Goal: Transaction & Acquisition: Purchase product/service

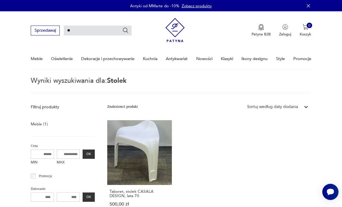
type input "*"
type input "*******"
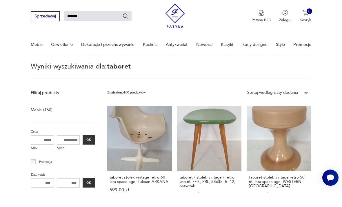
click at [270, 78] on p "Wyniki wyszukiwania dla: taboret" at bounding box center [171, 85] width 280 height 15
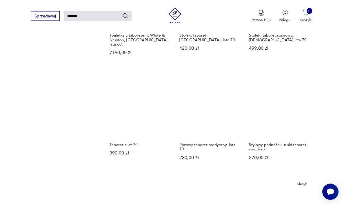
scroll to position [370, 0]
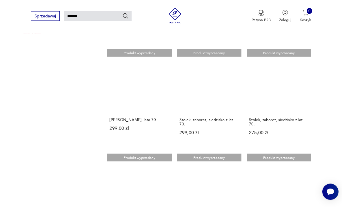
scroll to position [385, 0]
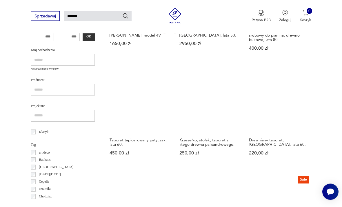
scroll to position [160, 0]
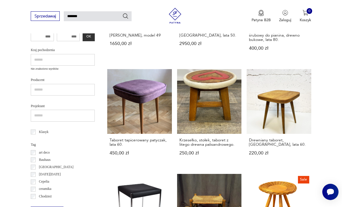
click at [247, 88] on link "Drewniany taboret, [GEOGRAPHIC_DATA], lata 60. 220,00 zł" at bounding box center [279, 117] width 65 height 96
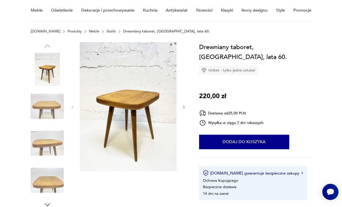
click at [185, 109] on button "button" at bounding box center [184, 106] width 4 height 5
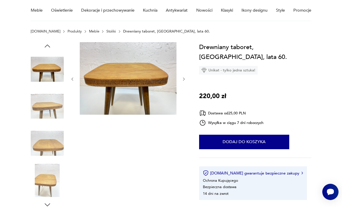
click at [183, 90] on div at bounding box center [128, 79] width 116 height 74
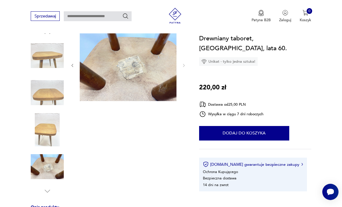
scroll to position [59, 0]
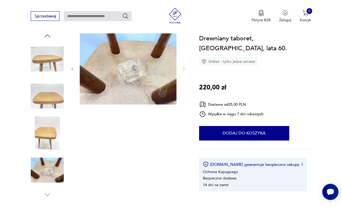
click at [49, 96] on img at bounding box center [47, 95] width 33 height 33
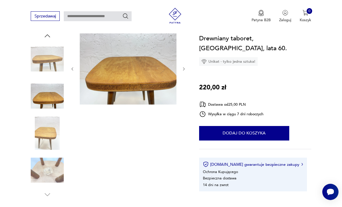
click at [46, 167] on img at bounding box center [47, 169] width 33 height 33
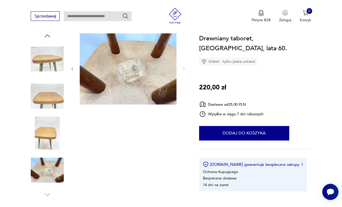
click at [43, 198] on div at bounding box center [47, 115] width 33 height 166
click at [49, 59] on img at bounding box center [47, 59] width 33 height 33
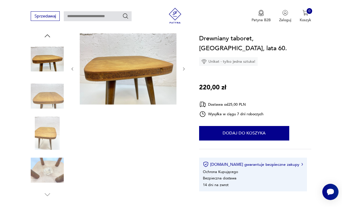
click at [154, 91] on img at bounding box center [128, 68] width 97 height 73
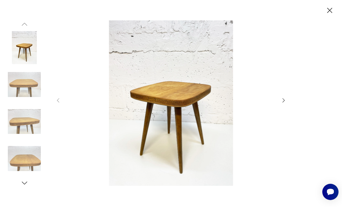
click at [329, 15] on icon "button" at bounding box center [329, 10] width 9 height 9
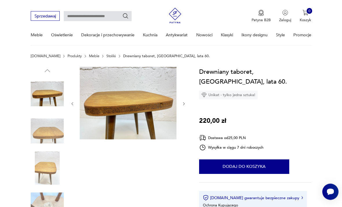
scroll to position [0, 0]
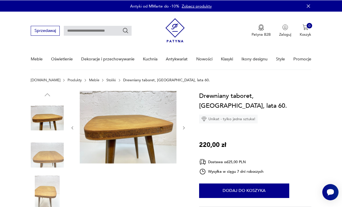
type input "*******"
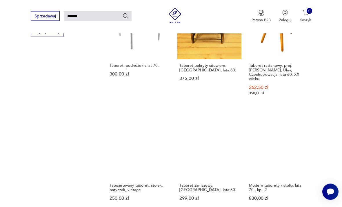
scroll to position [340, 0]
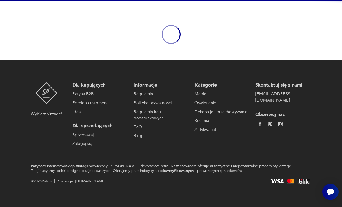
scroll to position [48, 0]
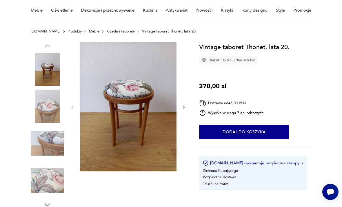
click at [182, 109] on button "button" at bounding box center [184, 106] width 4 height 5
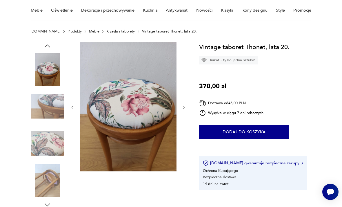
click at [184, 109] on button "button" at bounding box center [184, 106] width 4 height 5
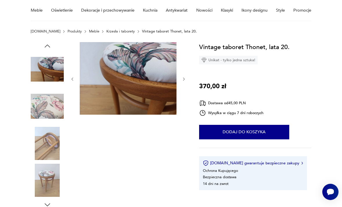
click at [49, 185] on img at bounding box center [47, 179] width 33 height 33
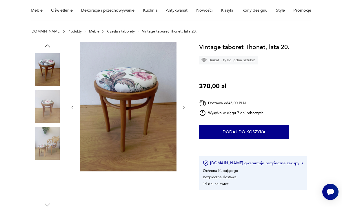
click at [148, 133] on img at bounding box center [128, 106] width 97 height 129
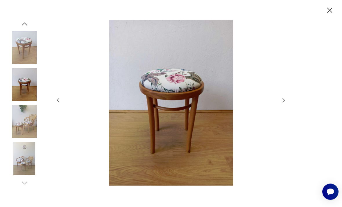
scroll to position [41, 0]
click at [333, 15] on icon "button" at bounding box center [329, 10] width 9 height 9
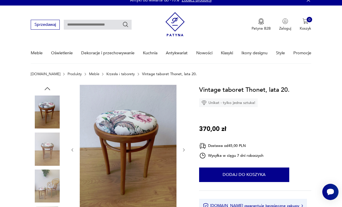
scroll to position [0, 0]
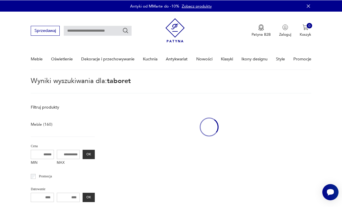
type input "*******"
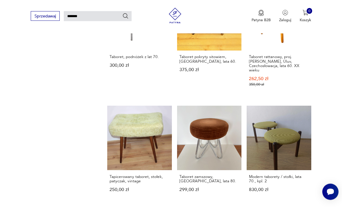
scroll to position [348, 0]
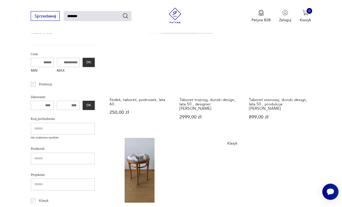
scroll to position [93, 0]
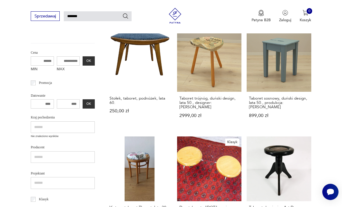
click at [247, 149] on link "Taboret do pianina Art Deco, [GEOGRAPHIC_DATA], lata 30. 750,00 zł" at bounding box center [279, 188] width 65 height 105
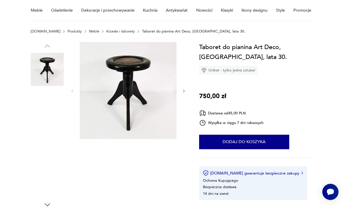
click at [156, 106] on img at bounding box center [128, 90] width 97 height 97
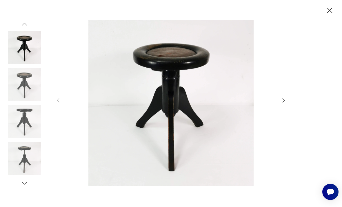
click at [282, 103] on icon "button" at bounding box center [283, 100] width 6 height 6
click at [281, 103] on icon "button" at bounding box center [283, 100] width 6 height 6
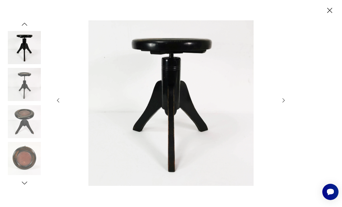
click at [282, 103] on icon "button" at bounding box center [283, 100] width 6 height 6
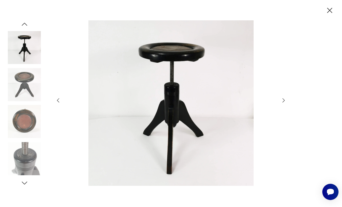
click at [22, 98] on img at bounding box center [24, 84] width 33 height 33
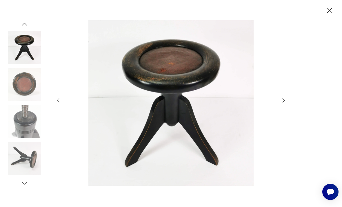
click at [326, 13] on icon "button" at bounding box center [329, 10] width 9 height 9
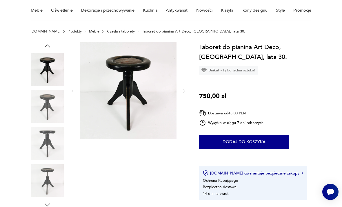
click at [268, 145] on button "Dodaj do koszyka" at bounding box center [244, 141] width 90 height 14
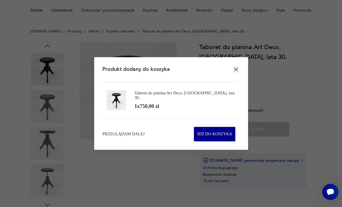
click at [239, 80] on div "Produkt dodany do koszyka" at bounding box center [170, 69] width 137 height 25
click at [237, 73] on icon "button" at bounding box center [236, 69] width 7 height 7
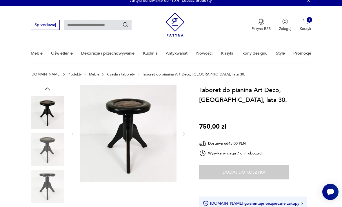
scroll to position [0, 0]
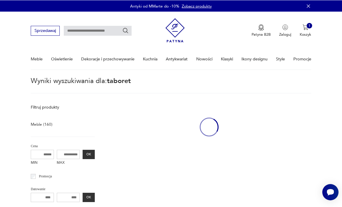
type input "*******"
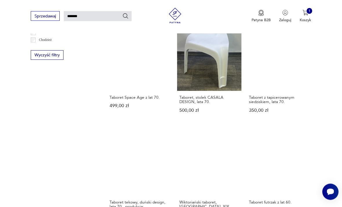
scroll to position [316, 0]
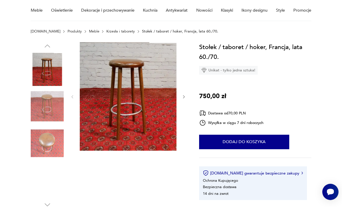
click at [182, 101] on div at bounding box center [128, 96] width 116 height 109
click at [184, 99] on button "button" at bounding box center [184, 96] width 4 height 5
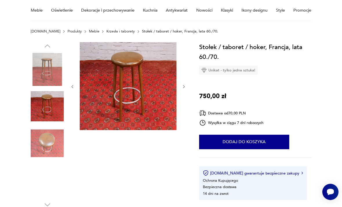
click at [184, 88] on icon "button" at bounding box center [184, 86] width 4 height 4
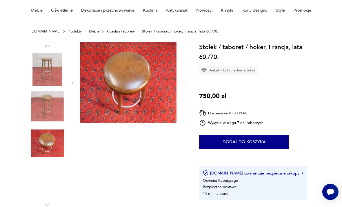
click at [181, 86] on div at bounding box center [128, 83] width 116 height 82
click at [51, 108] on img at bounding box center [47, 106] width 33 height 33
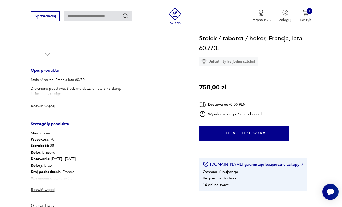
scroll to position [199, 0]
click at [62, 189] on img at bounding box center [59, 189] width 6 height 6
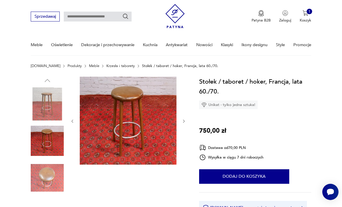
scroll to position [0, 0]
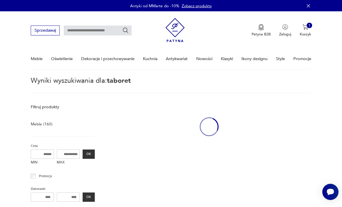
type input "*******"
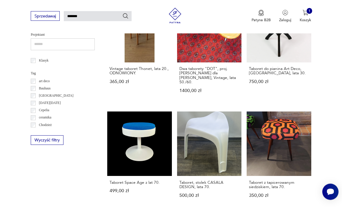
scroll to position [233, 0]
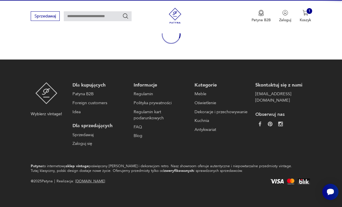
scroll to position [48, 0]
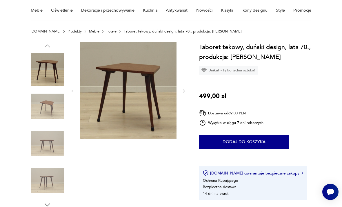
click at [183, 92] on icon "button" at bounding box center [184, 91] width 4 height 4
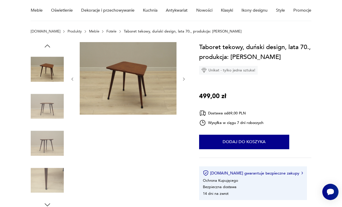
click at [184, 88] on div at bounding box center [128, 79] width 116 height 74
click at [182, 81] on button "button" at bounding box center [184, 78] width 4 height 5
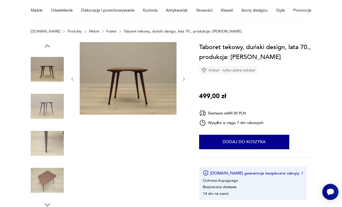
click at [184, 85] on div at bounding box center [128, 79] width 116 height 74
click at [182, 81] on button "button" at bounding box center [184, 78] width 4 height 5
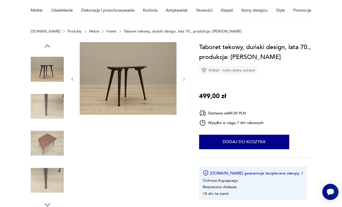
click at [182, 80] on icon "button" at bounding box center [184, 79] width 4 height 4
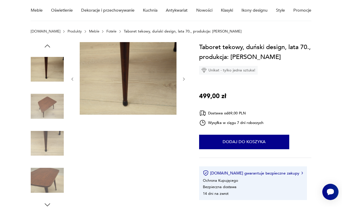
click at [183, 81] on icon "button" at bounding box center [184, 79] width 4 height 4
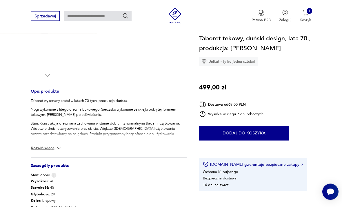
scroll to position [178, 0]
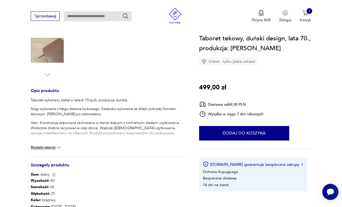
click at [278, 133] on button "Dodaj do koszyka" at bounding box center [244, 133] width 90 height 14
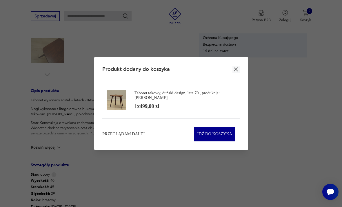
click at [238, 73] on icon "button" at bounding box center [236, 69] width 7 height 7
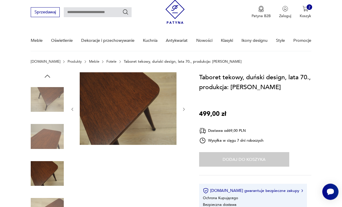
scroll to position [0, 0]
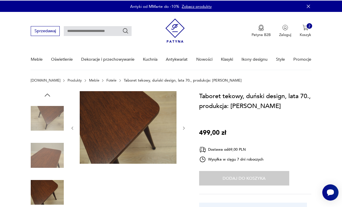
type input "*******"
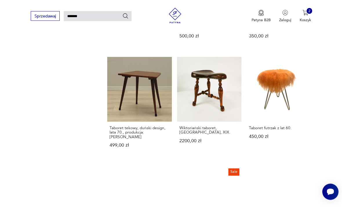
scroll to position [397, 0]
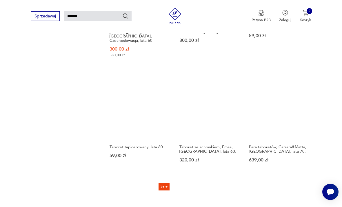
scroll to position [393, 0]
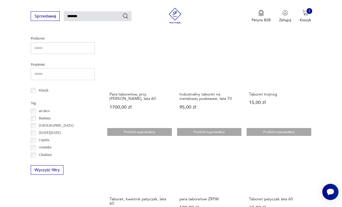
scroll to position [204, 0]
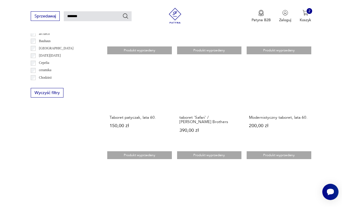
scroll to position [279, 0]
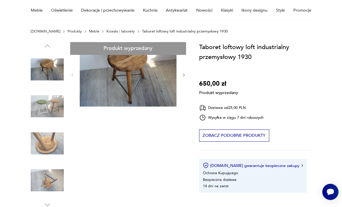
click at [184, 76] on div "Produkt wyprzedany Opis produktu Ten zabytkowy stołek został wyprodukowany w [G…" at bounding box center [109, 203] width 156 height 322
click at [182, 75] on div "Produkt wyprzedany Opis produktu Ten zabytkowy stołek został wyprodukowany w [G…" at bounding box center [109, 203] width 156 height 322
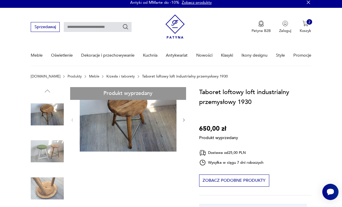
scroll to position [0, 0]
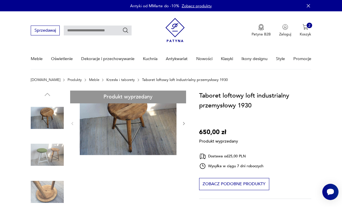
type input "*******"
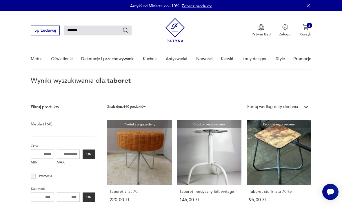
click at [90, 34] on input "*******" at bounding box center [98, 30] width 68 height 10
type input "*"
type input "*****"
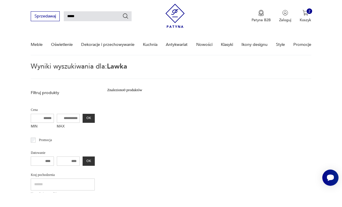
click at [259, 78] on p "Wyniki wyszukiwania dla: Lawka" at bounding box center [171, 85] width 280 height 15
click at [94, 19] on input "*****" at bounding box center [98, 16] width 68 height 10
click at [235, 65] on p "Wyniki wyszukiwania dla: Lawka" at bounding box center [171, 70] width 280 height 15
click at [91, 21] on input "****" at bounding box center [98, 16] width 68 height 10
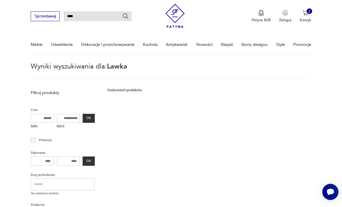
click at [130, 18] on input "****" at bounding box center [98, 16] width 68 height 10
click at [124, 20] on input "****" at bounding box center [98, 16] width 68 height 10
click at [117, 32] on nav "Sprzedawaj **** Patyna B2B Zaloguj 2 Koszyk Twój koszyk ( 2 ) Taboret do pianin…" at bounding box center [171, 26] width 342 height 58
click at [94, 18] on input "****" at bounding box center [98, 16] width 68 height 10
type input "*"
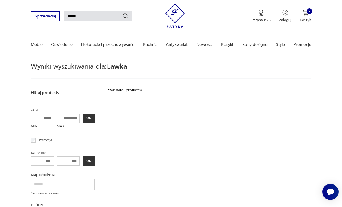
type input "******"
click at [249, 68] on p "Wyniki wyszukiwania dla: Lawka" at bounding box center [171, 70] width 280 height 15
click at [125, 17] on icon "Szukaj" at bounding box center [125, 16] width 6 height 6
type input "******"
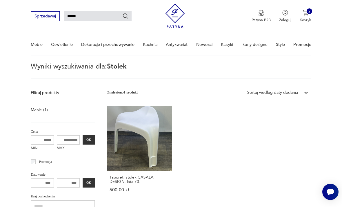
click at [101, 19] on input "******" at bounding box center [98, 16] width 68 height 10
type input "*"
type input "**"
type input "*"
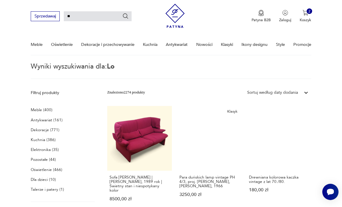
type input "*"
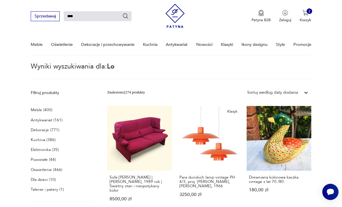
type input "*****"
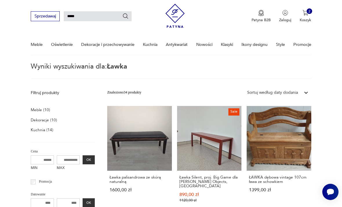
click at [306, 65] on p "Wyniki wyszukiwania dla: Ławka" at bounding box center [171, 70] width 280 height 15
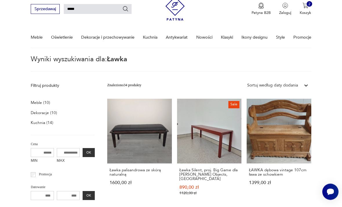
scroll to position [23, 0]
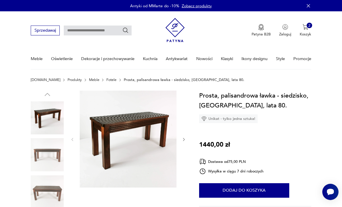
click at [185, 140] on icon "button" at bounding box center [184, 139] width 4 height 4
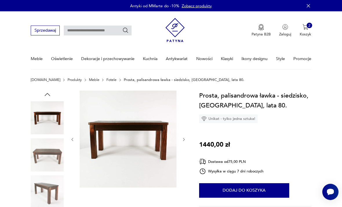
click at [183, 140] on icon "button" at bounding box center [184, 139] width 4 height 4
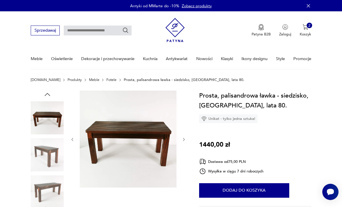
click at [183, 141] on icon "button" at bounding box center [184, 139] width 4 height 4
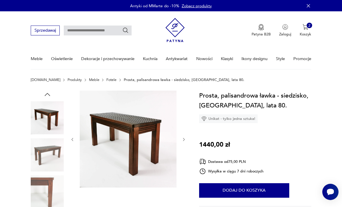
click at [182, 140] on icon "button" at bounding box center [184, 139] width 4 height 4
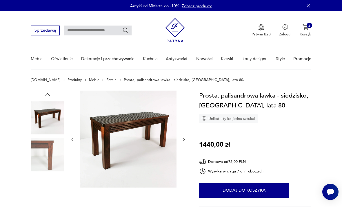
click at [182, 139] on icon "button" at bounding box center [184, 139] width 4 height 4
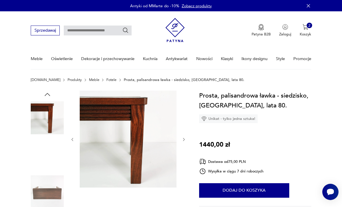
click at [182, 138] on icon "button" at bounding box center [184, 139] width 4 height 4
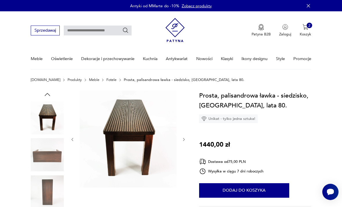
click at [184, 139] on icon "button" at bounding box center [184, 139] width 4 height 4
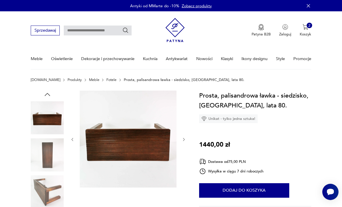
click at [185, 139] on icon "button" at bounding box center [184, 139] width 2 height 3
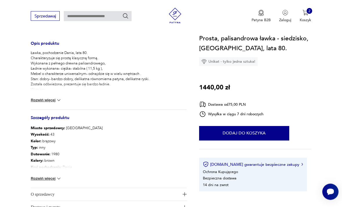
click at [61, 180] on img at bounding box center [59, 179] width 6 height 6
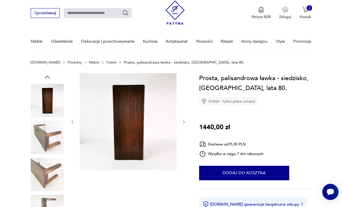
scroll to position [17, 0]
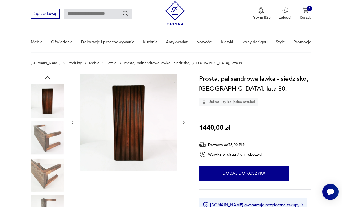
click at [184, 124] on icon "button" at bounding box center [184, 122] width 4 height 4
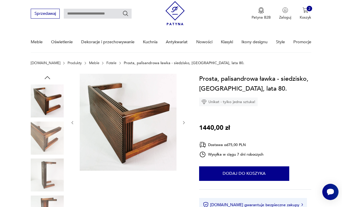
click at [184, 124] on icon "button" at bounding box center [184, 122] width 4 height 4
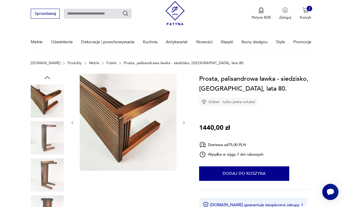
click at [182, 122] on icon "button" at bounding box center [184, 122] width 4 height 4
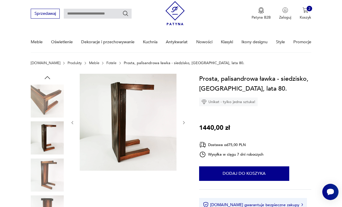
click at [182, 120] on button "button" at bounding box center [184, 122] width 4 height 5
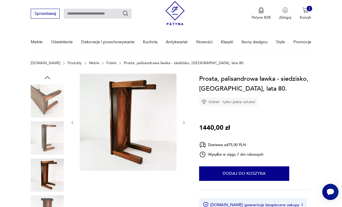
click at [182, 122] on icon "button" at bounding box center [184, 122] width 4 height 4
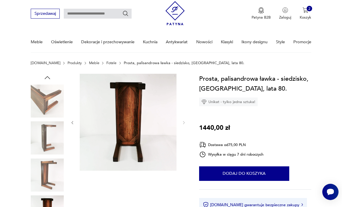
click at [53, 206] on img at bounding box center [47, 211] width 33 height 33
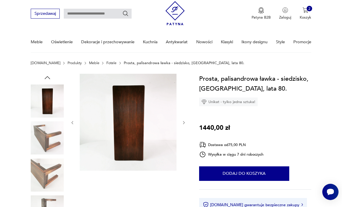
click at [50, 138] on img at bounding box center [47, 137] width 33 height 33
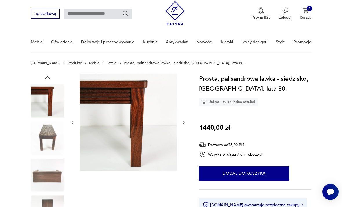
click at [54, 135] on img at bounding box center [47, 137] width 33 height 33
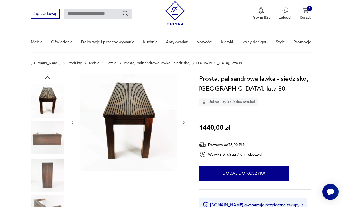
click at [266, 176] on button "Dodaj do koszyka" at bounding box center [244, 173] width 90 height 14
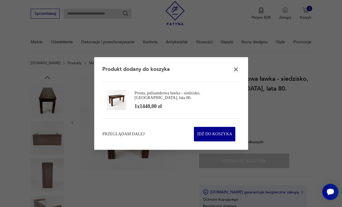
click at [236, 73] on icon "button" at bounding box center [236, 69] width 7 height 7
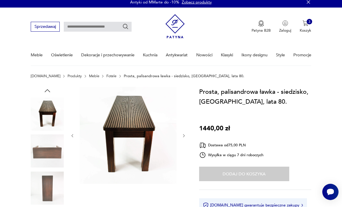
scroll to position [0, 0]
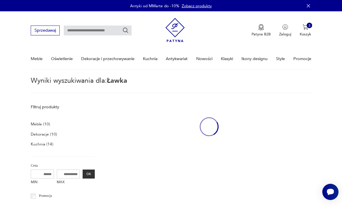
type input "*****"
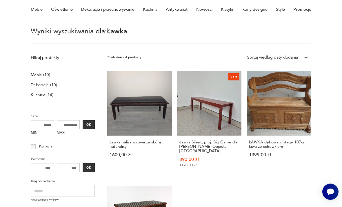
scroll to position [14, 0]
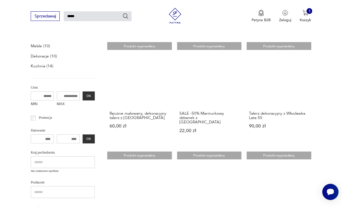
scroll to position [14, 0]
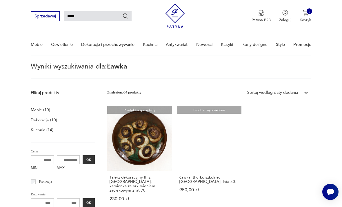
click at [93, 18] on input "*****" at bounding box center [98, 16] width 68 height 10
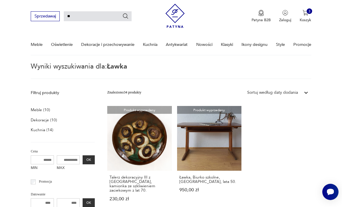
type input "*"
click at [167, 93] on div "Znaleziono 34 produkty Filtruj Sortuj według daty dodania Sortuj według daty do…" at bounding box center [209, 92] width 204 height 10
click at [100, 17] on input "*****" at bounding box center [98, 16] width 68 height 10
click at [129, 18] on input "*****" at bounding box center [98, 16] width 68 height 10
type input "*****"
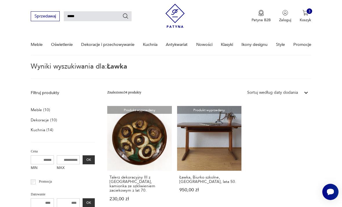
click at [126, 19] on icon "Szukaj" at bounding box center [125, 16] width 6 height 6
type input "*****"
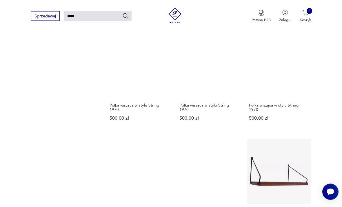
scroll to position [409, 0]
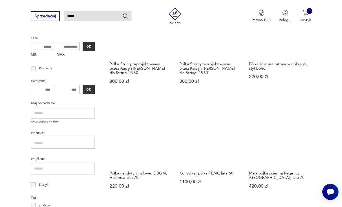
scroll to position [129, 0]
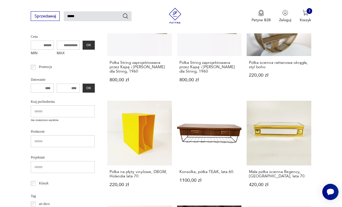
click at [177, 123] on link "Konsolka, półka TEAK, lata 60. 1100,00 zł" at bounding box center [209, 149] width 65 height 96
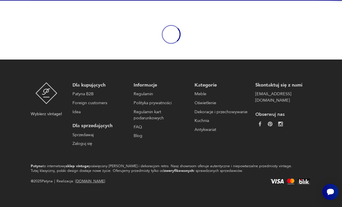
scroll to position [48, 0]
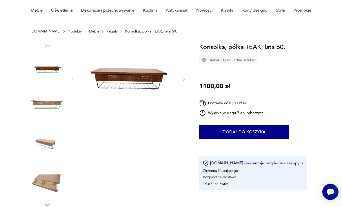
click at [184, 84] on div at bounding box center [128, 79] width 116 height 74
click at [183, 81] on icon "button" at bounding box center [184, 79] width 4 height 4
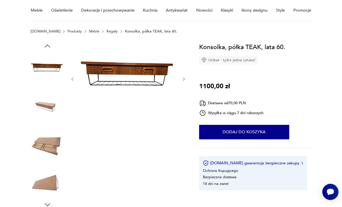
click at [183, 81] on icon "button" at bounding box center [184, 79] width 4 height 4
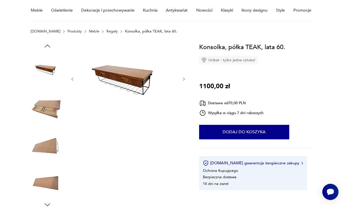
click at [185, 81] on button "button" at bounding box center [184, 78] width 4 height 5
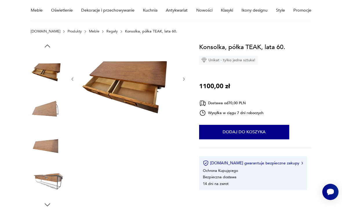
click at [183, 81] on icon "button" at bounding box center [184, 79] width 4 height 4
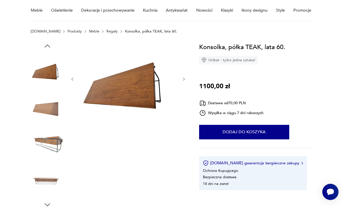
click at [185, 86] on div at bounding box center [128, 79] width 116 height 74
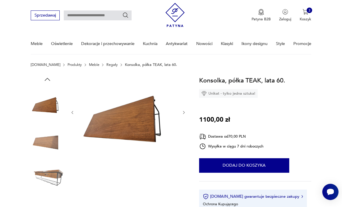
scroll to position [0, 0]
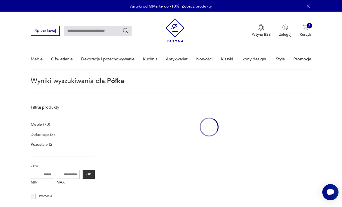
type input "*****"
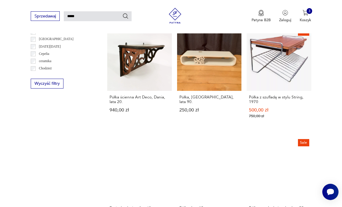
scroll to position [309, 0]
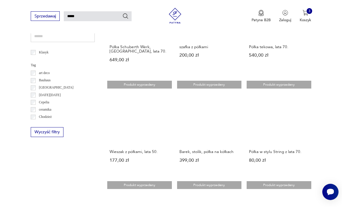
scroll to position [259, 0]
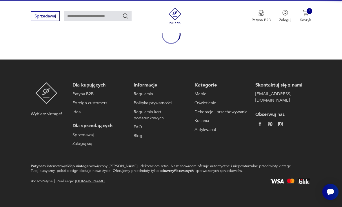
scroll to position [67, 0]
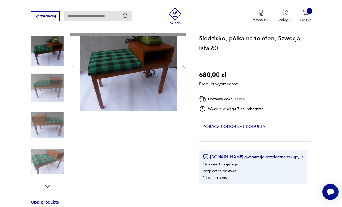
click at [187, 71] on section "Produkt wyprzedany Opis produktu Siedzisko, ławka wraz z półką wykonane zostały…" at bounding box center [171, 175] width 342 height 305
click at [184, 70] on div "Produkt wyprzedany Opis produktu Siedzisko, ławka wraz z półką wykonane zostały…" at bounding box center [109, 169] width 156 height 293
click at [182, 70] on div "Produkt wyprzedany Opis produktu Siedzisko, ławka wraz z półką wykonane zostały…" at bounding box center [109, 169] width 156 height 293
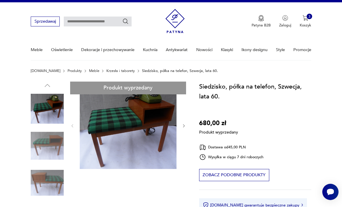
scroll to position [7, 0]
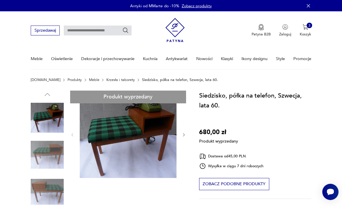
type input "*****"
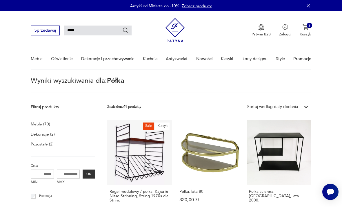
click at [95, 31] on input "*****" at bounding box center [98, 30] width 68 height 10
type input "*"
type input "*********"
click at [129, 31] on icon "Szukaj" at bounding box center [125, 30] width 6 height 6
type input "*********"
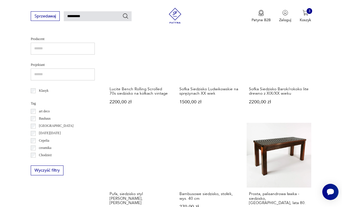
scroll to position [211, 0]
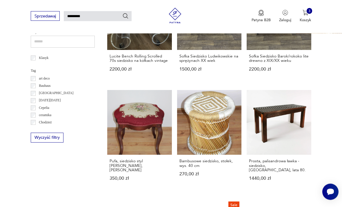
scroll to position [297, 0]
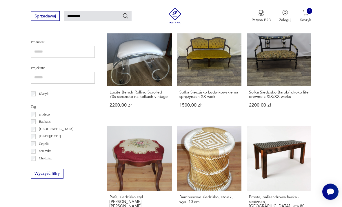
scroll to position [14, 0]
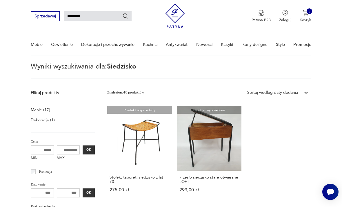
click at [177, 136] on link "Produkt wyprzedany krzesło siedzisko stare otwierane LOFT 299,00 zł" at bounding box center [209, 154] width 65 height 96
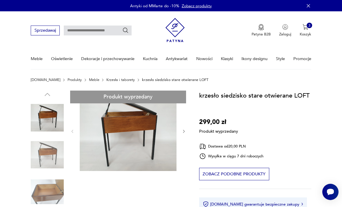
click at [96, 30] on input "text" at bounding box center [98, 30] width 68 height 10
type input "*******"
click at [126, 32] on icon "Szukaj" at bounding box center [125, 30] width 6 height 6
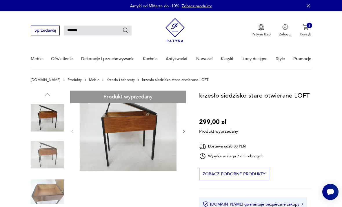
type input "*******"
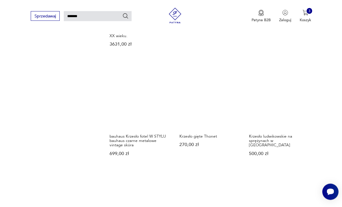
scroll to position [393, 0]
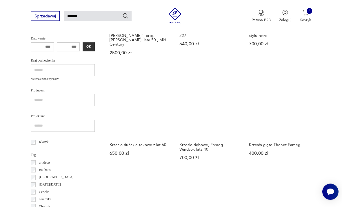
scroll to position [160, 0]
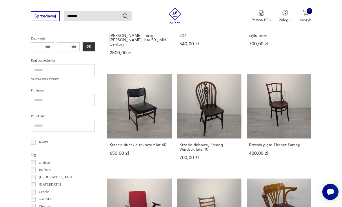
click at [306, 15] on img "button" at bounding box center [305, 13] width 6 height 6
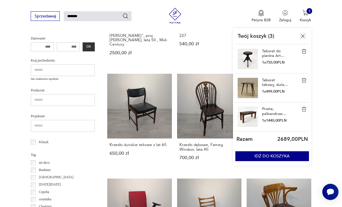
click at [273, 53] on link "Taboret do pianina Art Deco, [GEOGRAPHIC_DATA], lata 30." at bounding box center [275, 53] width 26 height 9
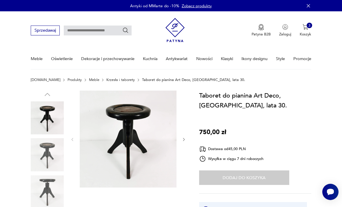
click at [185, 137] on icon "button" at bounding box center [184, 139] width 4 height 4
click at [183, 140] on icon "button" at bounding box center [184, 139] width 2 height 3
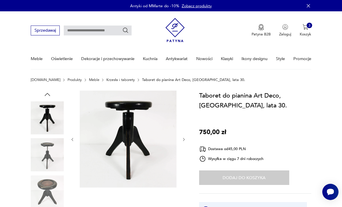
click at [182, 138] on icon "button" at bounding box center [184, 139] width 4 height 4
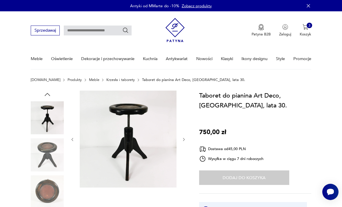
click at [184, 139] on icon "button" at bounding box center [184, 139] width 4 height 4
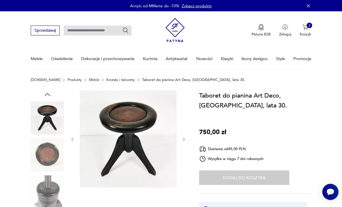
click at [109, 82] on link "Krzesła i taborety" at bounding box center [120, 80] width 28 height 4
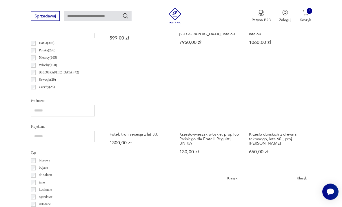
scroll to position [286, 0]
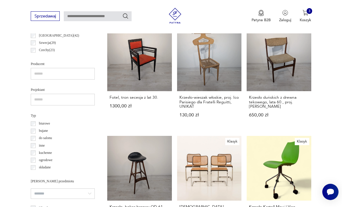
click at [75, 17] on input "text" at bounding box center [98, 16] width 68 height 10
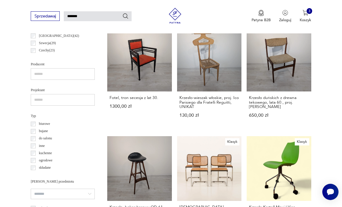
type input "*******"
click at [127, 17] on icon "Szukaj" at bounding box center [125, 15] width 5 height 5
type input "*******"
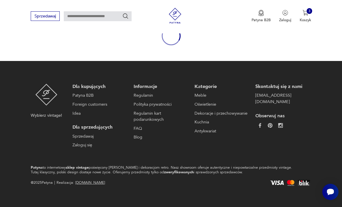
type input "*******"
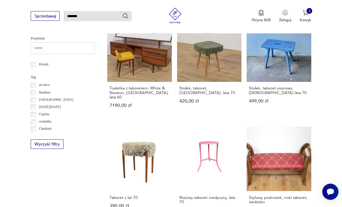
scroll to position [319, 0]
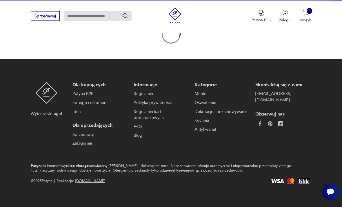
scroll to position [48, 0]
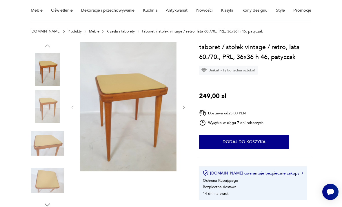
click at [185, 108] on icon "button" at bounding box center [184, 107] width 4 height 4
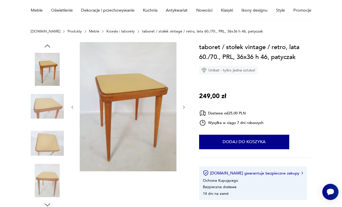
click at [182, 109] on icon "button" at bounding box center [184, 107] width 4 height 4
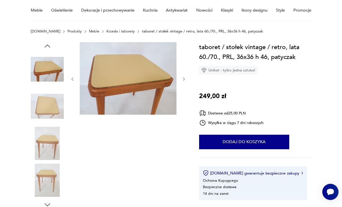
click at [186, 114] on div at bounding box center [109, 125] width 156 height 166
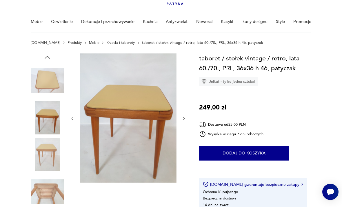
scroll to position [0, 0]
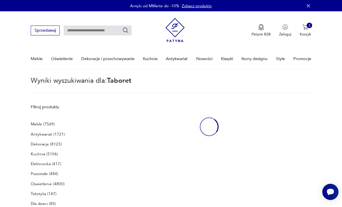
type input "*******"
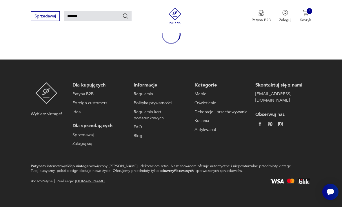
scroll to position [67, 0]
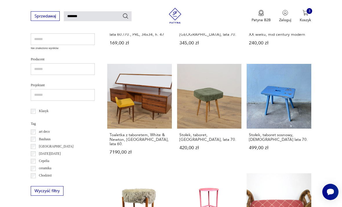
scroll to position [14, 0]
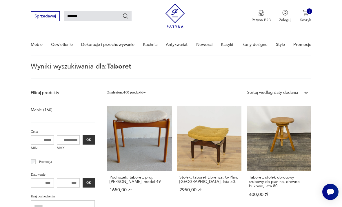
click at [247, 138] on link "Taboret, stołek obrotowy śrubowy do pianina, drewno bukowe, lata 80. 400,00 zł" at bounding box center [279, 156] width 65 height 101
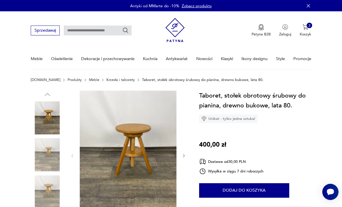
click at [185, 158] on button "button" at bounding box center [184, 155] width 4 height 5
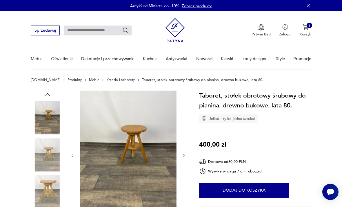
click at [183, 156] on icon "button" at bounding box center [184, 155] width 4 height 4
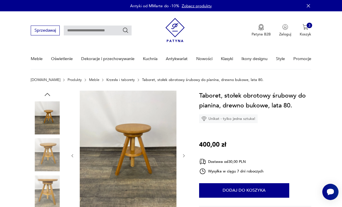
click at [183, 157] on icon "button" at bounding box center [184, 155] width 4 height 4
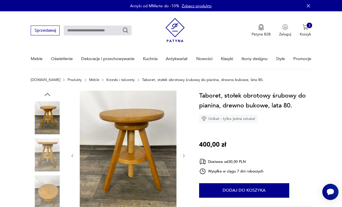
click at [183, 156] on icon "button" at bounding box center [184, 155] width 4 height 4
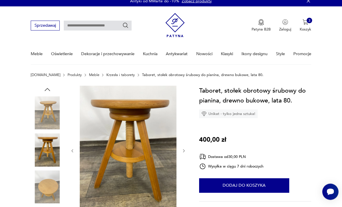
click at [184, 153] on button "button" at bounding box center [184, 150] width 4 height 5
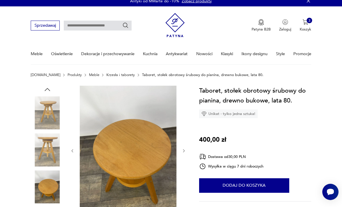
click at [185, 148] on button "button" at bounding box center [184, 150] width 4 height 5
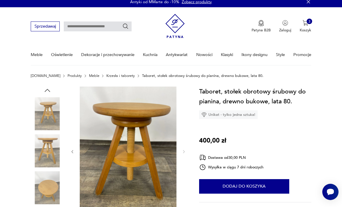
scroll to position [0, 0]
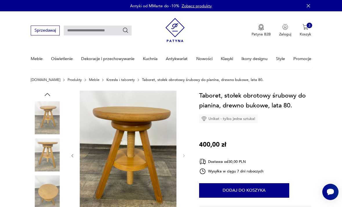
type input "*******"
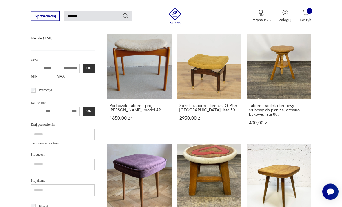
scroll to position [86, 0]
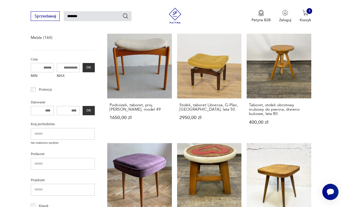
click at [177, 148] on link "Krzesełko, stołek, taboret z litego drewna palisandrowego. 250,00 zł" at bounding box center [209, 191] width 65 height 96
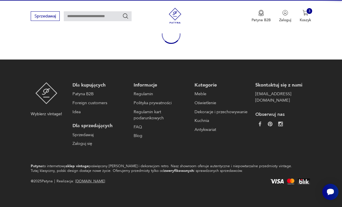
scroll to position [48, 0]
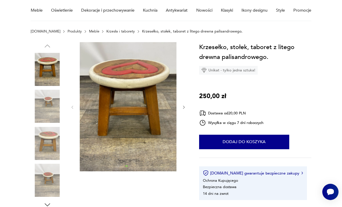
click at [186, 108] on icon "button" at bounding box center [184, 107] width 4 height 4
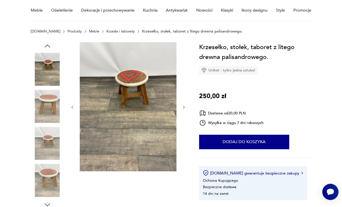
click at [185, 108] on icon "button" at bounding box center [184, 107] width 4 height 4
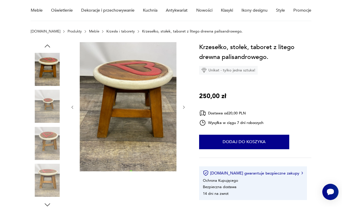
click at [183, 112] on div at bounding box center [128, 107] width 116 height 130
click at [182, 110] on div at bounding box center [128, 107] width 116 height 130
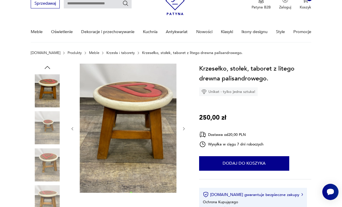
scroll to position [27, 0]
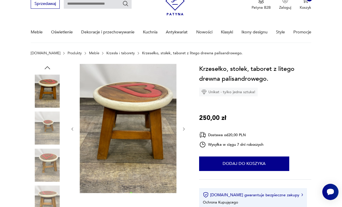
click at [163, 138] on img at bounding box center [128, 128] width 97 height 129
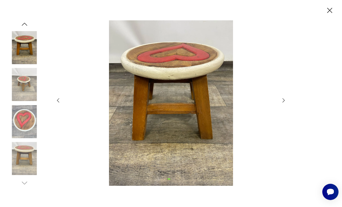
click at [328, 15] on icon "button" at bounding box center [329, 10] width 9 height 9
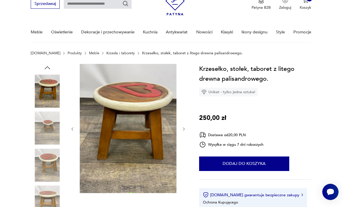
scroll to position [0, 0]
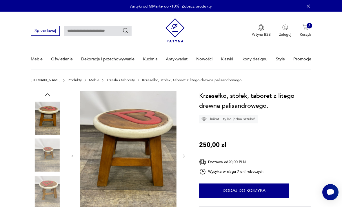
type input "*******"
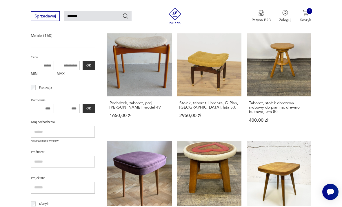
scroll to position [90, 0]
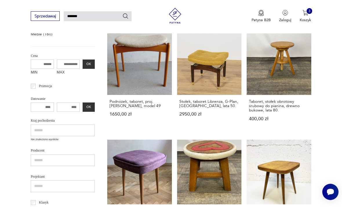
click at [247, 154] on link "Drewniany taboret, [GEOGRAPHIC_DATA], lata 60. 220,00 zł" at bounding box center [279, 187] width 65 height 96
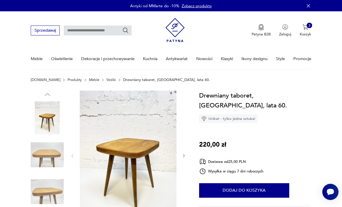
click at [249, 183] on button "Dodaj do koszyka" at bounding box center [244, 190] width 90 height 14
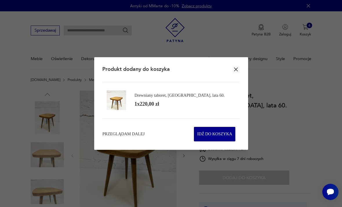
click at [236, 71] on icon "button" at bounding box center [236, 69] width 4 height 4
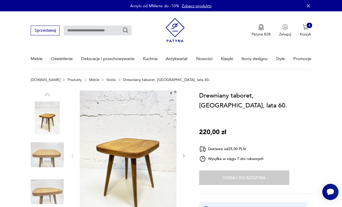
type input "*******"
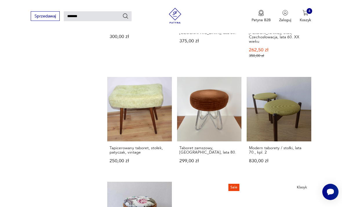
scroll to position [379, 0]
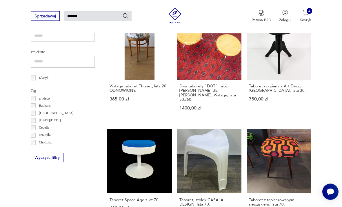
scroll to position [219, 0]
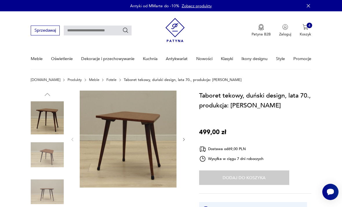
click at [182, 141] on icon "button" at bounding box center [184, 139] width 4 height 4
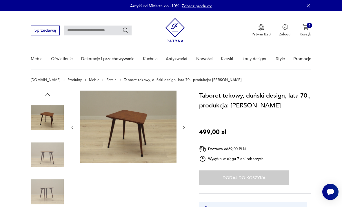
click at [183, 131] on div at bounding box center [128, 127] width 116 height 74
click at [44, 156] on img at bounding box center [47, 154] width 33 height 33
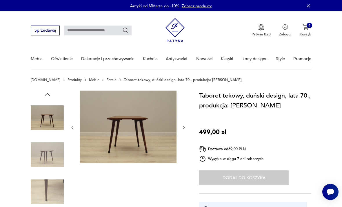
click at [46, 194] on img at bounding box center [47, 191] width 33 height 33
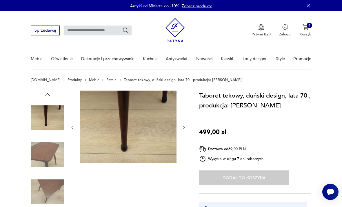
click at [42, 155] on img at bounding box center [47, 154] width 33 height 33
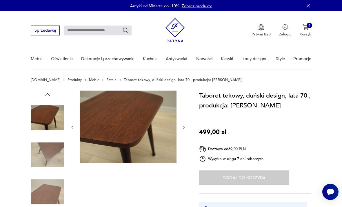
click at [45, 191] on img at bounding box center [47, 191] width 33 height 33
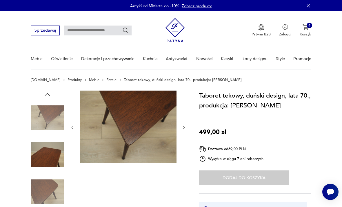
click at [46, 153] on img at bounding box center [47, 154] width 33 height 33
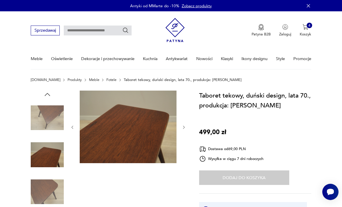
click at [42, 192] on img at bounding box center [47, 191] width 33 height 33
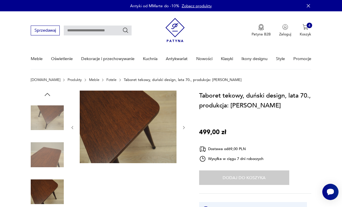
click at [57, 105] on img at bounding box center [47, 117] width 33 height 33
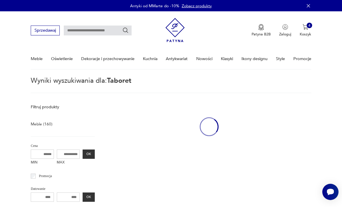
type input "*******"
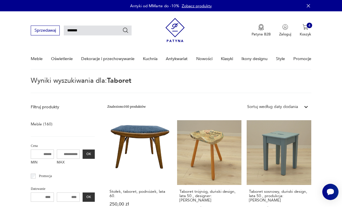
click at [92, 31] on input "*******" at bounding box center [98, 30] width 68 height 10
type input "*"
type input "******"
click at [125, 33] on icon "Szukaj" at bounding box center [125, 30] width 6 height 6
type input "******"
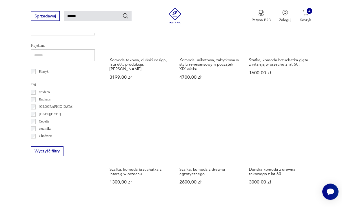
scroll to position [240, 0]
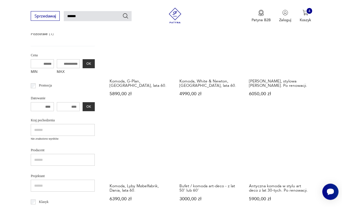
scroll to position [110, 0]
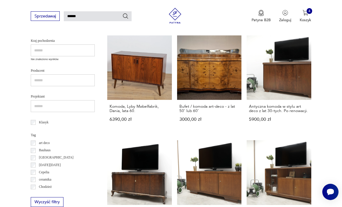
click at [247, 61] on link "Antyczna komoda w stylu art deco z lat 30-tych. Po renowacji. 5900,00 zł" at bounding box center [279, 83] width 65 height 96
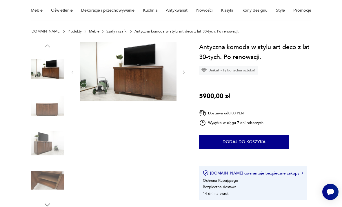
click at [182, 76] on div at bounding box center [128, 72] width 116 height 60
click at [48, 142] on img at bounding box center [47, 143] width 33 height 33
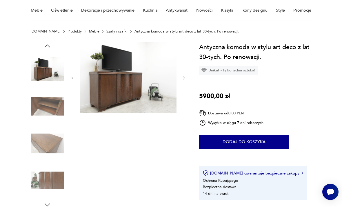
click at [59, 185] on img at bounding box center [47, 179] width 33 height 33
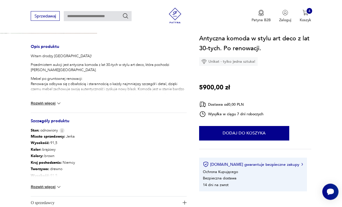
scroll to position [222, 0]
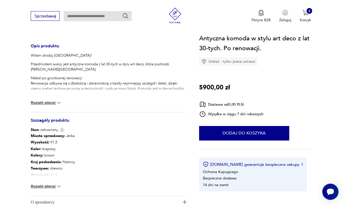
click at [62, 186] on img at bounding box center [59, 186] width 6 height 6
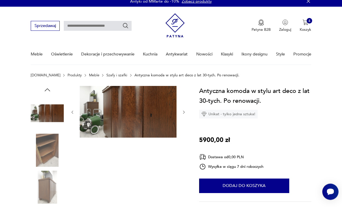
scroll to position [0, 0]
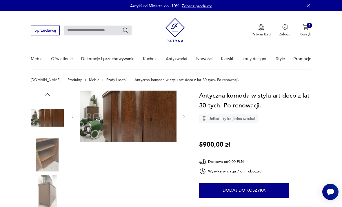
click at [184, 119] on icon "button" at bounding box center [184, 116] width 4 height 4
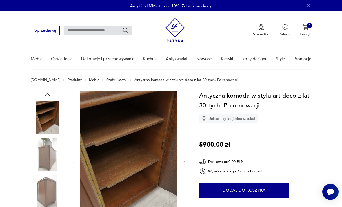
type input "******"
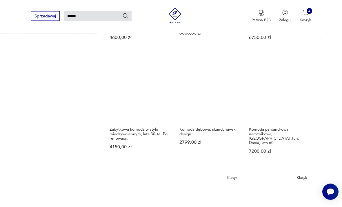
scroll to position [383, 0]
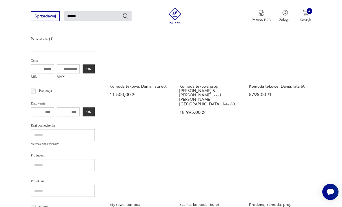
scroll to position [107, 0]
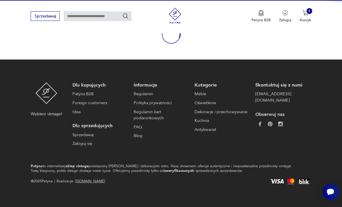
scroll to position [48, 0]
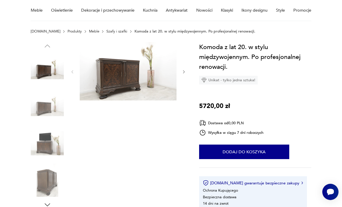
click at [185, 74] on button "button" at bounding box center [184, 71] width 4 height 5
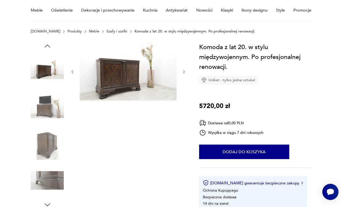
click at [182, 73] on icon "button" at bounding box center [184, 72] width 4 height 4
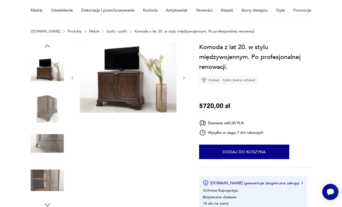
click at [176, 78] on img at bounding box center [128, 77] width 97 height 71
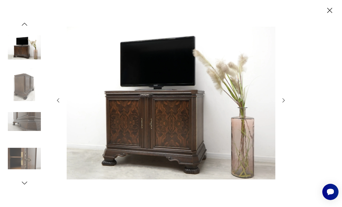
click at [282, 103] on icon "button" at bounding box center [283, 100] width 6 height 6
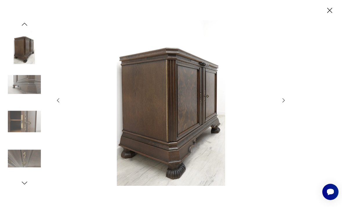
click at [285, 103] on icon "button" at bounding box center [283, 100] width 6 height 6
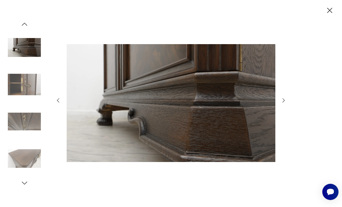
click at [283, 103] on icon "button" at bounding box center [283, 100] width 6 height 6
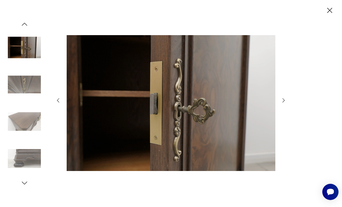
click at [284, 103] on icon "button" at bounding box center [283, 100] width 6 height 6
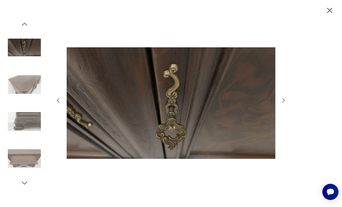
click at [328, 17] on div at bounding box center [171, 103] width 342 height 207
click at [328, 12] on icon "button" at bounding box center [329, 10] width 5 height 5
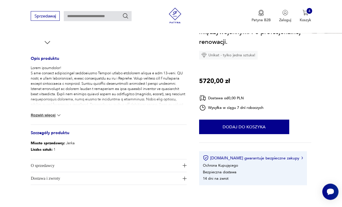
scroll to position [203, 0]
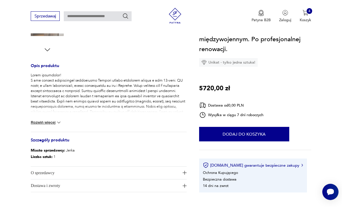
click at [57, 123] on img at bounding box center [59, 122] width 6 height 6
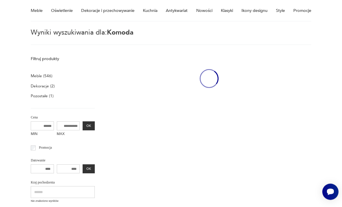
type input "******"
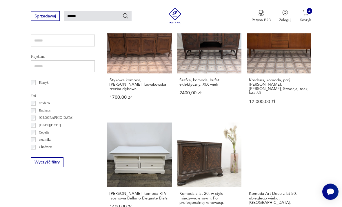
scroll to position [229, 0]
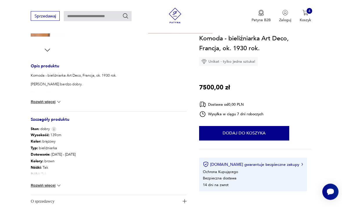
click at [60, 187] on img at bounding box center [59, 185] width 6 height 6
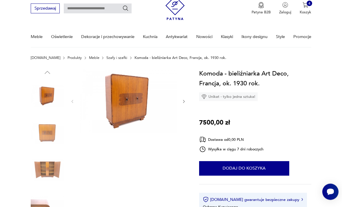
scroll to position [0, 0]
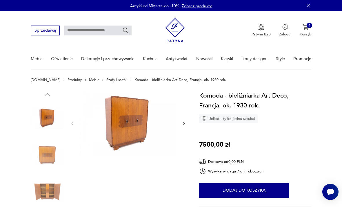
click at [185, 125] on icon "button" at bounding box center [184, 123] width 4 height 4
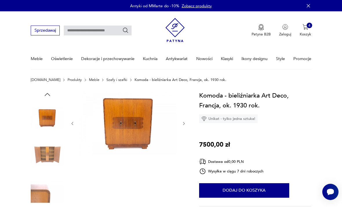
type input "******"
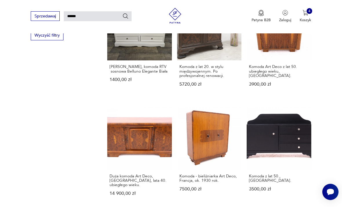
scroll to position [359, 0]
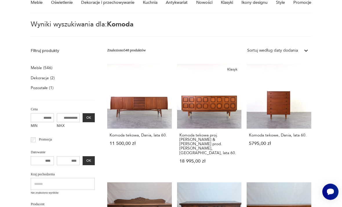
scroll to position [14, 0]
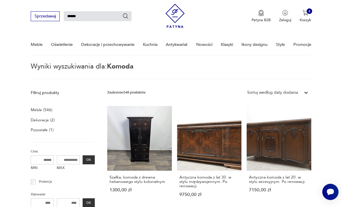
click at [134, 131] on link "Szafka, komoda z drewna hebanowego stylu kolonialnym 1300,00 zł" at bounding box center [139, 156] width 65 height 101
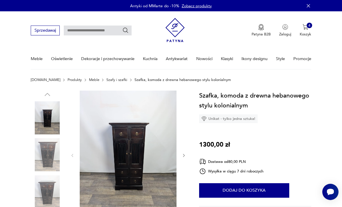
click at [185, 155] on icon "button" at bounding box center [184, 155] width 4 height 4
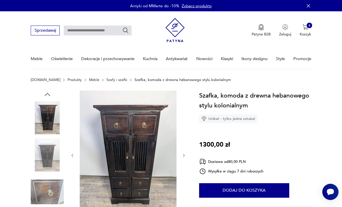
click at [186, 154] on icon "button" at bounding box center [184, 155] width 4 height 4
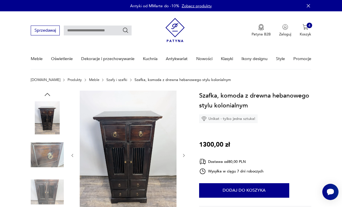
type input "******"
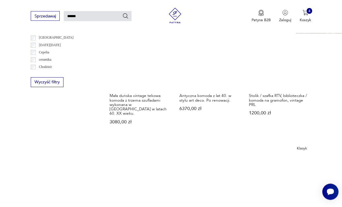
scroll to position [309, 0]
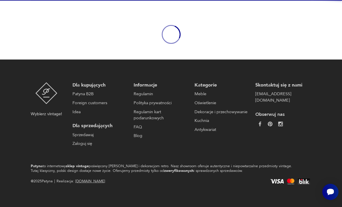
scroll to position [48, 0]
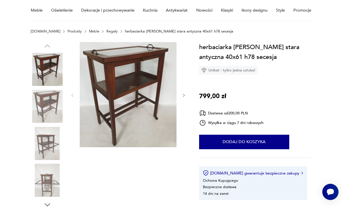
click at [182, 97] on icon "button" at bounding box center [184, 95] width 4 height 4
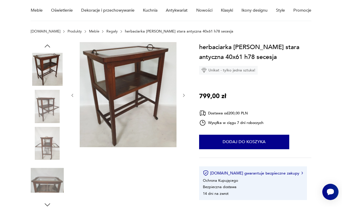
click at [183, 101] on div at bounding box center [128, 95] width 116 height 106
click at [182, 96] on icon "button" at bounding box center [184, 95] width 4 height 4
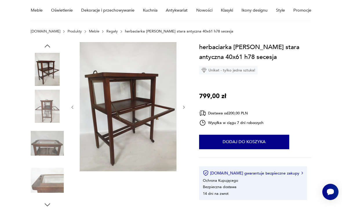
click at [181, 98] on div at bounding box center [128, 107] width 116 height 130
click at [183, 106] on icon "button" at bounding box center [184, 107] width 4 height 4
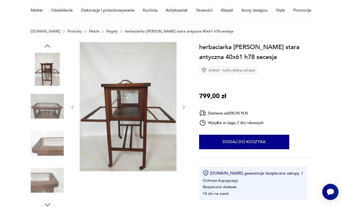
click at [185, 107] on icon "button" at bounding box center [184, 107] width 4 height 4
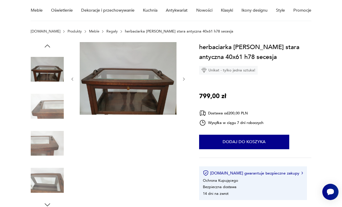
click at [183, 107] on div at bounding box center [128, 79] width 116 height 74
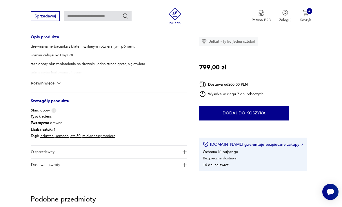
scroll to position [238, 0]
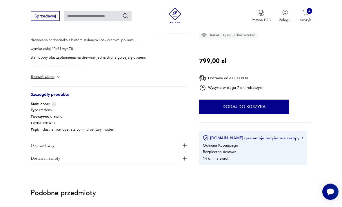
click at [55, 76] on button "Rozwiń więcej" at bounding box center [46, 77] width 31 height 6
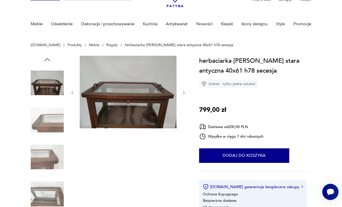
scroll to position [29, 0]
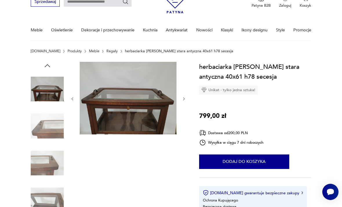
click at [52, 167] on img at bounding box center [47, 162] width 33 height 33
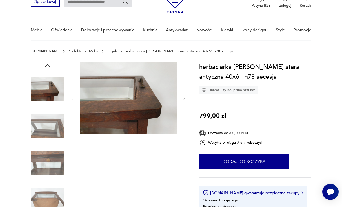
click at [184, 101] on button "button" at bounding box center [184, 98] width 4 height 5
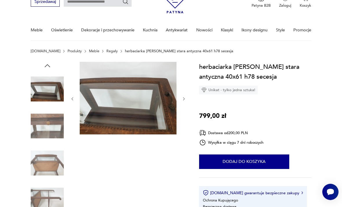
click at [185, 101] on button "button" at bounding box center [184, 98] width 4 height 5
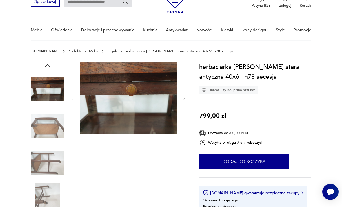
click at [185, 101] on button "button" at bounding box center [184, 98] width 4 height 5
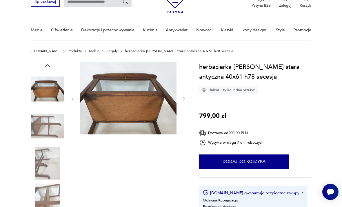
click at [184, 101] on button "button" at bounding box center [184, 98] width 4 height 5
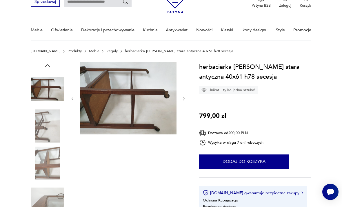
click at [185, 99] on icon "button" at bounding box center [184, 98] width 4 height 4
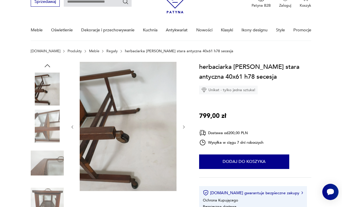
click at [186, 122] on div at bounding box center [109, 145] width 156 height 166
click at [184, 128] on icon "button" at bounding box center [184, 127] width 4 height 4
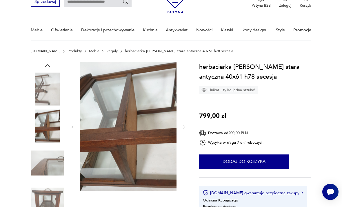
click at [183, 129] on button "button" at bounding box center [184, 126] width 4 height 5
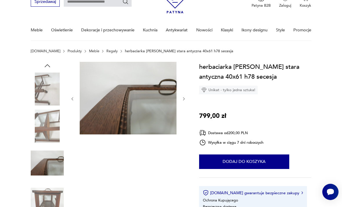
click at [183, 101] on button "button" at bounding box center [184, 98] width 4 height 5
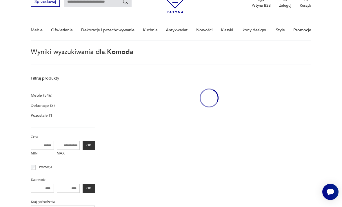
type input "******"
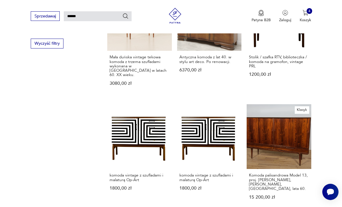
scroll to position [350, 0]
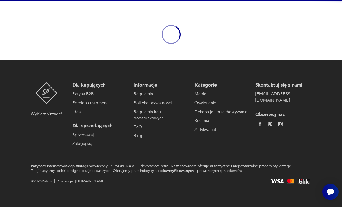
scroll to position [48, 0]
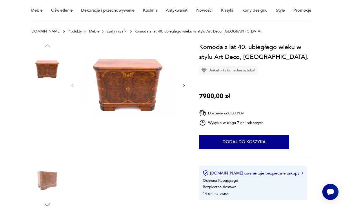
click at [182, 88] on button "button" at bounding box center [184, 85] width 4 height 5
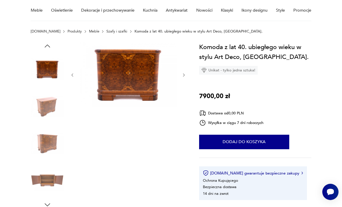
click at [183, 77] on icon "button" at bounding box center [184, 75] width 4 height 4
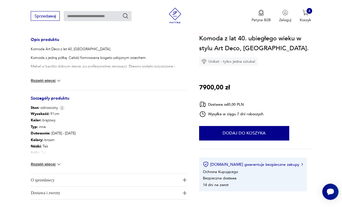
scroll to position [230, 0]
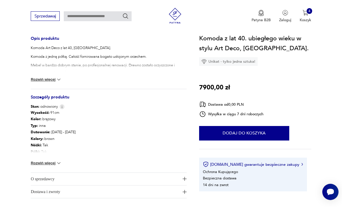
click at [60, 163] on img at bounding box center [59, 163] width 6 height 6
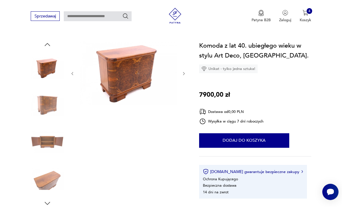
type input "******"
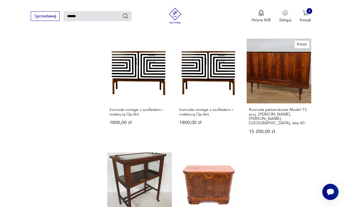
scroll to position [414, 0]
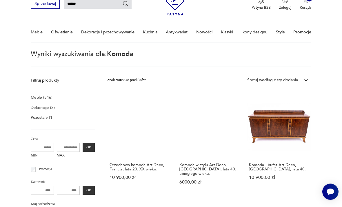
scroll to position [28, 0]
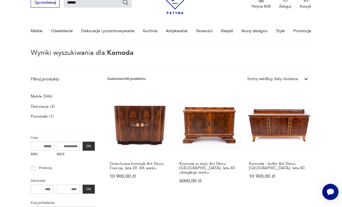
click at [126, 125] on link "Orzechowa komoda Art Deco, Francja, lata 20. XX wieku. 10 900,00 zł" at bounding box center [139, 142] width 65 height 101
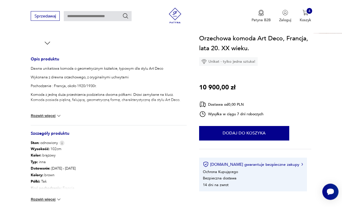
click at [61, 199] on img at bounding box center [59, 199] width 6 height 6
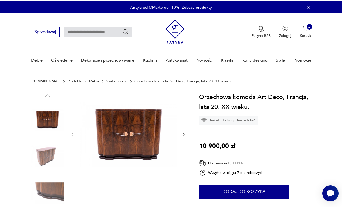
type input "******"
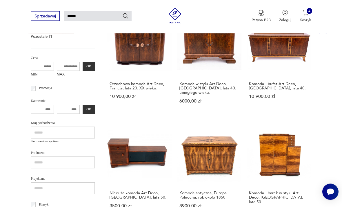
scroll to position [110, 0]
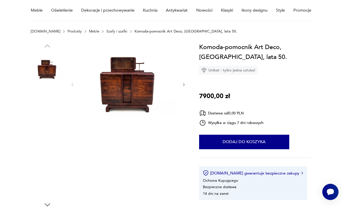
click at [182, 87] on icon "button" at bounding box center [184, 84] width 4 height 4
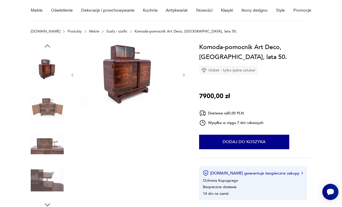
click at [185, 74] on icon "button" at bounding box center [184, 75] width 4 height 4
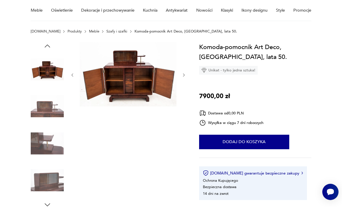
click at [185, 76] on icon "button" at bounding box center [184, 75] width 4 height 4
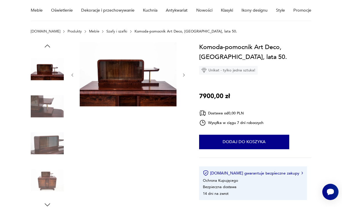
click at [186, 75] on icon "button" at bounding box center [184, 75] width 4 height 4
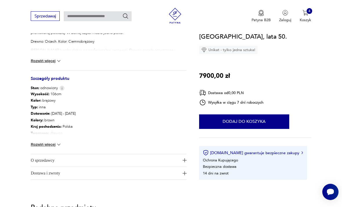
scroll to position [260, 0]
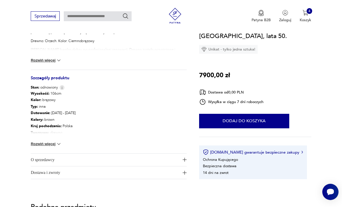
click at [55, 136] on div "Wysokość : 106cm Kolor: brązowy Typ : inna Datowanie : [DATE] - [DATE] Kolory :…" at bounding box center [109, 121] width 156 height 63
click at [59, 143] on img at bounding box center [59, 144] width 6 height 6
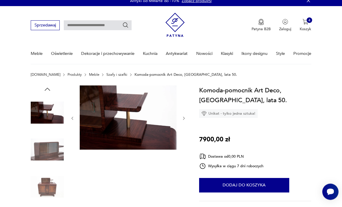
scroll to position [0, 0]
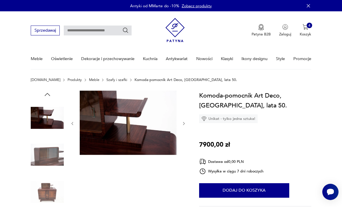
click at [185, 124] on icon "button" at bounding box center [184, 123] width 4 height 4
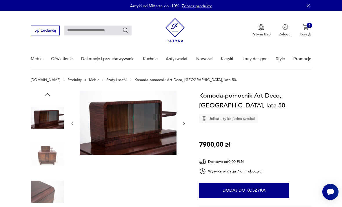
click at [184, 122] on icon "button" at bounding box center [184, 123] width 4 height 4
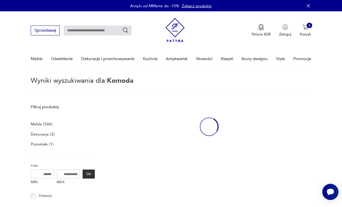
type input "******"
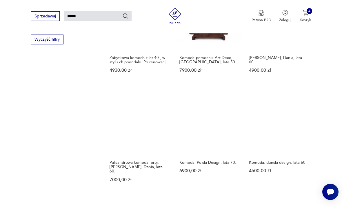
scroll to position [357, 0]
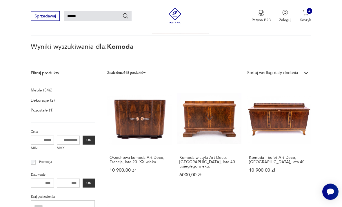
scroll to position [14, 0]
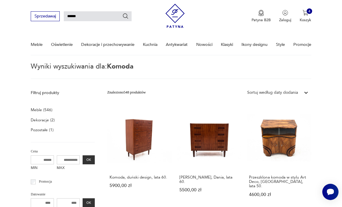
click at [247, 136] on link "Przeszklona komoda w stylu Art Deco, [GEOGRAPHIC_DATA], lata 50. 4600,00 zł" at bounding box center [279, 156] width 65 height 101
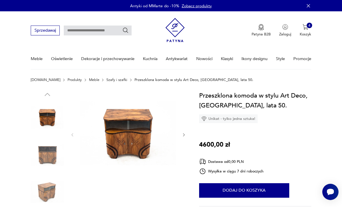
click at [185, 137] on button "button" at bounding box center [184, 134] width 4 height 5
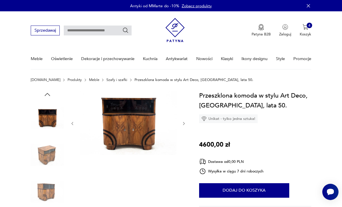
click at [185, 132] on div at bounding box center [128, 123] width 116 height 66
click at [182, 125] on icon "button" at bounding box center [184, 123] width 4 height 4
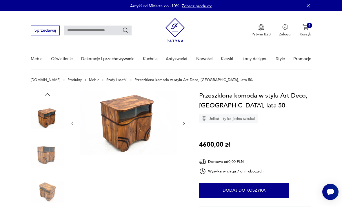
click at [182, 119] on div at bounding box center [128, 123] width 116 height 66
click at [182, 123] on icon "button" at bounding box center [184, 123] width 4 height 4
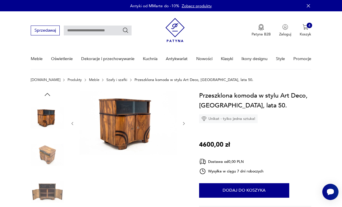
click at [182, 125] on icon "button" at bounding box center [184, 123] width 4 height 4
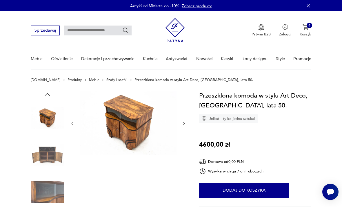
click at [183, 124] on icon "button" at bounding box center [184, 123] width 4 height 4
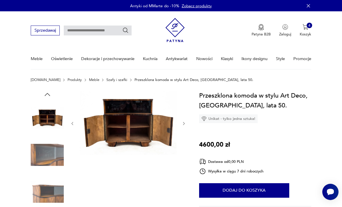
click at [184, 125] on icon "button" at bounding box center [184, 123] width 4 height 4
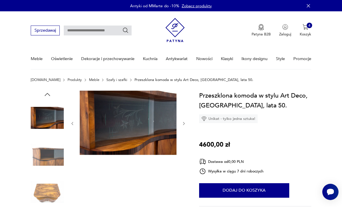
click at [183, 125] on icon "button" at bounding box center [184, 123] width 4 height 4
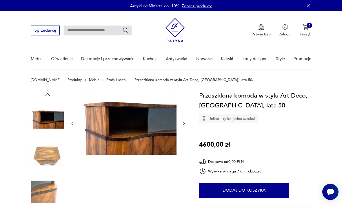
click at [182, 126] on button "button" at bounding box center [184, 123] width 4 height 5
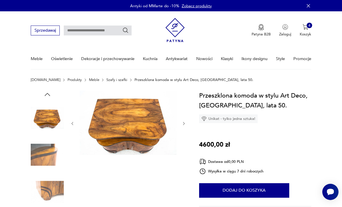
click at [182, 123] on icon "button" at bounding box center [184, 123] width 4 height 4
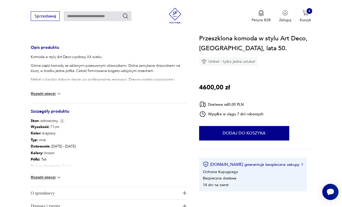
scroll to position [223, 0]
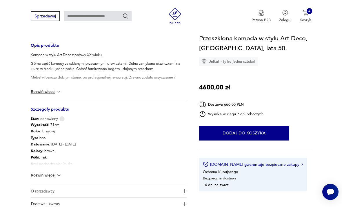
click at [56, 177] on button "Rozwiń więcej" at bounding box center [46, 175] width 31 height 6
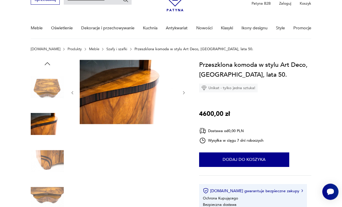
scroll to position [29, 0]
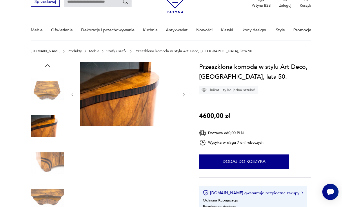
click at [53, 92] on img at bounding box center [47, 88] width 33 height 33
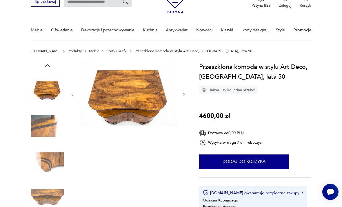
click at [51, 68] on icon "button" at bounding box center [47, 66] width 8 height 8
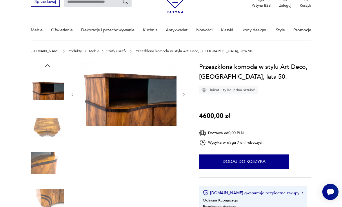
click at [47, 65] on icon "button" at bounding box center [47, 66] width 8 height 8
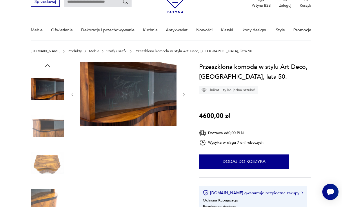
click at [48, 65] on icon "button" at bounding box center [47, 66] width 8 height 8
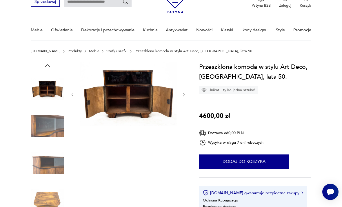
click at [49, 67] on icon "button" at bounding box center [47, 66] width 8 height 8
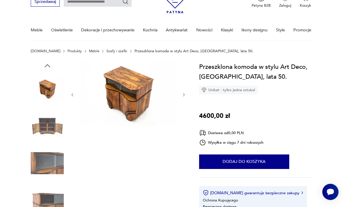
click at [74, 94] on icon "button" at bounding box center [72, 94] width 4 height 4
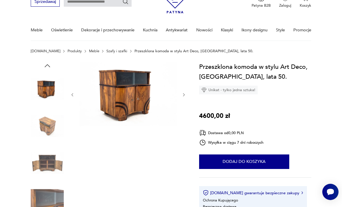
type input "******"
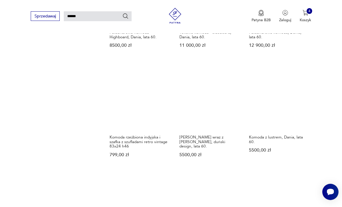
scroll to position [373, 0]
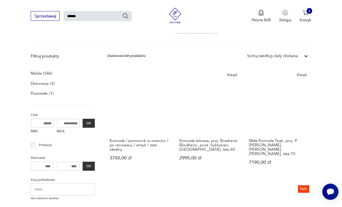
scroll to position [79, 0]
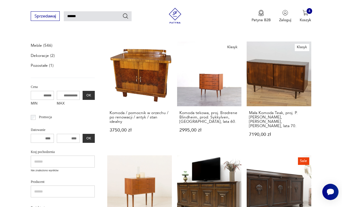
click at [125, 77] on link "Komoda / pomocnik w orzechu / po renowacji / antyk / stan idealny 3750,00 zł" at bounding box center [139, 93] width 65 height 105
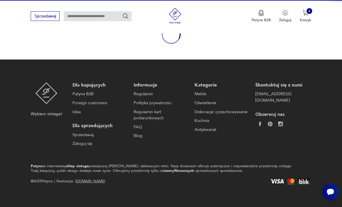
scroll to position [48, 0]
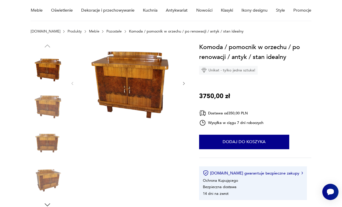
click at [185, 83] on icon "button" at bounding box center [184, 83] width 4 height 4
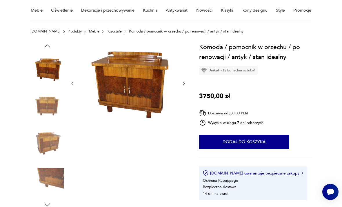
click at [182, 85] on icon "button" at bounding box center [184, 83] width 4 height 4
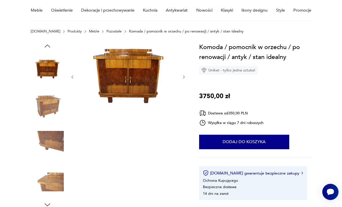
click at [186, 83] on div at bounding box center [128, 77] width 116 height 70
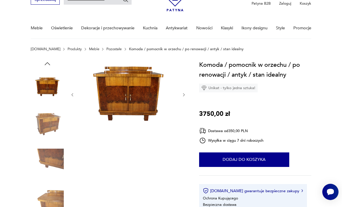
scroll to position [0, 0]
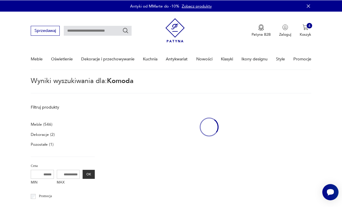
type input "******"
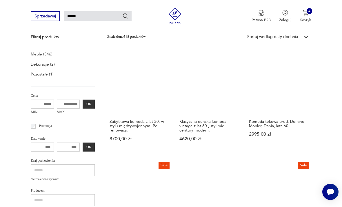
scroll to position [65, 0]
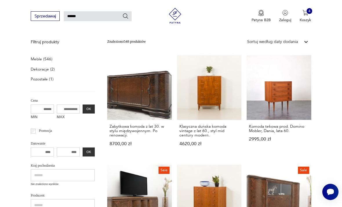
click at [122, 94] on link "Zabytkowa komoda z lat 30. w stylu międzywojennym. Po renowacji. 8700,00 zł" at bounding box center [139, 105] width 65 height 101
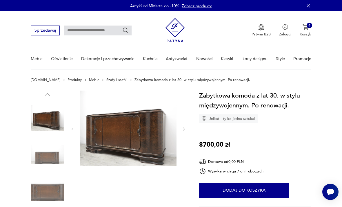
click at [182, 131] on button "button" at bounding box center [184, 128] width 4 height 5
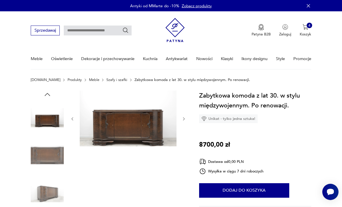
click at [186, 127] on div at bounding box center [109, 173] width 156 height 166
click at [183, 121] on button "button" at bounding box center [184, 118] width 4 height 5
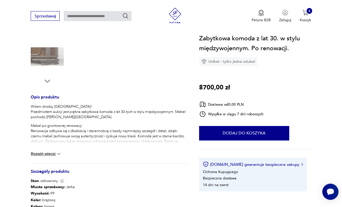
click at [55, 154] on button "Rozwiń więcej" at bounding box center [46, 154] width 31 height 6
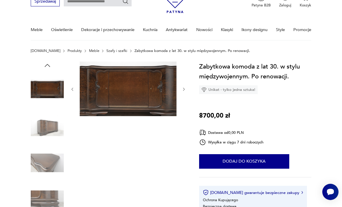
type input "******"
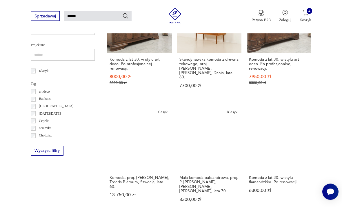
scroll to position [242, 0]
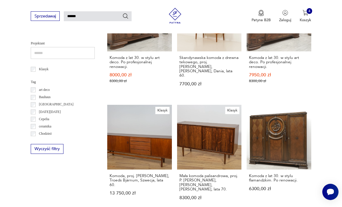
click at [247, 116] on link "Komoda z lat 30. w stylu flamandzkim. Po renowacji. 6300,00 zł" at bounding box center [279, 157] width 65 height 105
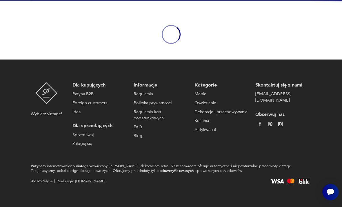
scroll to position [48, 0]
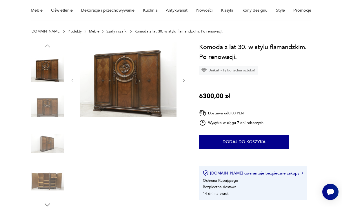
click at [181, 85] on div at bounding box center [128, 80] width 116 height 76
click at [182, 83] on button "button" at bounding box center [184, 79] width 4 height 5
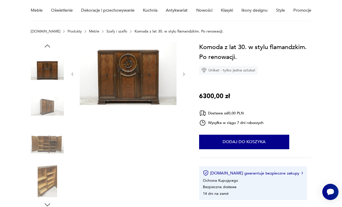
click at [183, 80] on div at bounding box center [128, 74] width 116 height 64
click at [184, 79] on div at bounding box center [128, 74] width 116 height 64
click at [185, 76] on button "button" at bounding box center [184, 73] width 4 height 5
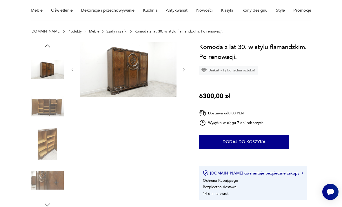
click at [183, 75] on div at bounding box center [128, 70] width 116 height 56
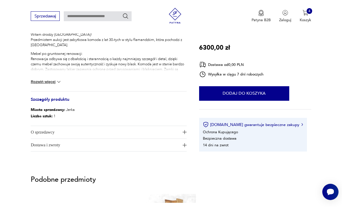
scroll to position [240, 0]
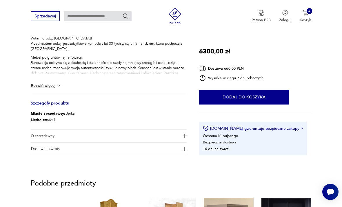
click at [54, 86] on button "Rozwiń więcej" at bounding box center [46, 86] width 31 height 6
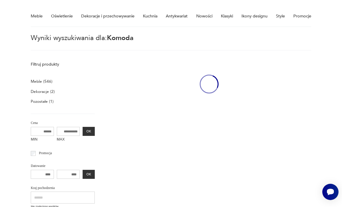
type input "******"
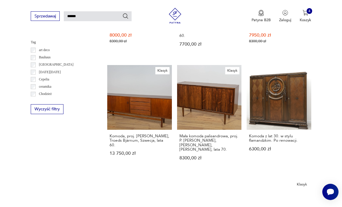
scroll to position [264, 0]
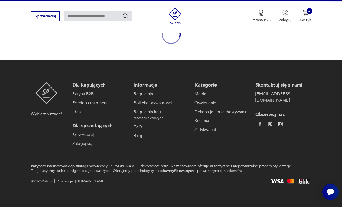
scroll to position [67, 0]
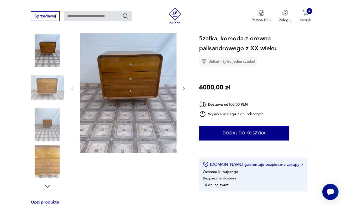
click at [185, 89] on icon "button" at bounding box center [184, 88] width 4 height 4
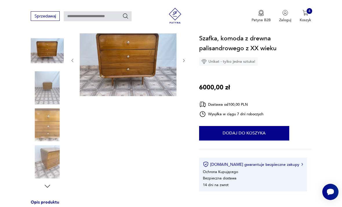
click at [189, 84] on section "Opis produktu Szafka, komoda z drewna palisandrowego z XX wieku. Szafka wykonan…" at bounding box center [171, 206] width 342 height 366
click at [185, 60] on icon "button" at bounding box center [184, 60] width 4 height 4
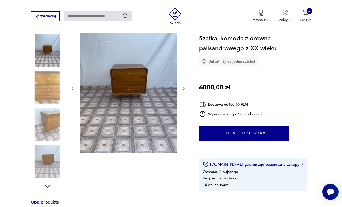
click at [184, 89] on icon "button" at bounding box center [184, 88] width 4 height 4
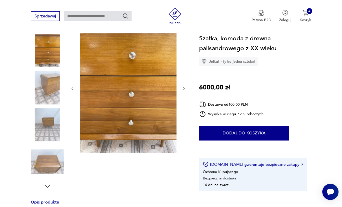
click at [183, 90] on icon "button" at bounding box center [184, 88] width 4 height 4
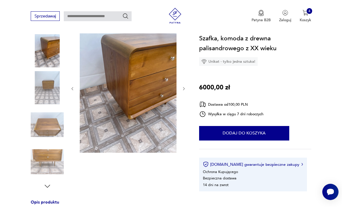
click at [185, 90] on icon "button" at bounding box center [184, 88] width 4 height 4
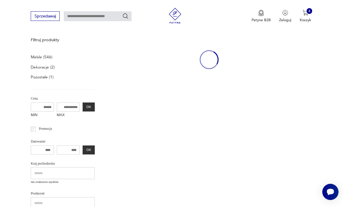
type input "******"
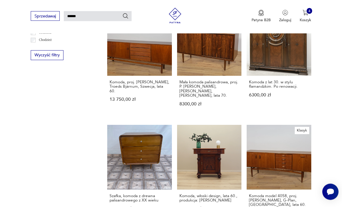
scroll to position [336, 0]
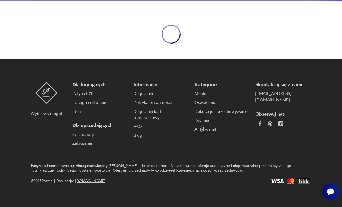
scroll to position [48, 0]
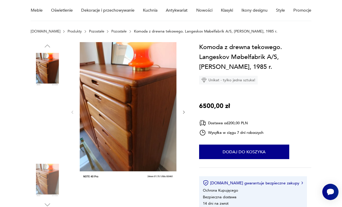
click at [184, 114] on icon "button" at bounding box center [184, 112] width 4 height 4
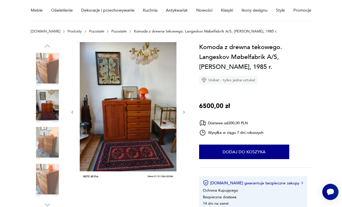
click at [182, 116] on div at bounding box center [128, 112] width 116 height 140
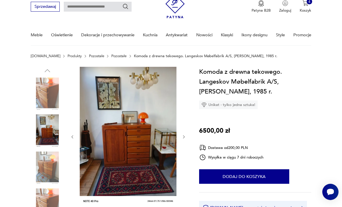
scroll to position [0, 0]
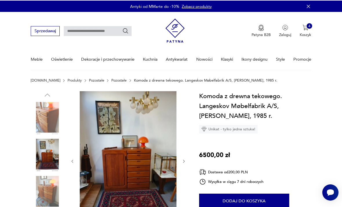
type input "******"
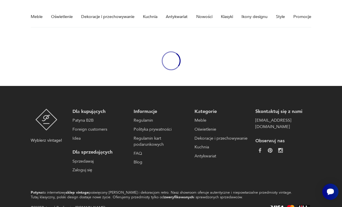
scroll to position [47, 0]
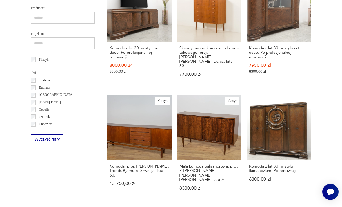
scroll to position [14, 0]
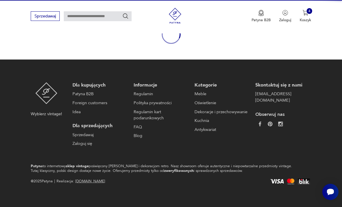
scroll to position [48, 0]
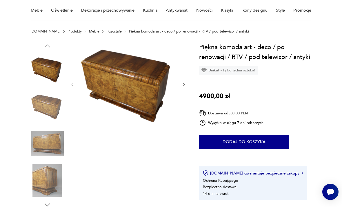
click at [185, 87] on button "button" at bounding box center [184, 84] width 4 height 5
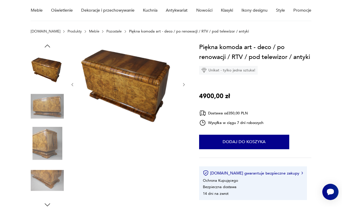
click at [182, 86] on icon "button" at bounding box center [184, 84] width 4 height 4
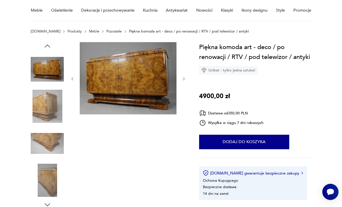
click at [183, 81] on icon "button" at bounding box center [184, 78] width 4 height 4
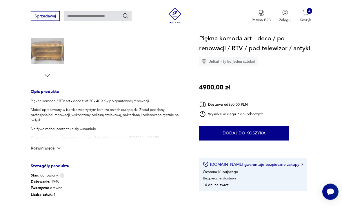
scroll to position [184, 0]
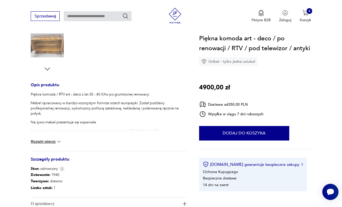
click at [57, 143] on img at bounding box center [59, 141] width 6 height 6
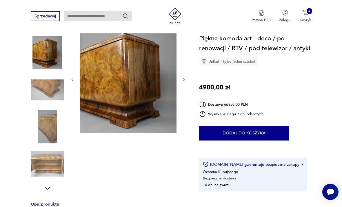
scroll to position [61, 0]
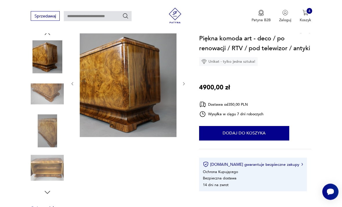
click at [185, 85] on icon "button" at bounding box center [184, 84] width 4 height 4
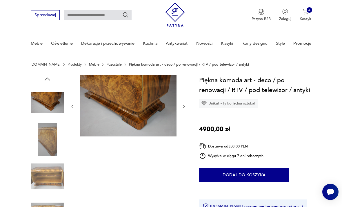
scroll to position [16, 0]
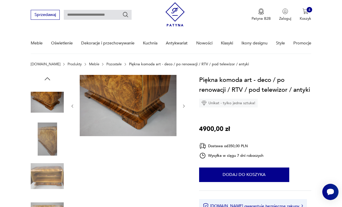
click at [185, 105] on icon "button" at bounding box center [184, 106] width 4 height 4
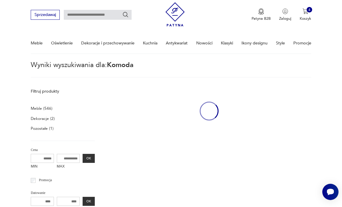
type input "******"
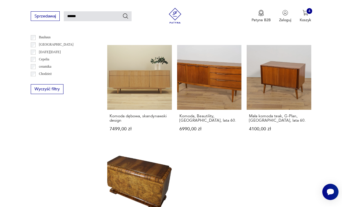
scroll to position [304, 0]
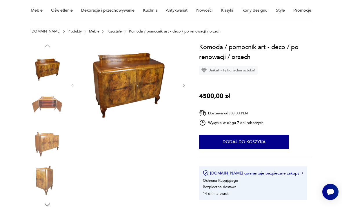
click at [186, 87] on button "button" at bounding box center [184, 84] width 4 height 5
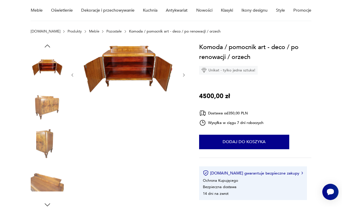
click at [185, 77] on button "button" at bounding box center [184, 74] width 4 height 5
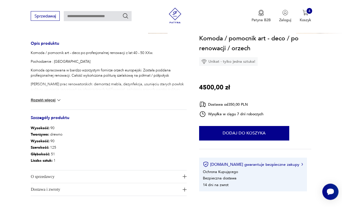
scroll to position [225, 0]
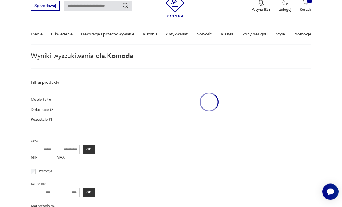
type input "******"
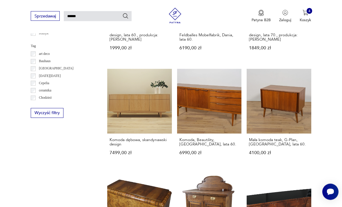
scroll to position [278, 0]
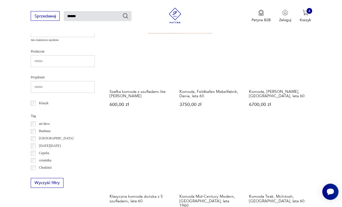
scroll to position [210, 0]
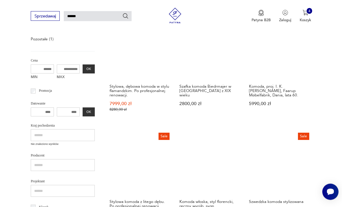
scroll to position [106, 0]
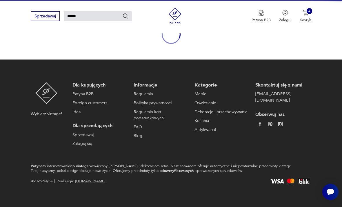
scroll to position [48, 0]
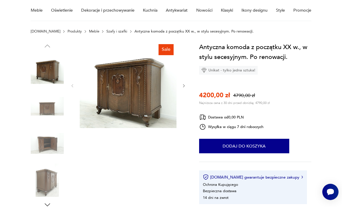
click at [185, 88] on button "button" at bounding box center [184, 85] width 4 height 5
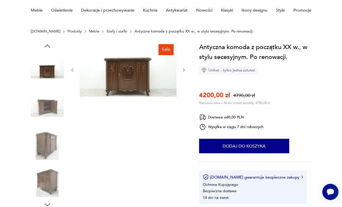
click at [185, 78] on div at bounding box center [128, 70] width 116 height 56
click at [182, 72] on icon "button" at bounding box center [184, 70] width 4 height 4
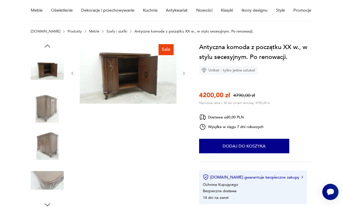
click at [184, 76] on button "button" at bounding box center [184, 73] width 4 height 5
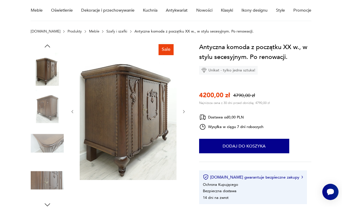
click at [186, 110] on icon "button" at bounding box center [184, 111] width 4 height 4
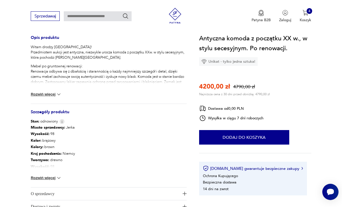
scroll to position [234, 0]
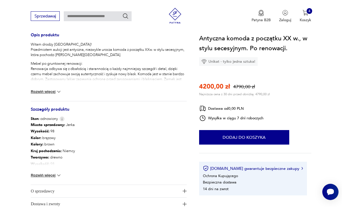
click at [61, 174] on img at bounding box center [59, 175] width 6 height 6
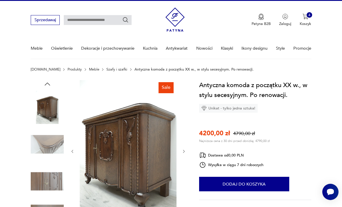
scroll to position [0, 0]
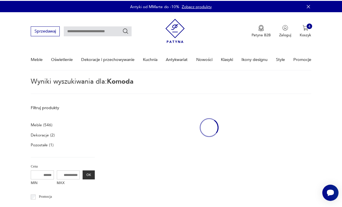
type input "******"
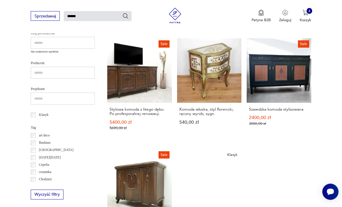
scroll to position [197, 0]
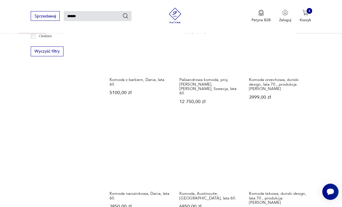
scroll to position [370, 0]
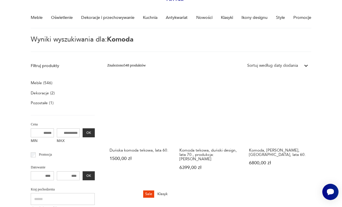
scroll to position [14, 0]
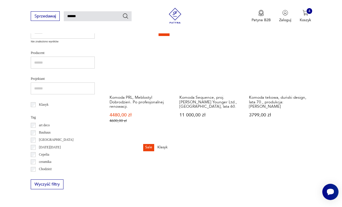
scroll to position [209, 0]
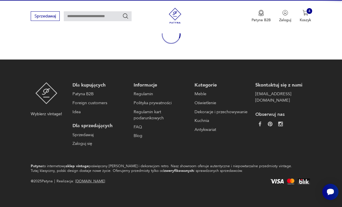
scroll to position [48, 0]
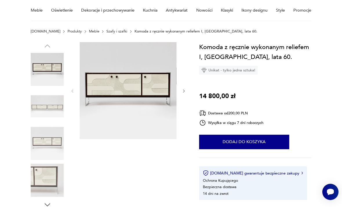
click at [183, 94] on div at bounding box center [128, 91] width 116 height 98
click at [183, 93] on icon "button" at bounding box center [184, 91] width 4 height 4
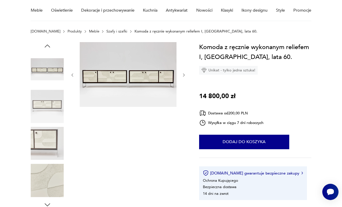
click at [184, 81] on div at bounding box center [128, 75] width 116 height 66
click at [183, 77] on button "button" at bounding box center [184, 74] width 4 height 5
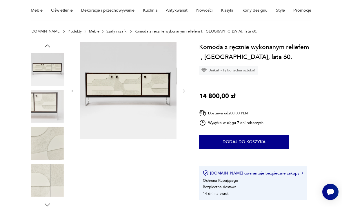
click at [182, 93] on icon "button" at bounding box center [184, 91] width 4 height 4
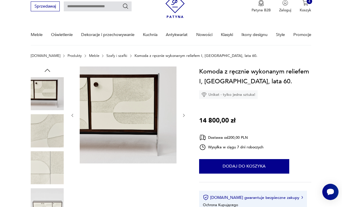
scroll to position [0, 0]
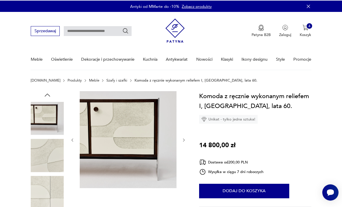
type input "******"
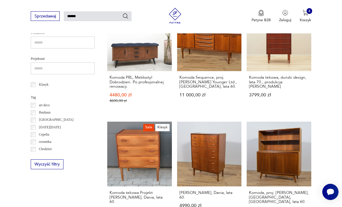
scroll to position [227, 0]
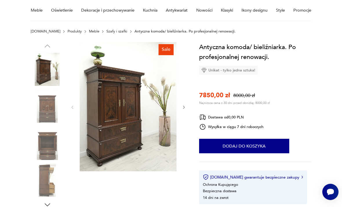
click at [184, 109] on button "button" at bounding box center [184, 106] width 4 height 5
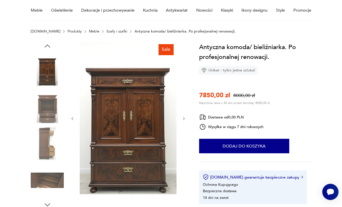
click at [184, 118] on icon "button" at bounding box center [184, 118] width 2 height 3
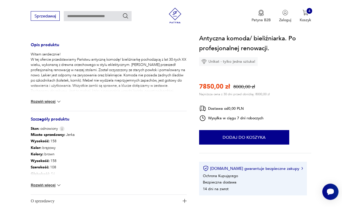
scroll to position [227, 0]
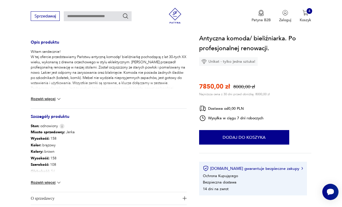
click at [62, 180] on img at bounding box center [59, 182] width 6 height 6
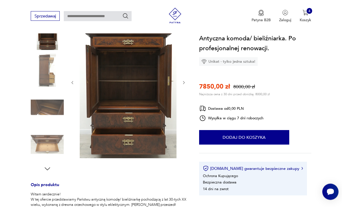
scroll to position [66, 0]
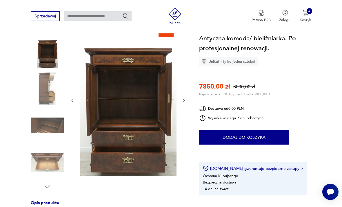
click at [182, 103] on button "button" at bounding box center [184, 100] width 4 height 5
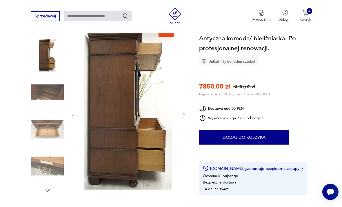
click at [185, 116] on icon "button" at bounding box center [184, 114] width 4 height 4
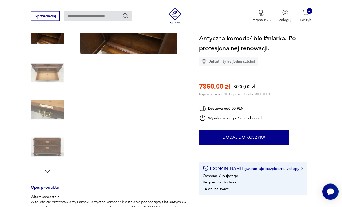
click at [48, 174] on icon "button" at bounding box center [47, 171] width 8 height 8
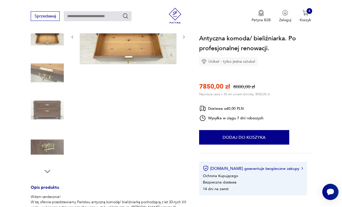
click at [61, 150] on img at bounding box center [47, 146] width 33 height 33
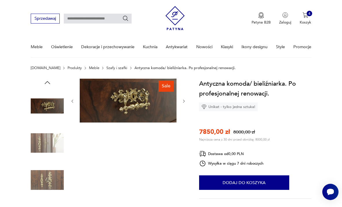
scroll to position [11, 0]
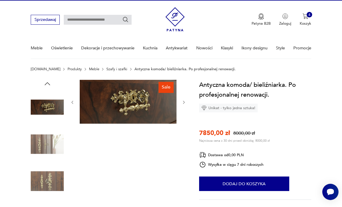
click at [186, 100] on icon "button" at bounding box center [184, 102] width 4 height 4
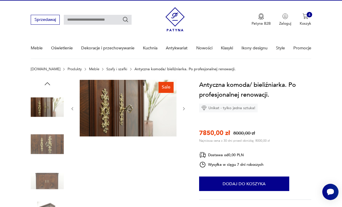
click at [186, 109] on icon "button" at bounding box center [184, 108] width 4 height 4
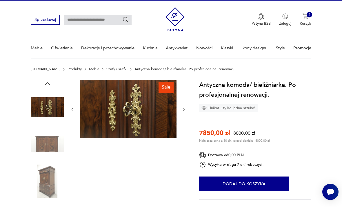
click at [185, 109] on icon "button" at bounding box center [184, 109] width 4 height 4
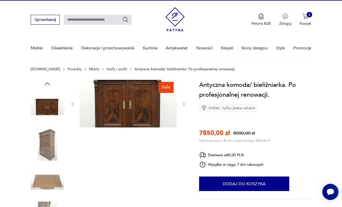
click at [51, 147] on img at bounding box center [47, 143] width 33 height 33
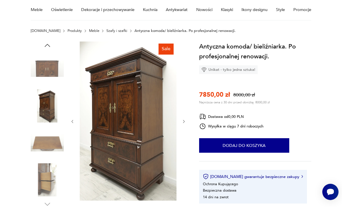
scroll to position [0, 0]
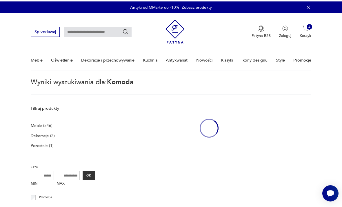
type input "******"
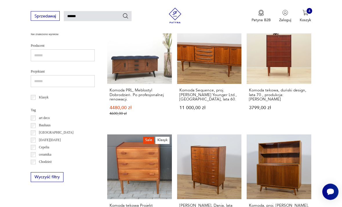
scroll to position [216, 0]
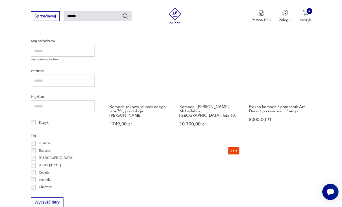
scroll to position [189, 0]
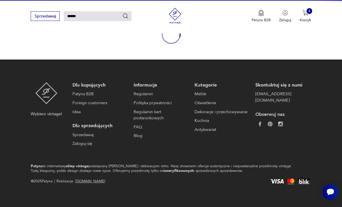
scroll to position [48, 0]
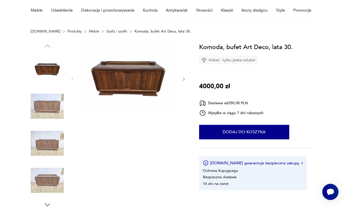
click at [184, 81] on icon "button" at bounding box center [184, 79] width 4 height 4
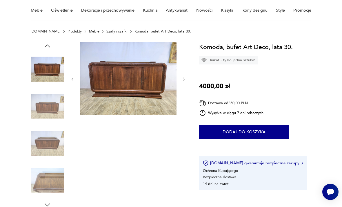
click at [182, 79] on icon "button" at bounding box center [184, 79] width 4 height 4
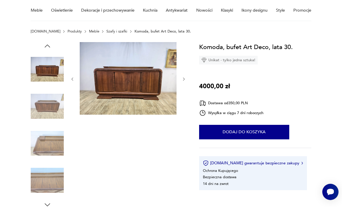
click at [182, 80] on icon "button" at bounding box center [184, 79] width 4 height 4
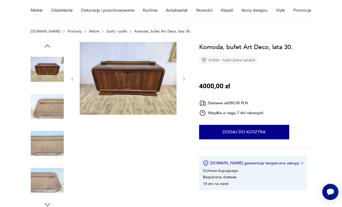
click at [183, 81] on icon "button" at bounding box center [184, 79] width 4 height 4
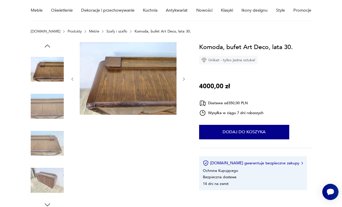
click at [184, 86] on div at bounding box center [128, 79] width 116 height 74
click at [183, 81] on icon "button" at bounding box center [184, 79] width 4 height 4
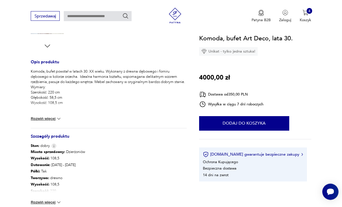
scroll to position [207, 0]
click at [64, 198] on div "Miasto sprzedawcy : Dzierżoniów Wysokość : 108,5 Datowanie : [DATE] - [DATE] Pó…" at bounding box center [109, 179] width 156 height 63
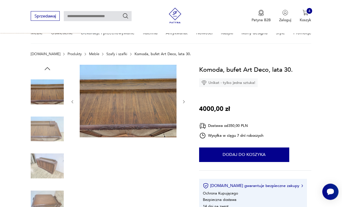
scroll to position [0, 0]
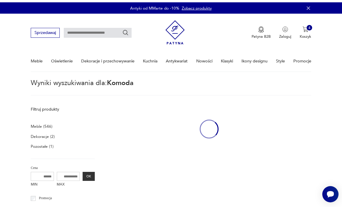
type input "******"
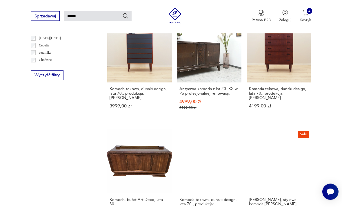
scroll to position [317, 0]
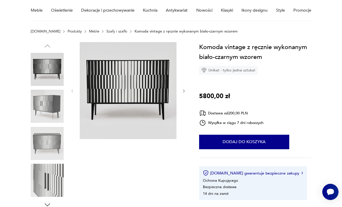
click at [185, 93] on icon "button" at bounding box center [184, 91] width 4 height 4
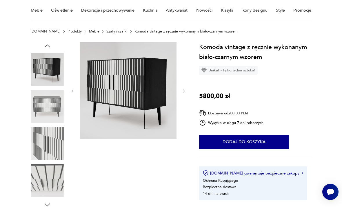
click at [184, 92] on icon "button" at bounding box center [184, 91] width 4 height 4
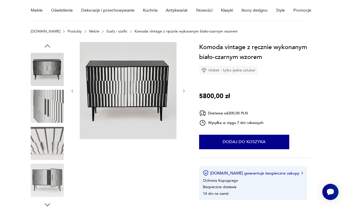
click at [184, 93] on icon "button" at bounding box center [184, 91] width 4 height 4
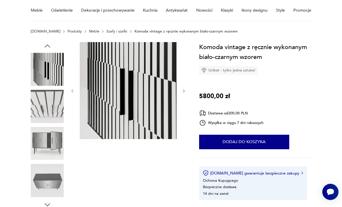
click at [184, 92] on icon "button" at bounding box center [184, 91] width 4 height 4
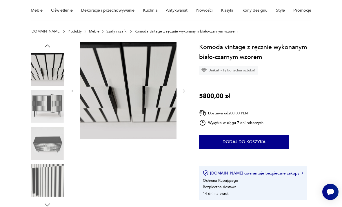
click at [184, 92] on icon "button" at bounding box center [184, 91] width 4 height 4
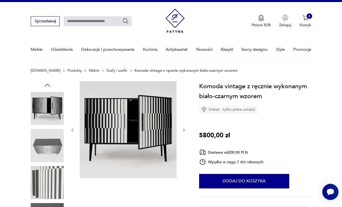
scroll to position [0, 0]
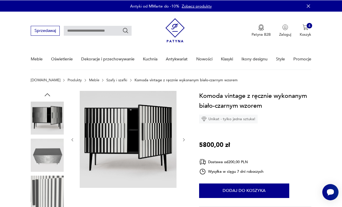
type input "******"
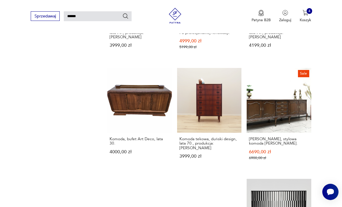
scroll to position [384, 0]
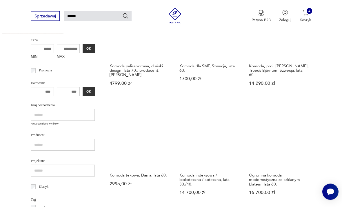
scroll to position [130, 0]
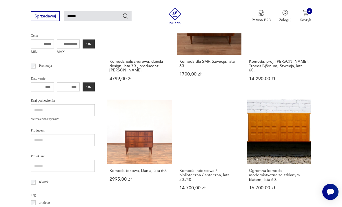
click at [177, 113] on link "Komoda indeksowa / biblioteczna / apteczna, lata 30./40. 14 700,00 zł" at bounding box center [209, 149] width 65 height 101
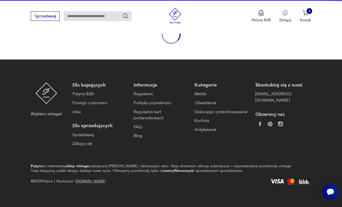
scroll to position [48, 0]
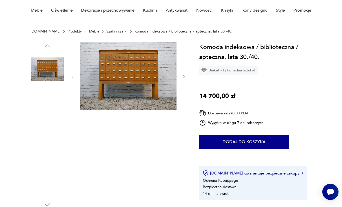
click at [183, 81] on div at bounding box center [128, 77] width 116 height 70
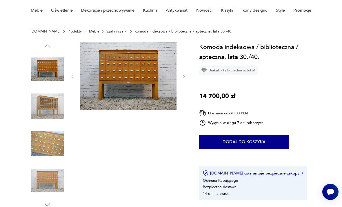
click at [182, 78] on icon "button" at bounding box center [184, 76] width 4 height 4
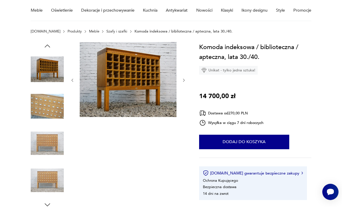
click at [182, 84] on div at bounding box center [128, 80] width 116 height 76
click at [182, 82] on button "button" at bounding box center [184, 79] width 4 height 5
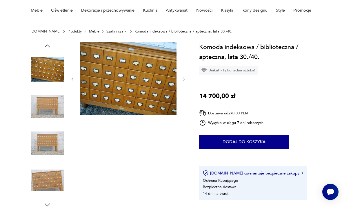
click at [182, 83] on div at bounding box center [128, 79] width 116 height 74
click at [182, 81] on icon "button" at bounding box center [184, 79] width 4 height 4
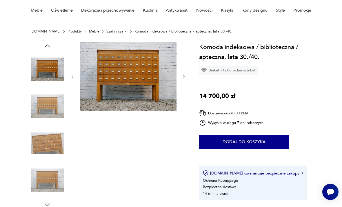
click at [182, 79] on icon "button" at bounding box center [184, 76] width 4 height 4
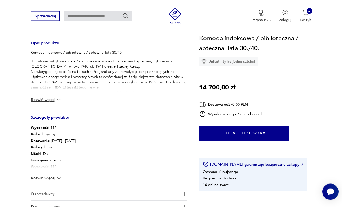
click at [58, 179] on img at bounding box center [59, 178] width 6 height 6
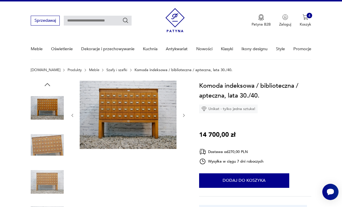
scroll to position [0, 0]
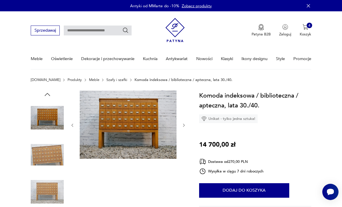
type input "******"
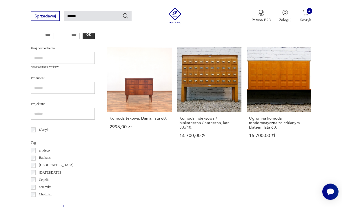
scroll to position [183, 0]
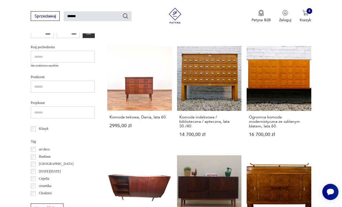
click at [247, 155] on link "Duża komoda / bufet / art - deco / po renowacji 8900,00 zł" at bounding box center [279, 205] width 65 height 101
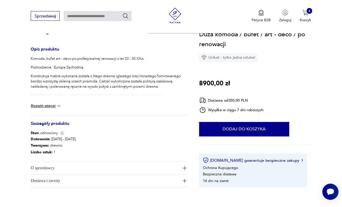
scroll to position [224, 0]
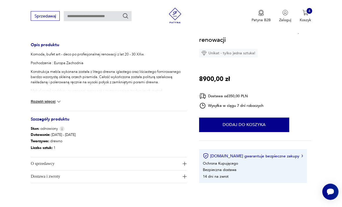
click at [54, 102] on button "Rozwiń więcej" at bounding box center [46, 102] width 31 height 6
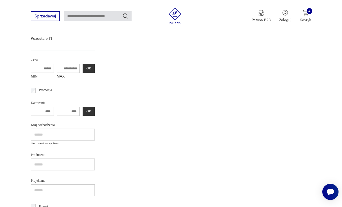
type input "******"
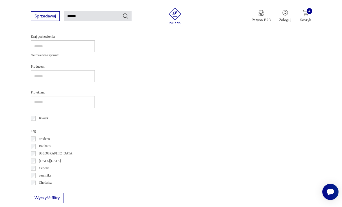
scroll to position [67, 0]
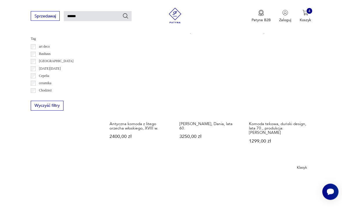
scroll to position [286, 0]
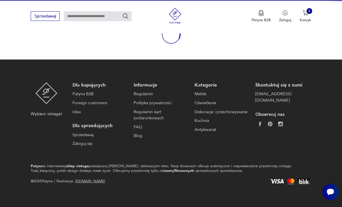
scroll to position [48, 0]
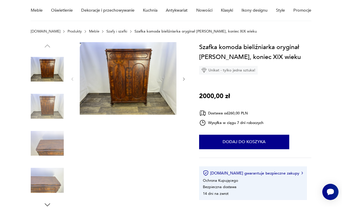
click at [182, 81] on icon "button" at bounding box center [184, 79] width 4 height 4
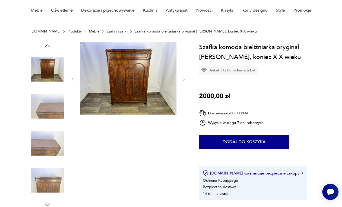
click at [182, 81] on button "button" at bounding box center [184, 78] width 4 height 5
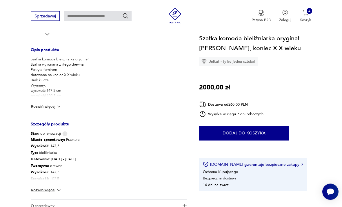
click at [57, 192] on img at bounding box center [59, 190] width 6 height 6
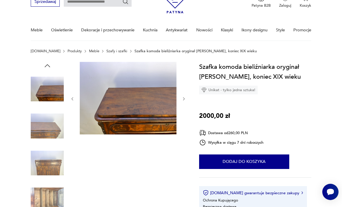
scroll to position [31, 0]
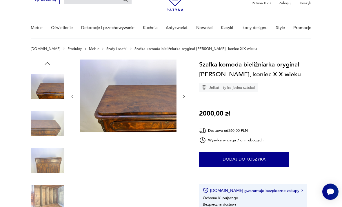
click at [161, 122] on img at bounding box center [128, 96] width 97 height 73
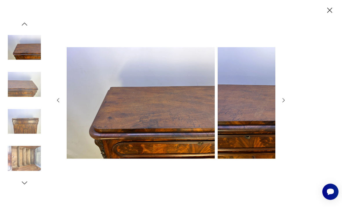
scroll to position [31, 0]
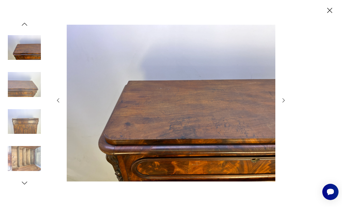
click at [286, 103] on icon "button" at bounding box center [283, 100] width 6 height 6
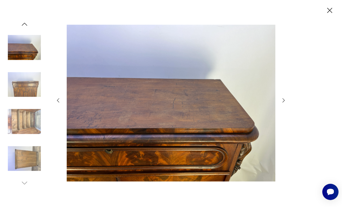
click at [286, 103] on icon "button" at bounding box center [283, 100] width 6 height 6
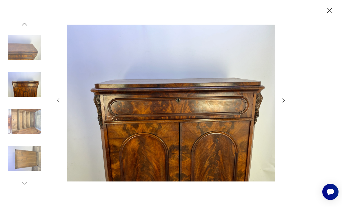
click at [282, 103] on icon "button" at bounding box center [283, 100] width 6 height 6
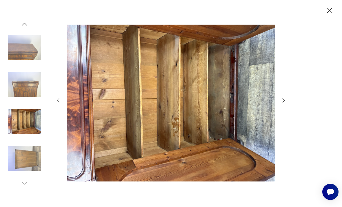
click at [285, 103] on icon "button" at bounding box center [283, 100] width 6 height 6
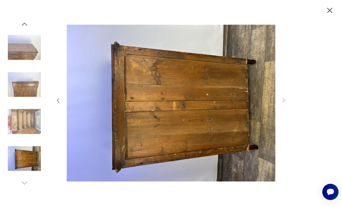
click at [288, 113] on div at bounding box center [171, 103] width 342 height 207
click at [328, 14] on icon "button" at bounding box center [329, 10] width 9 height 9
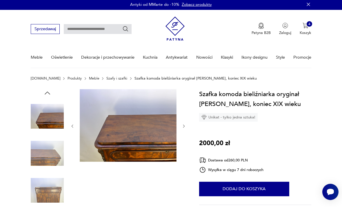
scroll to position [0, 0]
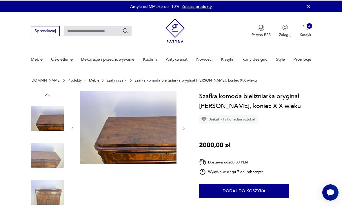
type input "******"
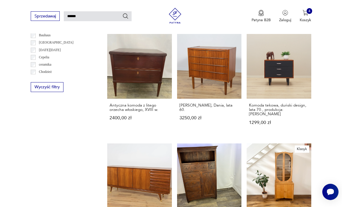
scroll to position [304, 0]
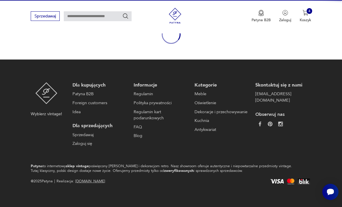
scroll to position [48, 0]
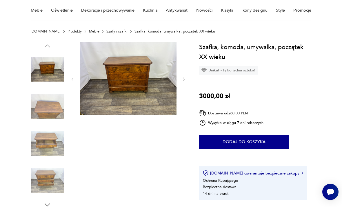
click at [185, 81] on button "button" at bounding box center [184, 78] width 4 height 5
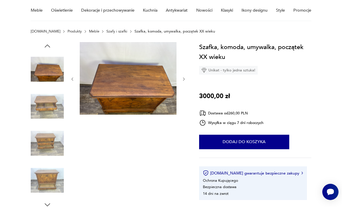
click at [185, 85] on div at bounding box center [128, 79] width 116 height 74
click at [182, 81] on button "button" at bounding box center [184, 78] width 4 height 5
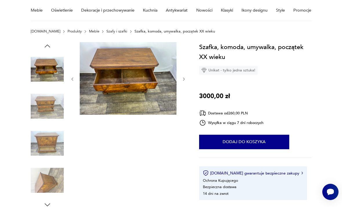
click at [182, 78] on icon "button" at bounding box center [184, 79] width 4 height 4
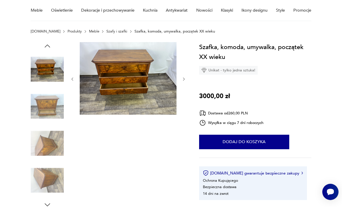
click at [182, 77] on icon "button" at bounding box center [184, 79] width 4 height 4
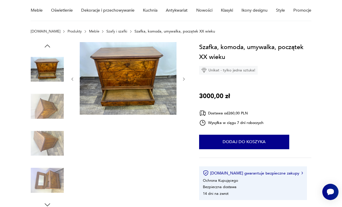
click at [183, 77] on icon "button" at bounding box center [184, 79] width 4 height 4
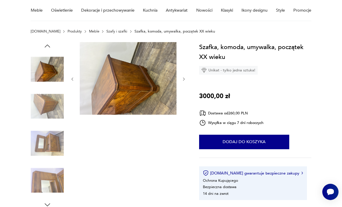
click at [183, 80] on icon "button" at bounding box center [184, 79] width 4 height 4
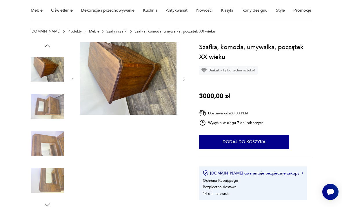
click at [185, 81] on icon "button" at bounding box center [184, 79] width 4 height 4
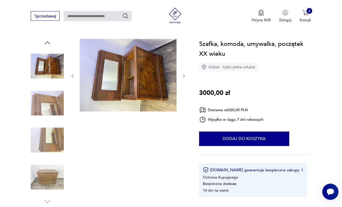
scroll to position [54, 0]
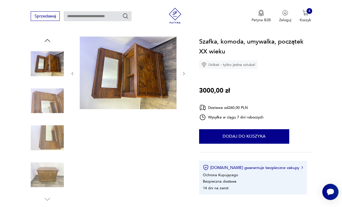
click at [185, 73] on icon "button" at bounding box center [184, 73] width 4 height 4
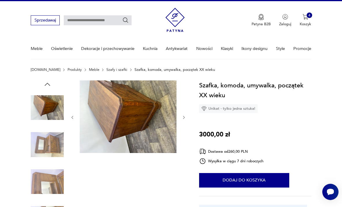
scroll to position [0, 0]
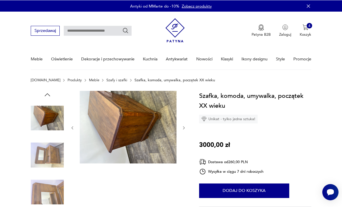
type input "******"
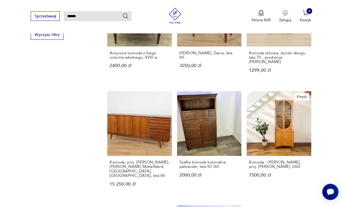
scroll to position [357, 0]
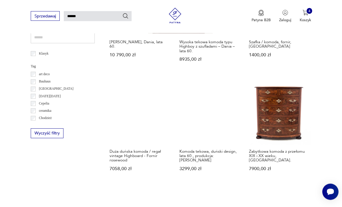
scroll to position [273, 0]
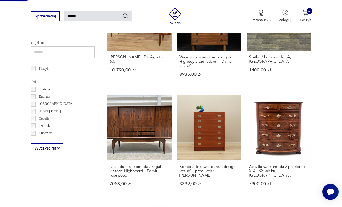
scroll to position [48, 0]
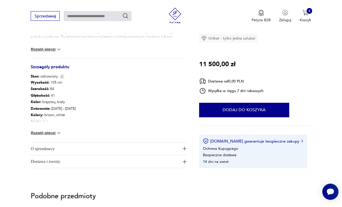
click at [57, 130] on img at bounding box center [59, 133] width 6 height 6
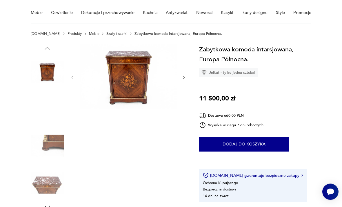
scroll to position [43, 0]
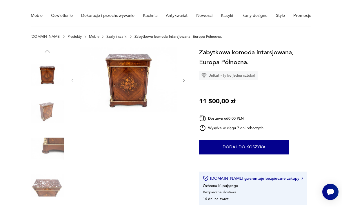
click at [185, 80] on icon "button" at bounding box center [184, 80] width 4 height 4
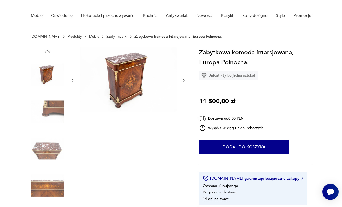
click at [185, 82] on icon "button" at bounding box center [184, 80] width 4 height 4
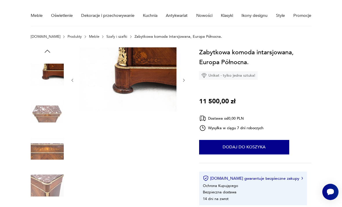
click at [183, 78] on icon "button" at bounding box center [184, 80] width 4 height 4
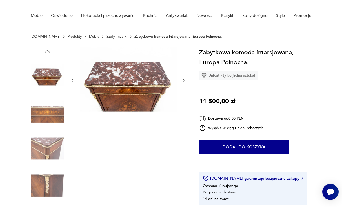
click at [183, 78] on icon "button" at bounding box center [184, 80] width 4 height 4
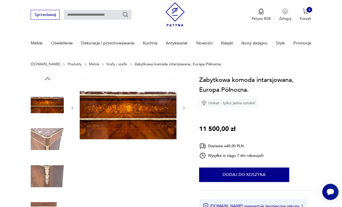
scroll to position [0, 0]
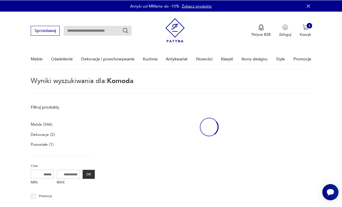
type input "******"
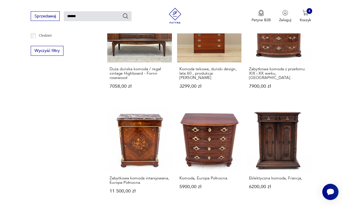
scroll to position [341, 0]
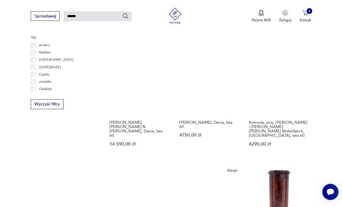
scroll to position [290, 0]
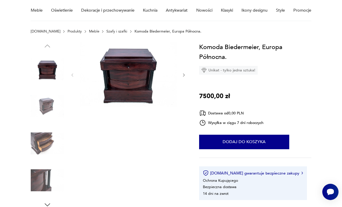
click at [181, 80] on div at bounding box center [128, 75] width 116 height 66
click at [182, 77] on button "button" at bounding box center [184, 74] width 4 height 5
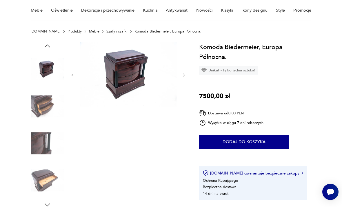
click at [182, 79] on div at bounding box center [128, 75] width 116 height 66
click at [182, 77] on button "button" at bounding box center [184, 74] width 4 height 5
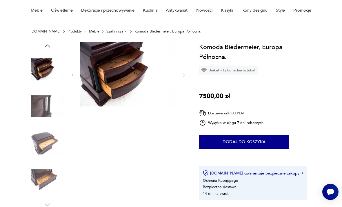
click at [180, 77] on div at bounding box center [128, 75] width 116 height 66
click at [184, 77] on button "button" at bounding box center [184, 74] width 4 height 5
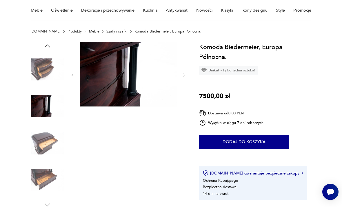
click at [184, 75] on icon "button" at bounding box center [184, 75] width 4 height 4
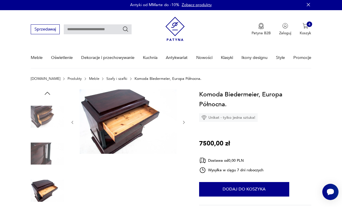
scroll to position [0, 0]
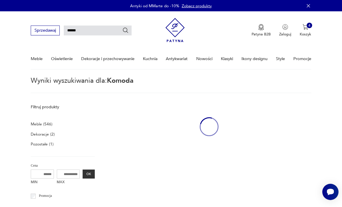
scroll to position [309, 0]
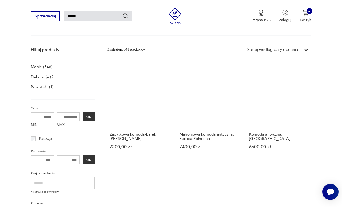
scroll to position [57, 0]
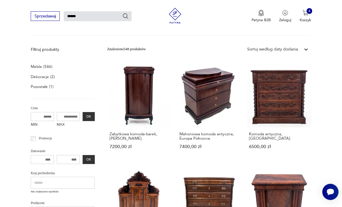
click at [183, 91] on link "Mahoniowa komoda antyczna, Europa Północna. 7400,00 zł" at bounding box center [209, 111] width 65 height 96
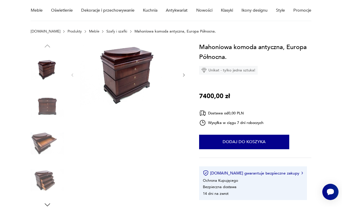
click at [182, 80] on div at bounding box center [128, 75] width 116 height 66
click at [183, 77] on icon "button" at bounding box center [184, 75] width 4 height 4
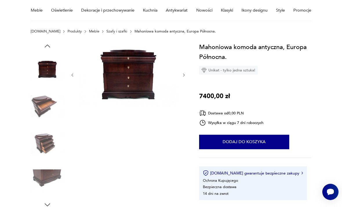
click at [184, 77] on icon "button" at bounding box center [184, 75] width 4 height 4
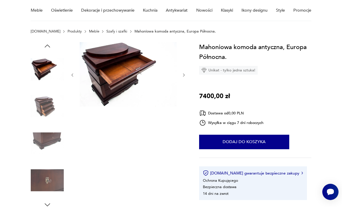
click at [183, 81] on div at bounding box center [128, 75] width 116 height 66
click at [182, 77] on icon "button" at bounding box center [184, 75] width 4 height 4
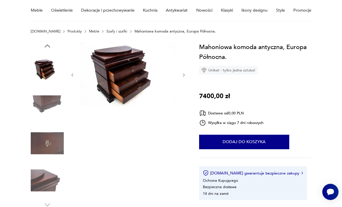
click at [182, 77] on button "button" at bounding box center [184, 74] width 4 height 5
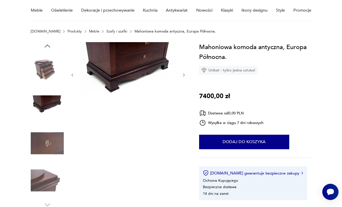
click at [183, 77] on button "button" at bounding box center [184, 74] width 4 height 5
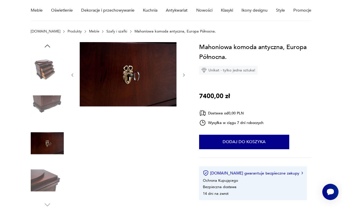
click at [185, 81] on div at bounding box center [128, 75] width 116 height 66
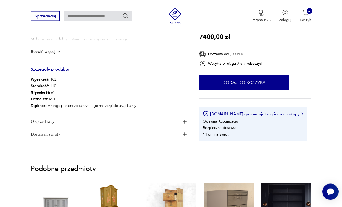
scroll to position [253, 0]
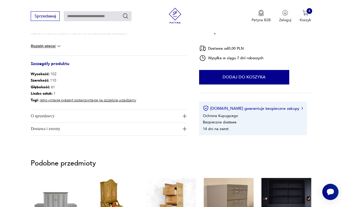
click at [50, 49] on button "Rozwiń więcej" at bounding box center [46, 46] width 31 height 6
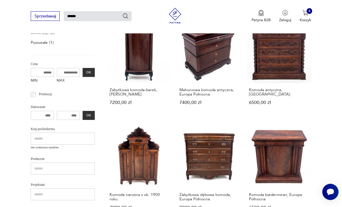
scroll to position [106, 0]
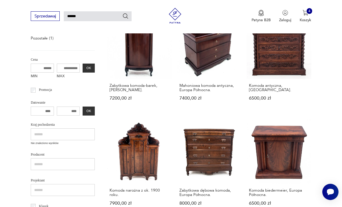
click at [247, 137] on link "Komoda biedermeier, Europa Północna. 6500,00 zł" at bounding box center [279, 167] width 65 height 96
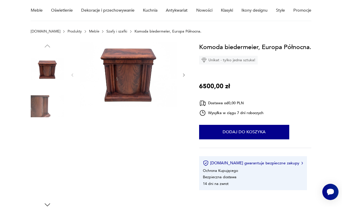
click at [182, 77] on button "button" at bounding box center [184, 74] width 4 height 5
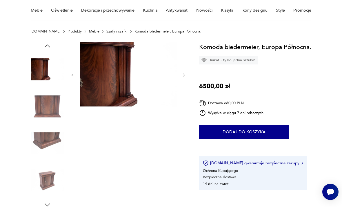
click at [184, 76] on icon "button" at bounding box center [184, 75] width 4 height 4
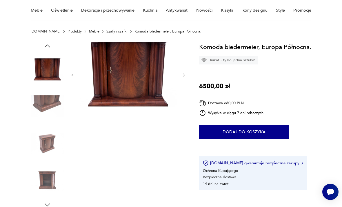
click at [182, 77] on button "button" at bounding box center [184, 74] width 4 height 5
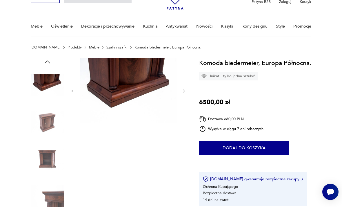
scroll to position [0, 0]
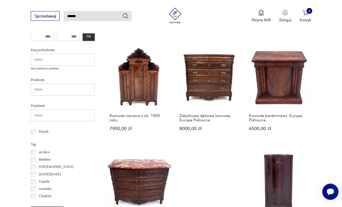
scroll to position [186, 0]
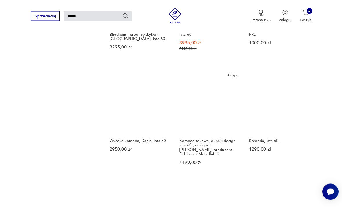
scroll to position [395, 0]
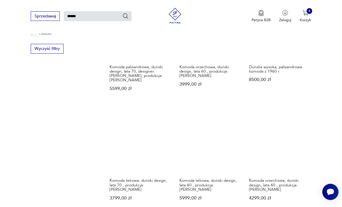
scroll to position [344, 0]
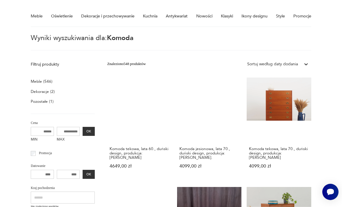
scroll to position [14, 0]
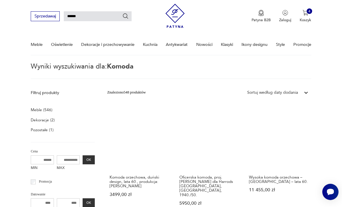
click at [247, 145] on link "Wysoka komoda orzechowa – [GEOGRAPHIC_DATA] – lata 60. 11 455,00 zł" at bounding box center [279, 160] width 65 height 109
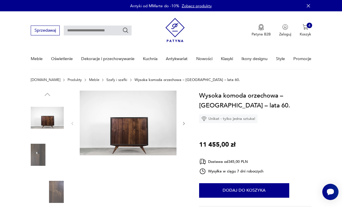
click at [182, 125] on button "button" at bounding box center [184, 123] width 4 height 5
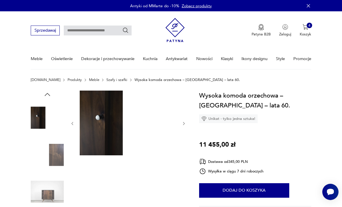
click at [185, 122] on icon "button" at bounding box center [184, 123] width 4 height 4
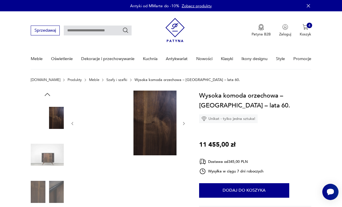
click at [185, 124] on icon "button" at bounding box center [184, 123] width 4 height 4
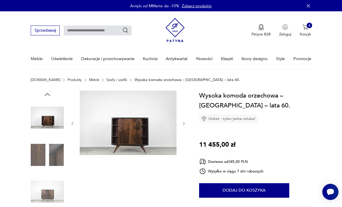
click at [183, 125] on icon "button" at bounding box center [184, 123] width 4 height 4
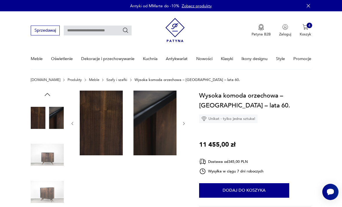
click at [184, 125] on icon "button" at bounding box center [184, 123] width 4 height 4
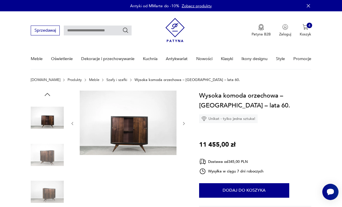
click at [182, 125] on button "button" at bounding box center [184, 123] width 4 height 5
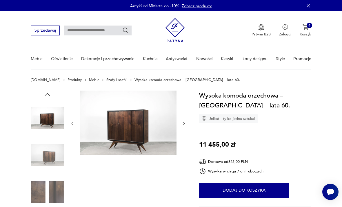
click at [163, 141] on img at bounding box center [128, 122] width 97 height 65
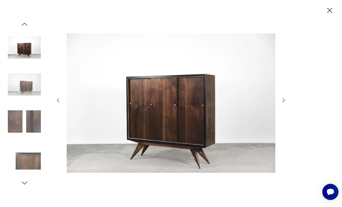
scroll to position [12, 0]
click at [281, 103] on icon "button" at bounding box center [283, 100] width 6 height 6
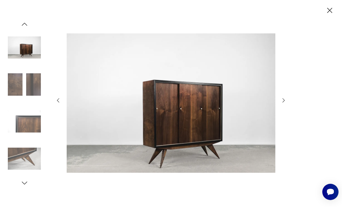
click at [286, 103] on icon "button" at bounding box center [283, 100] width 6 height 6
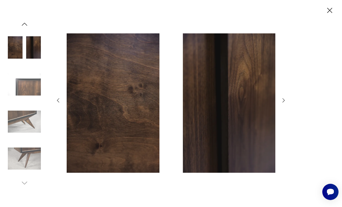
click at [286, 103] on icon "button" at bounding box center [283, 100] width 6 height 6
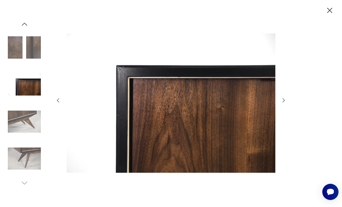
click at [287, 103] on icon "button" at bounding box center [283, 100] width 6 height 6
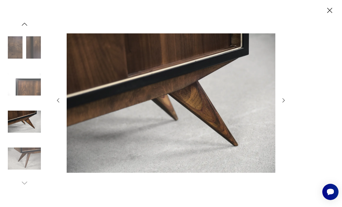
click at [284, 103] on icon "button" at bounding box center [283, 100] width 6 height 6
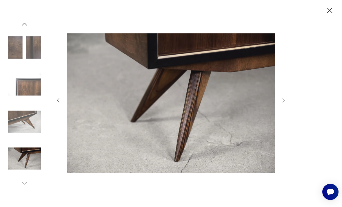
click at [327, 13] on icon "button" at bounding box center [329, 10] width 9 height 9
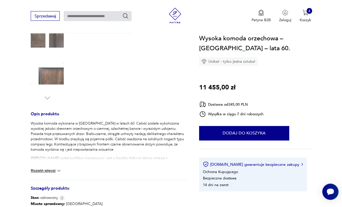
scroll to position [169, 0]
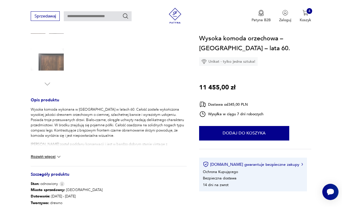
click at [61, 155] on img at bounding box center [59, 157] width 6 height 6
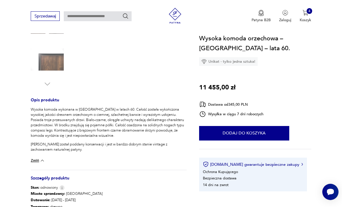
click at [56, 157] on div "Wysoka komoda wykonana w [GEOGRAPHIC_DATA] w latach 60. Całość została wykończo…" at bounding box center [109, 138] width 156 height 63
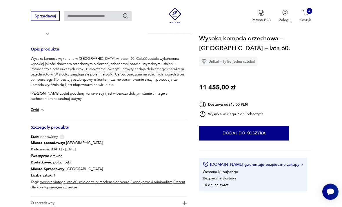
scroll to position [220, 0]
click at [41, 107] on img at bounding box center [42, 110] width 6 height 6
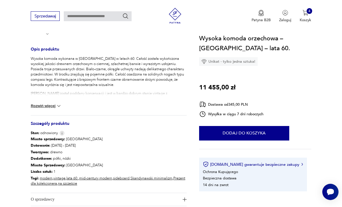
click at [57, 106] on img at bounding box center [59, 106] width 6 height 6
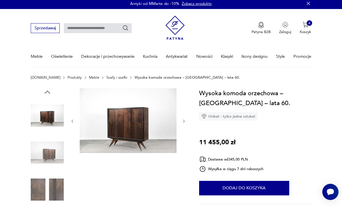
scroll to position [0, 0]
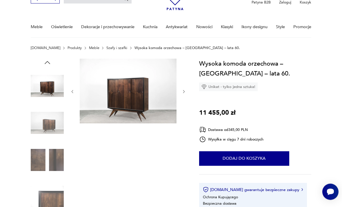
click at [62, 201] on img at bounding box center [47, 196] width 33 height 33
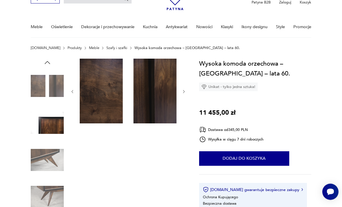
scroll to position [32, 0]
click at [62, 197] on img at bounding box center [47, 196] width 33 height 33
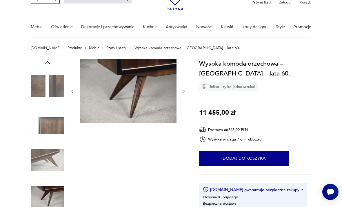
click at [56, 198] on img at bounding box center [47, 196] width 33 height 33
click at [52, 206] on div at bounding box center [47, 142] width 33 height 166
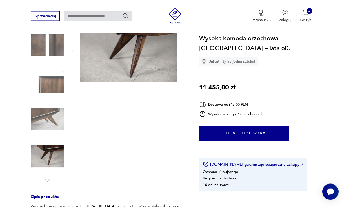
scroll to position [0, 0]
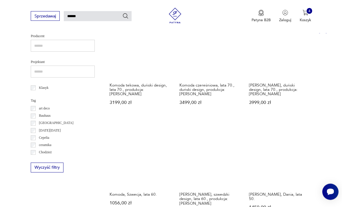
scroll to position [224, 0]
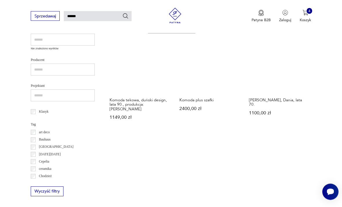
scroll to position [201, 0]
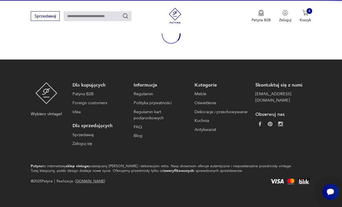
scroll to position [48, 0]
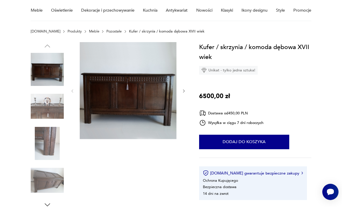
click at [185, 93] on icon "button" at bounding box center [184, 91] width 4 height 4
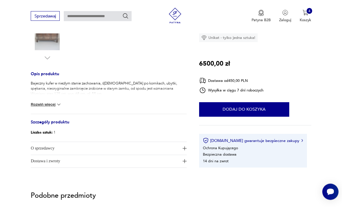
click at [52, 106] on button "Rozwiń więcej" at bounding box center [46, 105] width 31 height 6
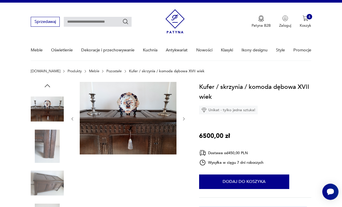
scroll to position [0, 0]
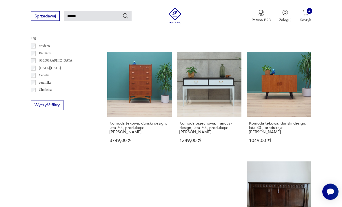
scroll to position [293, 0]
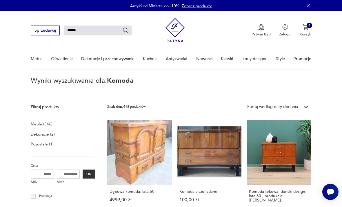
click at [306, 30] on img "button" at bounding box center [305, 27] width 6 height 6
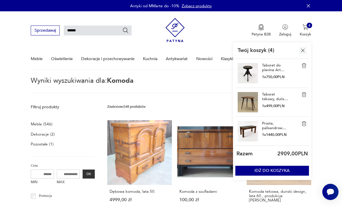
click at [283, 172] on button "IDŹ DO KOSZYKA" at bounding box center [272, 170] width 74 height 10
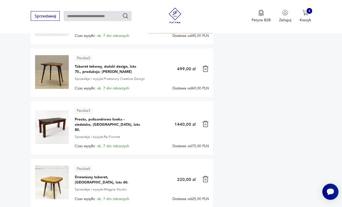
scroll to position [131, 0]
click at [208, 123] on img at bounding box center [205, 123] width 7 height 7
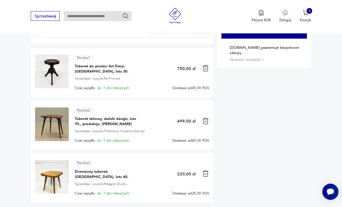
scroll to position [78, 0]
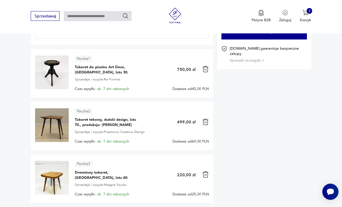
click at [57, 72] on img at bounding box center [52, 73] width 34 height 34
click at [116, 70] on span "Taboret do pianina Art Deco, [GEOGRAPHIC_DATA], lata 30." at bounding box center [107, 70] width 65 height 10
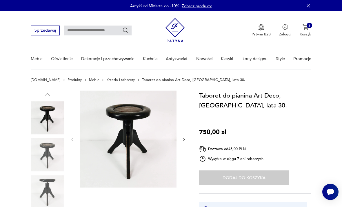
click at [185, 137] on icon "button" at bounding box center [184, 139] width 4 height 4
click at [186, 138] on icon "button" at bounding box center [184, 139] width 4 height 4
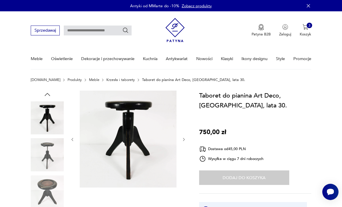
click at [186, 138] on icon "button" at bounding box center [184, 139] width 4 height 4
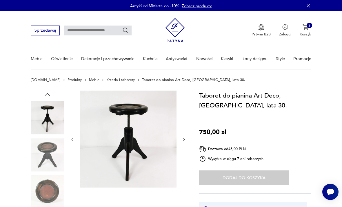
click at [185, 139] on icon "button" at bounding box center [184, 139] width 4 height 4
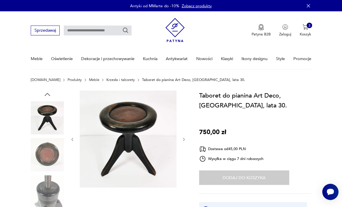
click at [185, 140] on icon "button" at bounding box center [184, 139] width 4 height 4
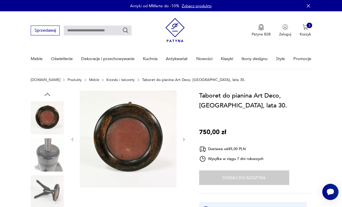
click at [184, 139] on icon "button" at bounding box center [184, 139] width 2 height 3
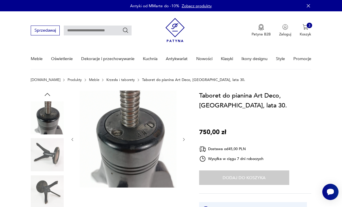
click at [185, 137] on icon "button" at bounding box center [184, 139] width 4 height 4
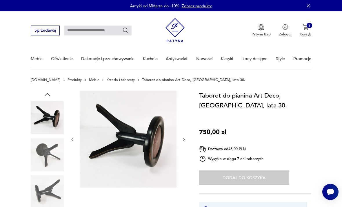
click at [186, 139] on icon "button" at bounding box center [184, 139] width 4 height 4
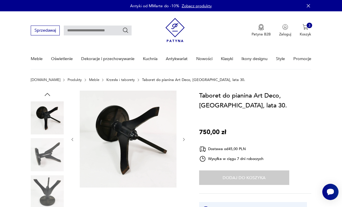
click at [186, 140] on icon "button" at bounding box center [184, 139] width 4 height 4
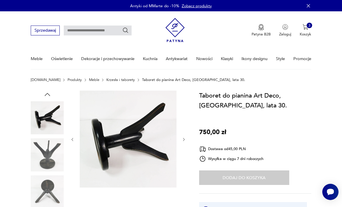
click at [185, 140] on icon "button" at bounding box center [184, 139] width 4 height 4
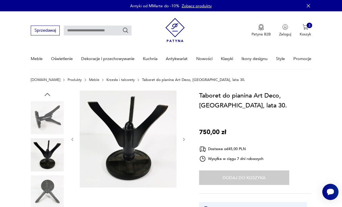
click at [185, 140] on icon "button" at bounding box center [184, 139] width 4 height 4
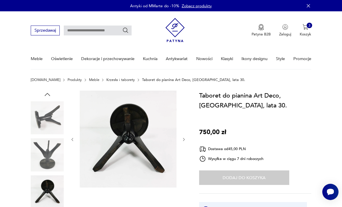
click at [186, 140] on icon "button" at bounding box center [184, 139] width 4 height 4
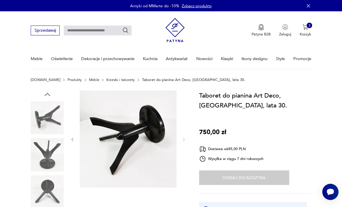
click at [308, 34] on p "Koszyk" at bounding box center [306, 34] width 12 height 5
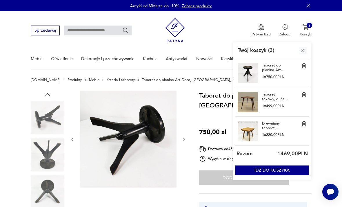
click at [252, 104] on img at bounding box center [248, 102] width 20 height 20
click at [251, 102] on img at bounding box center [248, 102] width 20 height 20
click at [269, 100] on link "Taboret tekowy, duński design, lata 70., produkcja: [PERSON_NAME]" at bounding box center [275, 96] width 26 height 9
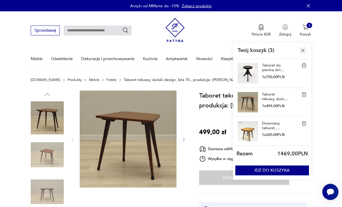
click at [151, 154] on img at bounding box center [128, 138] width 97 height 97
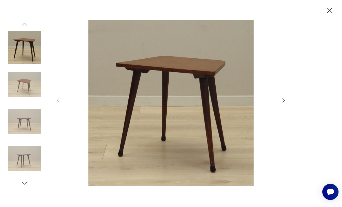
click at [282, 103] on icon "button" at bounding box center [283, 100] width 6 height 6
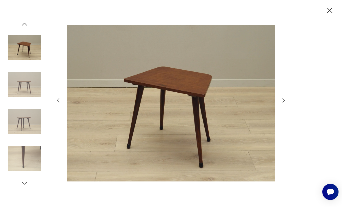
click at [282, 103] on icon "button" at bounding box center [283, 100] width 6 height 6
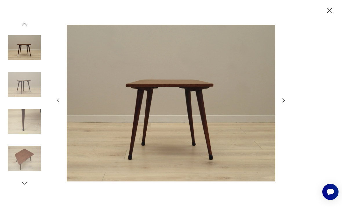
click at [281, 103] on icon "button" at bounding box center [283, 100] width 6 height 6
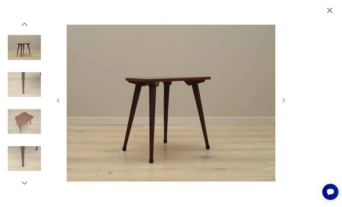
click at [281, 113] on div at bounding box center [171, 103] width 232 height 166
click at [280, 110] on div at bounding box center [171, 103] width 232 height 166
click at [281, 103] on icon "button" at bounding box center [283, 100] width 6 height 6
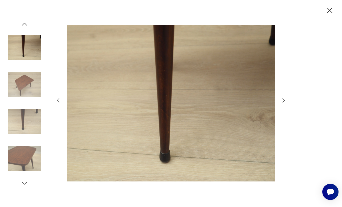
click at [281, 103] on icon "button" at bounding box center [283, 100] width 6 height 6
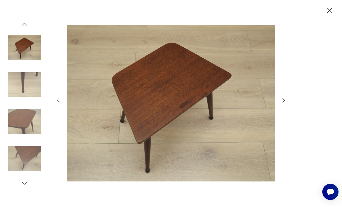
click at [283, 103] on icon "button" at bounding box center [283, 100] width 6 height 6
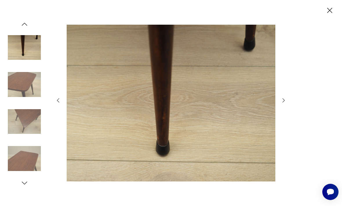
click at [283, 102] on icon "button" at bounding box center [283, 100] width 2 height 4
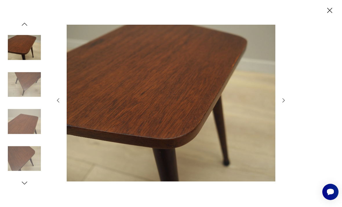
click at [284, 103] on icon "button" at bounding box center [283, 100] width 6 height 6
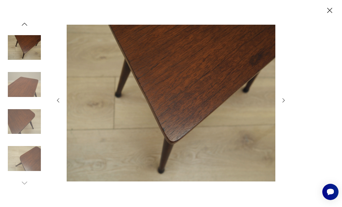
click at [281, 103] on icon "button" at bounding box center [283, 100] width 6 height 6
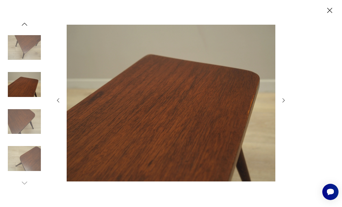
click at [281, 103] on icon "button" at bounding box center [283, 100] width 6 height 6
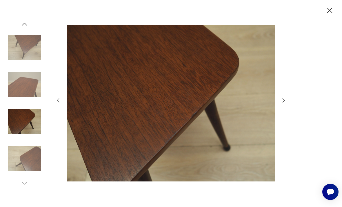
click at [283, 103] on icon "button" at bounding box center [283, 100] width 6 height 6
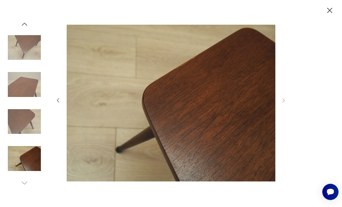
click at [329, 10] on icon "button" at bounding box center [329, 10] width 9 height 9
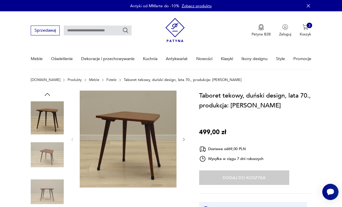
click at [306, 30] on img "button" at bounding box center [305, 27] width 6 height 6
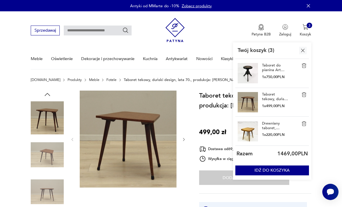
click at [274, 129] on link "Drewniany taboret, [GEOGRAPHIC_DATA], lata 60." at bounding box center [275, 125] width 26 height 9
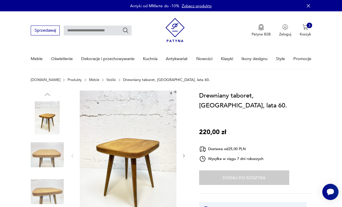
click at [149, 158] on img at bounding box center [128, 154] width 97 height 129
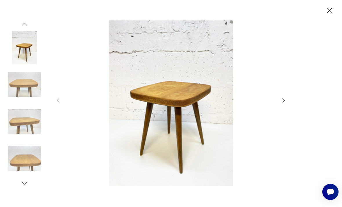
click at [286, 103] on icon "button" at bounding box center [283, 100] width 6 height 6
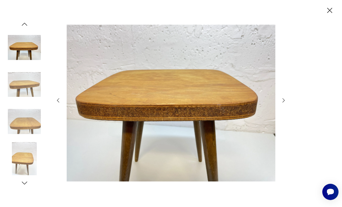
click at [218, 109] on img at bounding box center [171, 102] width 209 height 165
click at [282, 103] on icon "button" at bounding box center [283, 100] width 6 height 6
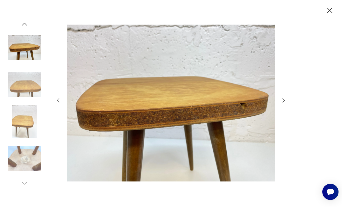
click at [287, 103] on icon "button" at bounding box center [283, 100] width 6 height 6
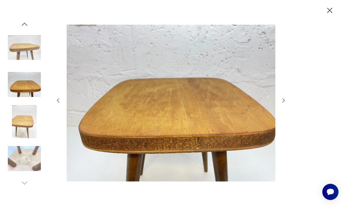
click at [289, 108] on div at bounding box center [171, 103] width 342 height 207
click at [284, 103] on icon "button" at bounding box center [283, 100] width 6 height 6
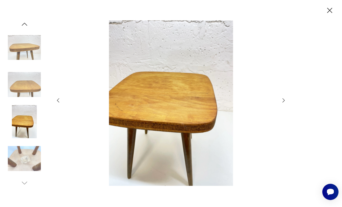
click at [285, 103] on icon "button" at bounding box center [283, 100] width 6 height 6
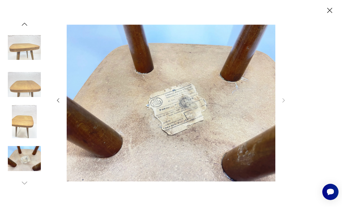
click at [328, 14] on icon "button" at bounding box center [329, 10] width 9 height 9
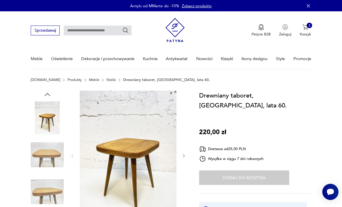
click at [310, 29] on button "3 Koszyk" at bounding box center [306, 30] width 12 height 13
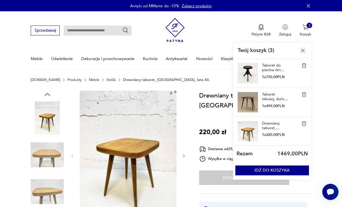
click at [273, 70] on link "Taboret do pianina Art Deco, [GEOGRAPHIC_DATA], lata 30." at bounding box center [275, 67] width 26 height 9
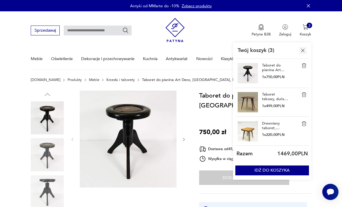
click at [91, 33] on input "text" at bounding box center [98, 30] width 68 height 10
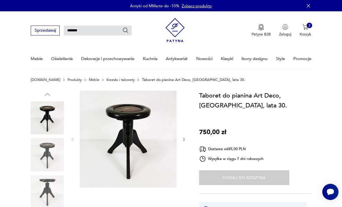
click at [126, 32] on icon "Szukaj" at bounding box center [125, 30] width 6 height 6
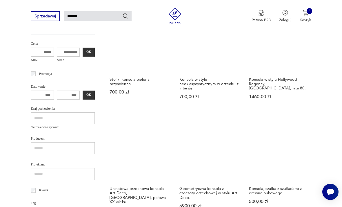
scroll to position [114, 0]
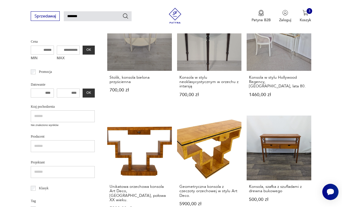
click at [247, 132] on link "Konsola, szafka z szufladami z drewna bukowego 500,00 zł" at bounding box center [279, 167] width 65 height 105
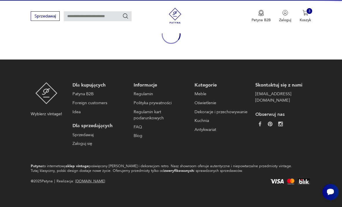
scroll to position [48, 0]
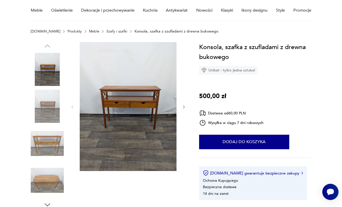
click at [183, 108] on icon "button" at bounding box center [184, 107] width 4 height 4
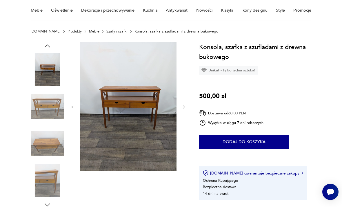
click at [185, 108] on icon "button" at bounding box center [184, 107] width 4 height 4
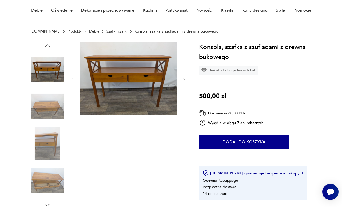
click at [185, 85] on div at bounding box center [128, 79] width 116 height 74
click at [185, 78] on icon "button" at bounding box center [184, 79] width 4 height 4
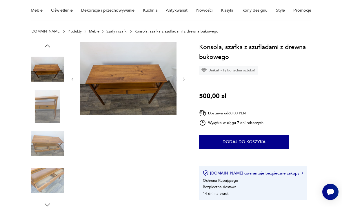
click at [184, 81] on button "button" at bounding box center [184, 78] width 4 height 5
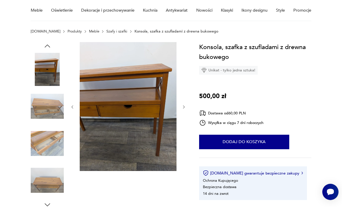
click at [186, 102] on div at bounding box center [109, 125] width 156 height 166
click at [182, 108] on icon "button" at bounding box center [184, 107] width 4 height 4
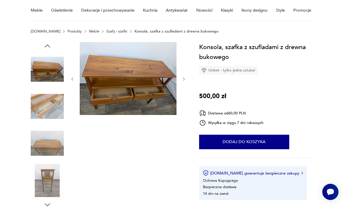
click at [186, 80] on icon "button" at bounding box center [184, 79] width 4 height 4
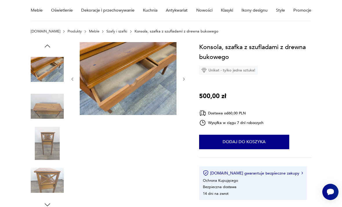
click at [183, 84] on div at bounding box center [128, 79] width 116 height 74
click at [54, 176] on img at bounding box center [47, 179] width 33 height 33
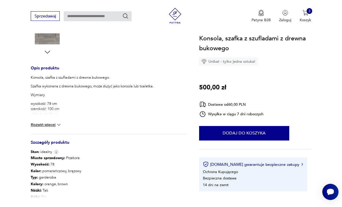
scroll to position [205, 0]
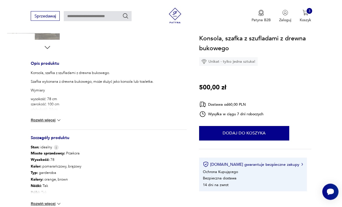
click at [61, 202] on img at bounding box center [59, 204] width 6 height 6
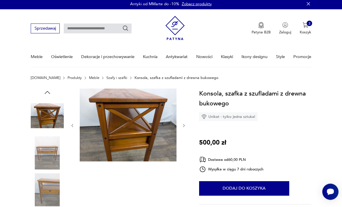
scroll to position [0, 0]
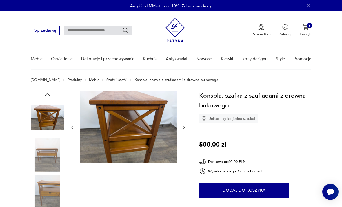
click at [184, 129] on icon "button" at bounding box center [184, 127] width 4 height 4
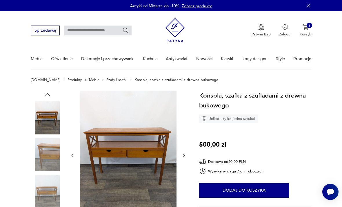
click at [255, 192] on button "Dodaj do koszyka" at bounding box center [244, 190] width 90 height 14
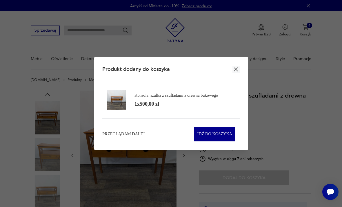
click at [238, 71] on icon "button" at bounding box center [236, 69] width 7 height 7
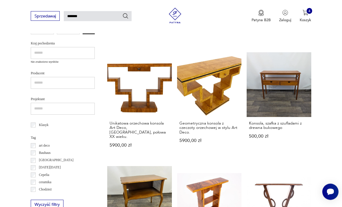
scroll to position [180, 0]
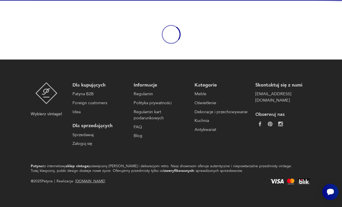
scroll to position [48, 0]
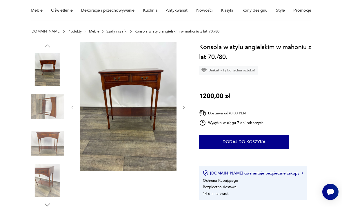
click at [185, 109] on button "button" at bounding box center [184, 106] width 4 height 5
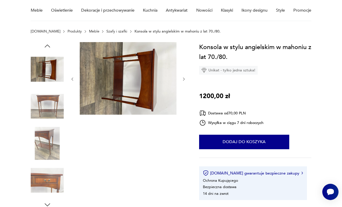
click at [183, 81] on icon "button" at bounding box center [184, 79] width 4 height 4
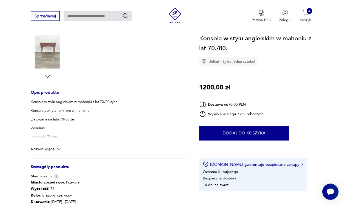
scroll to position [176, 0]
click at [57, 151] on img at bounding box center [59, 149] width 6 height 6
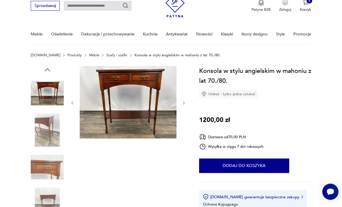
scroll to position [25, 0]
click at [57, 168] on img at bounding box center [47, 166] width 33 height 33
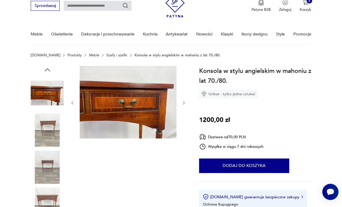
click at [54, 204] on img at bounding box center [47, 203] width 33 height 33
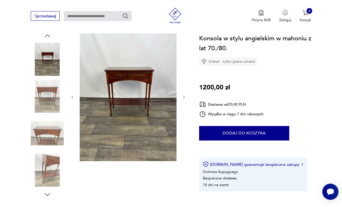
scroll to position [59, 0]
click at [185, 99] on button "button" at bounding box center [184, 96] width 4 height 5
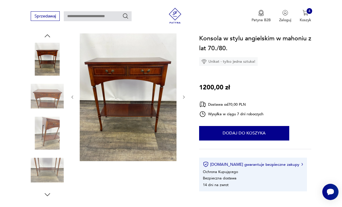
click at [154, 120] on img at bounding box center [128, 96] width 97 height 129
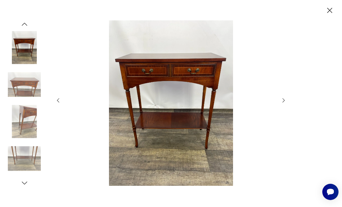
scroll to position [48, 0]
click at [284, 103] on icon "button" at bounding box center [283, 100] width 6 height 6
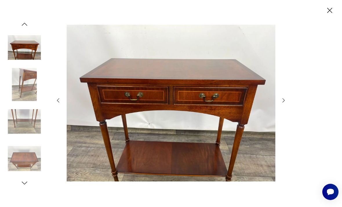
click at [286, 103] on icon "button" at bounding box center [283, 100] width 6 height 6
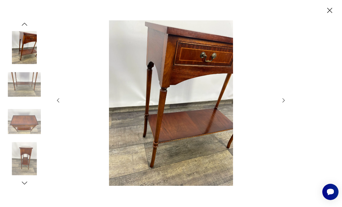
click at [285, 103] on icon "button" at bounding box center [283, 100] width 6 height 6
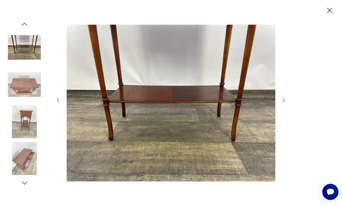
click at [286, 103] on icon "button" at bounding box center [283, 100] width 6 height 6
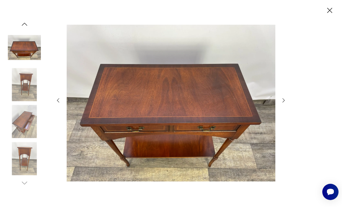
click at [286, 103] on icon "button" at bounding box center [283, 100] width 6 height 6
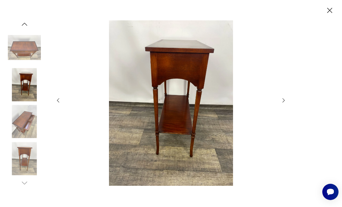
click at [286, 103] on icon "button" at bounding box center [283, 100] width 6 height 6
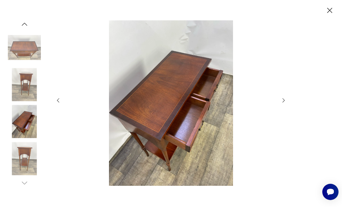
click at [289, 107] on div at bounding box center [171, 103] width 342 height 207
click at [283, 103] on icon "button" at bounding box center [283, 100] width 6 height 6
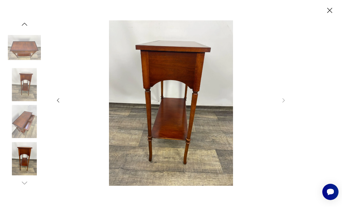
click at [289, 110] on div at bounding box center [171, 103] width 342 height 207
click at [331, 12] on icon "button" at bounding box center [329, 10] width 5 height 5
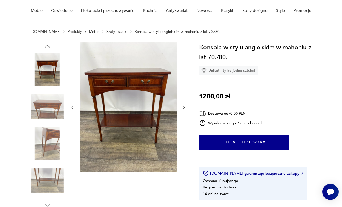
click at [263, 143] on button "Dodaj do koszyka" at bounding box center [244, 142] width 90 height 14
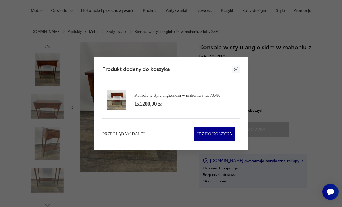
click at [243, 77] on section "Produkt dodany do koszyka Konsola w stylu angielskim w mahoniu z lat 70./80. 1 …" at bounding box center [171, 103] width 154 height 92
click at [237, 73] on button "button" at bounding box center [235, 69] width 7 height 7
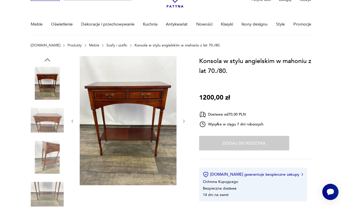
scroll to position [0, 0]
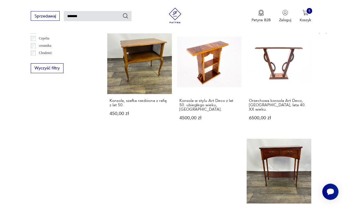
scroll to position [315, 0]
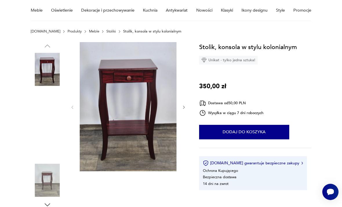
click at [185, 105] on icon "button" at bounding box center [184, 107] width 4 height 4
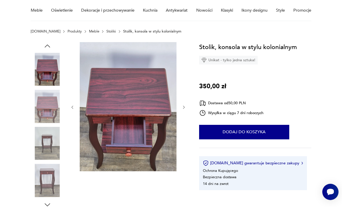
click at [184, 109] on icon "button" at bounding box center [184, 107] width 4 height 4
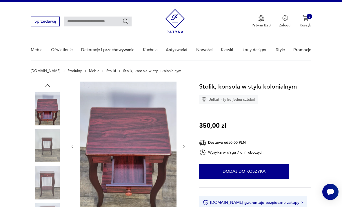
scroll to position [0, 0]
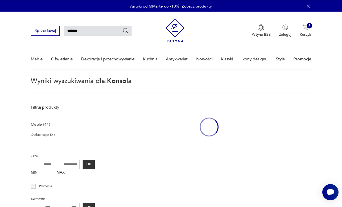
scroll to position [331, 0]
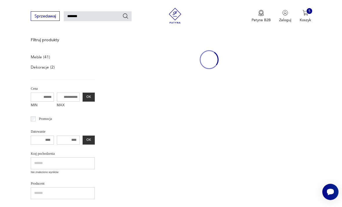
scroll to position [331, 0]
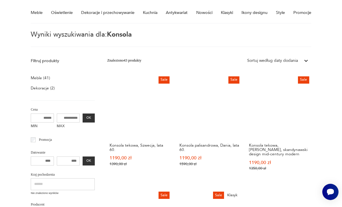
scroll to position [45, 0]
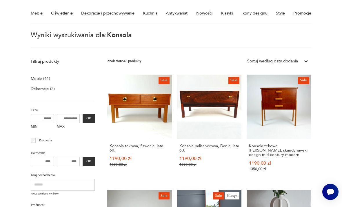
click at [188, 98] on link "Sale Konsola palisandrowa, Dania, lata 60. 1190,00 zł 1590,00 zł" at bounding box center [209, 127] width 65 height 107
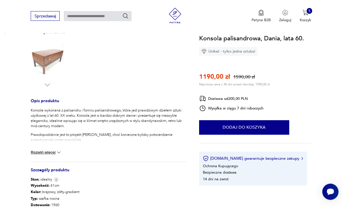
click at [57, 154] on img at bounding box center [59, 152] width 6 height 6
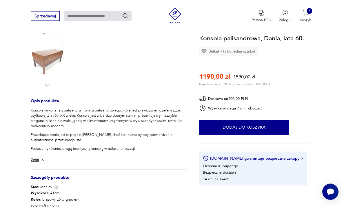
scroll to position [168, 0]
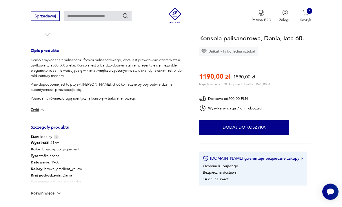
click at [58, 192] on img at bounding box center [59, 193] width 6 height 6
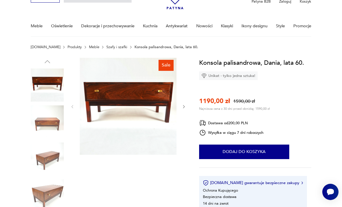
scroll to position [0, 0]
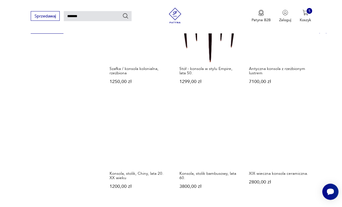
scroll to position [361, 0]
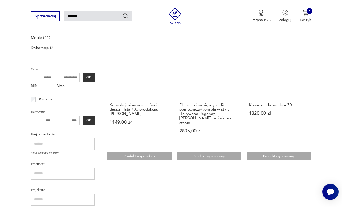
scroll to position [88, 0]
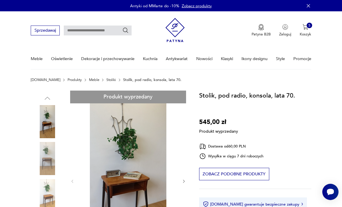
click at [96, 30] on input "text" at bounding box center [98, 30] width 68 height 10
click at [128, 32] on icon "Szukaj" at bounding box center [125, 30] width 6 height 6
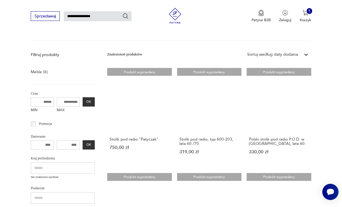
scroll to position [51, 0]
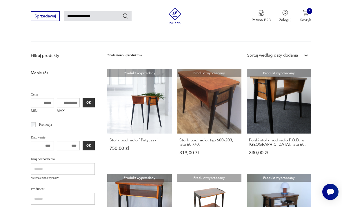
click at [125, 101] on link "Produkt wyprzedany Stolik pod radio "Patyczak" 750,00 zł" at bounding box center [139, 117] width 65 height 96
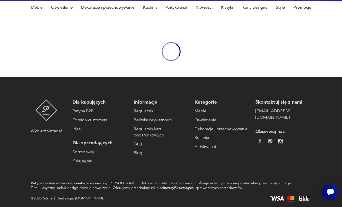
scroll to position [48, 0]
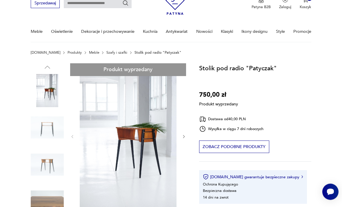
scroll to position [0, 0]
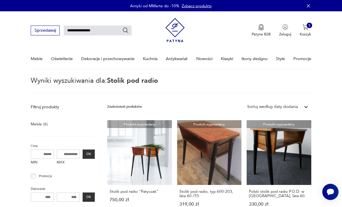
click at [304, 30] on img "button" at bounding box center [305, 27] width 6 height 6
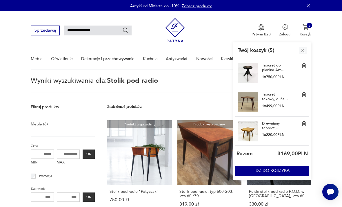
click at [278, 70] on link "Taboret do pianina Art Deco, [GEOGRAPHIC_DATA], lata 30." at bounding box center [275, 67] width 26 height 9
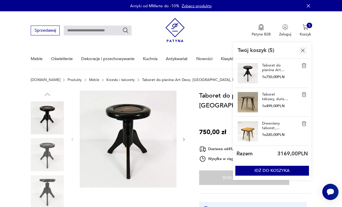
click at [275, 99] on link "Taboret tekowy, duński design, lata 70., produkcja: [PERSON_NAME]" at bounding box center [275, 96] width 26 height 9
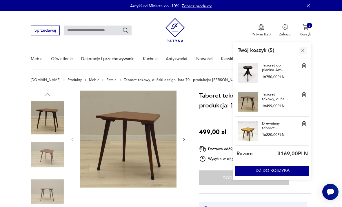
click at [306, 125] on img at bounding box center [303, 123] width 5 height 5
click at [305, 96] on img at bounding box center [303, 94] width 5 height 5
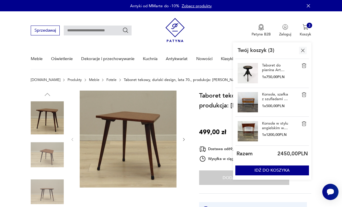
click at [275, 128] on link "Konsola w stylu angielskim w mahoniu z lat 70./80." at bounding box center [275, 125] width 26 height 9
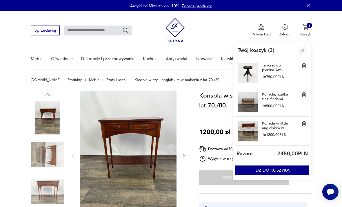
click at [306, 123] on img at bounding box center [303, 123] width 5 height 5
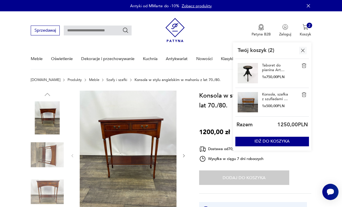
click at [283, 99] on link "Konsola, szafka z szufladami z drewna bukowego" at bounding box center [275, 96] width 26 height 9
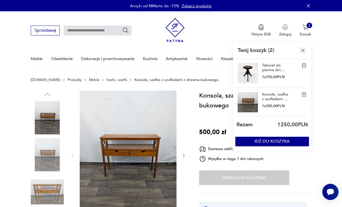
click at [280, 98] on link "Konsola, szafka z szufladami z drewna bukowego" at bounding box center [275, 96] width 26 height 9
click at [266, 99] on link "Konsola, szafka z szufladami z drewna bukowego" at bounding box center [275, 96] width 26 height 9
click at [141, 161] on img at bounding box center [128, 154] width 97 height 129
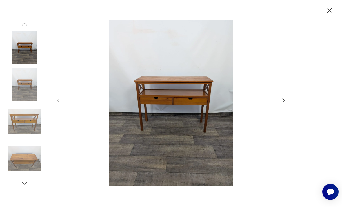
click at [285, 103] on icon "button" at bounding box center [283, 100] width 6 height 6
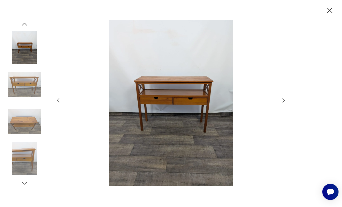
click at [195, 110] on img at bounding box center [171, 102] width 209 height 165
click at [285, 183] on div at bounding box center [171, 103] width 232 height 166
click at [331, 12] on icon "button" at bounding box center [329, 10] width 9 height 9
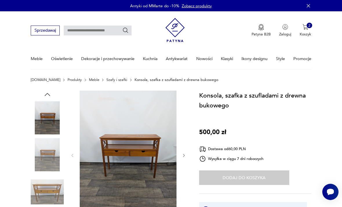
click at [305, 30] on img "button" at bounding box center [305, 27] width 6 height 6
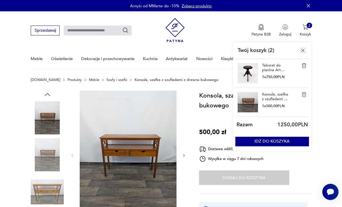
click at [274, 97] on link "Konsola, szafka z szufladami z drewna bukowego" at bounding box center [275, 96] width 26 height 9
click at [274, 98] on link "Konsola, szafka z szufladami z drewna bukowego" at bounding box center [275, 96] width 26 height 9
click at [145, 153] on img at bounding box center [128, 154] width 97 height 129
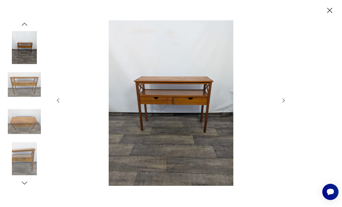
click at [334, 10] on icon "button" at bounding box center [329, 10] width 9 height 9
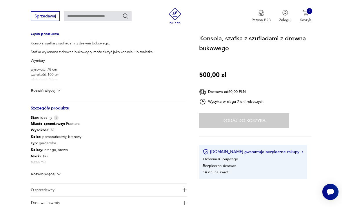
scroll to position [247, 0]
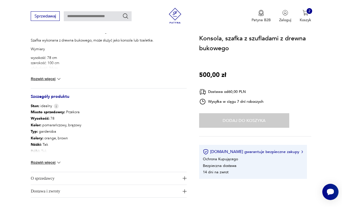
click at [43, 158] on div "Miasto sprzedawcy : Przekora Wysokość : 78 Kolor: pomarańczowy, brązowy Typ : g…" at bounding box center [109, 139] width 156 height 63
click at [56, 163] on img at bounding box center [59, 162] width 6 height 6
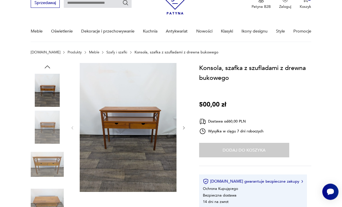
scroll to position [0, 0]
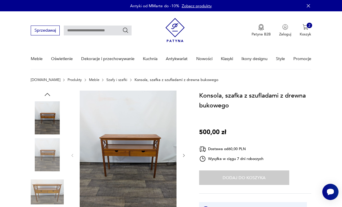
click at [305, 30] on img "button" at bounding box center [305, 27] width 6 height 6
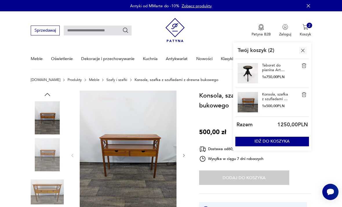
click at [305, 96] on img at bounding box center [303, 94] width 5 height 5
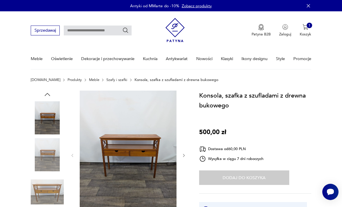
click at [207, 66] on link "Nowości" at bounding box center [204, 59] width 16 height 20
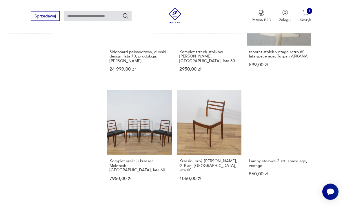
scroll to position [398, 0]
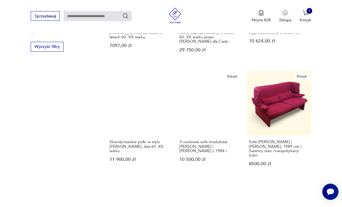
scroll to position [337, 0]
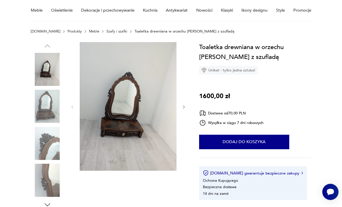
click at [185, 107] on icon "button" at bounding box center [184, 107] width 4 height 4
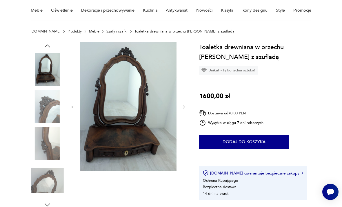
click at [186, 107] on icon "button" at bounding box center [184, 107] width 4 height 4
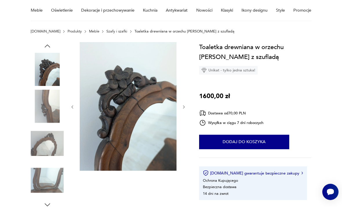
click at [185, 107] on icon "button" at bounding box center [184, 107] width 4 height 4
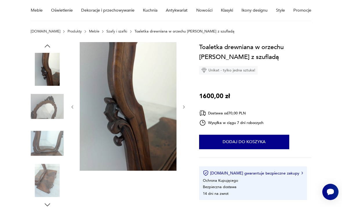
click at [186, 106] on icon "button" at bounding box center [184, 107] width 4 height 4
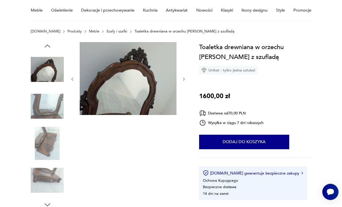
click at [179, 84] on div at bounding box center [128, 79] width 116 height 74
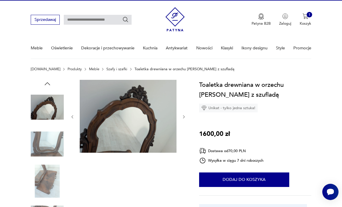
scroll to position [0, 0]
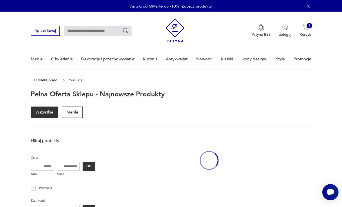
scroll to position [349, 0]
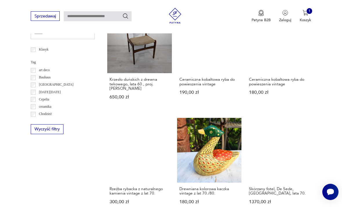
scroll to position [256, 0]
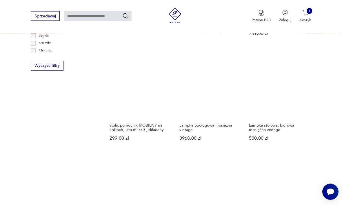
scroll to position [320, 0]
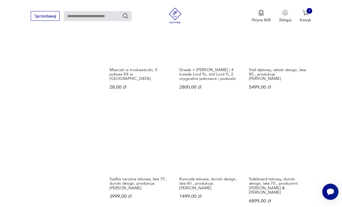
scroll to position [437, 0]
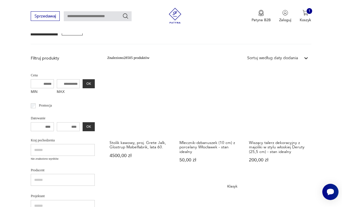
scroll to position [47, 0]
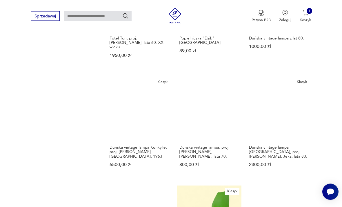
scroll to position [430, 0]
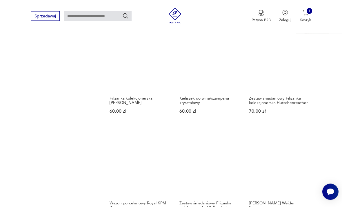
scroll to position [458, 0]
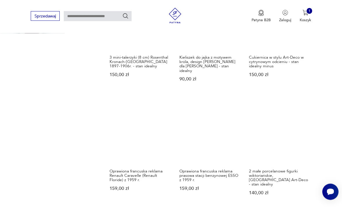
scroll to position [399, 0]
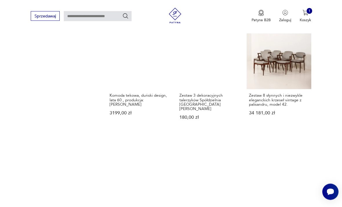
scroll to position [456, 0]
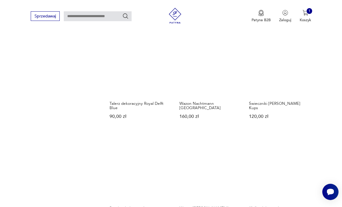
scroll to position [439, 0]
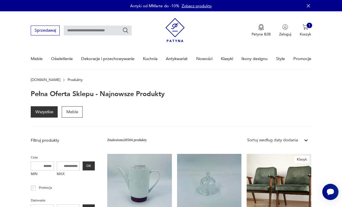
click at [105, 31] on input "text" at bounding box center [98, 30] width 68 height 10
click at [131, 32] on input "******" at bounding box center [98, 30] width 68 height 10
click at [129, 32] on icon "Szukaj" at bounding box center [125, 30] width 6 height 6
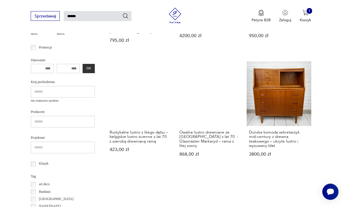
scroll to position [168, 0]
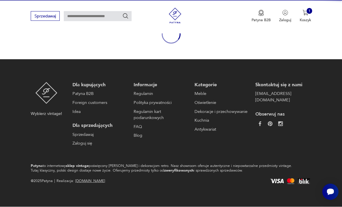
scroll to position [48, 0]
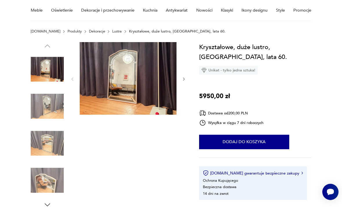
click at [183, 84] on div at bounding box center [128, 79] width 116 height 74
click at [183, 81] on button "button" at bounding box center [184, 78] width 4 height 5
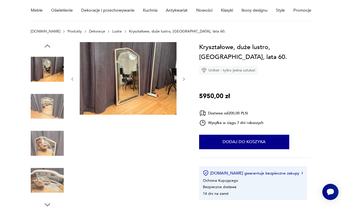
click at [182, 80] on icon "button" at bounding box center [184, 79] width 4 height 4
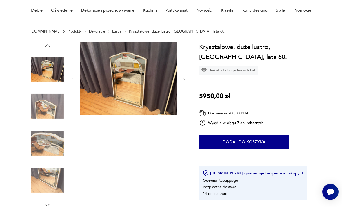
click at [185, 77] on icon "button" at bounding box center [184, 79] width 4 height 4
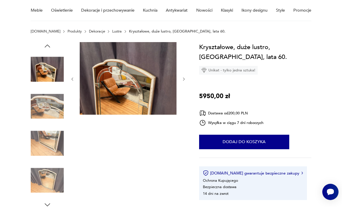
click at [185, 77] on icon "button" at bounding box center [184, 79] width 4 height 4
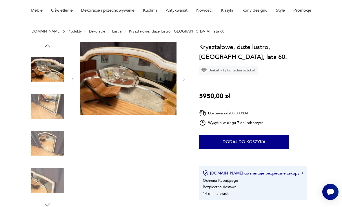
click at [185, 77] on icon "button" at bounding box center [184, 79] width 4 height 4
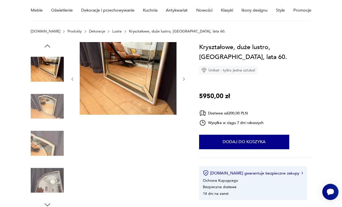
scroll to position [0, 0]
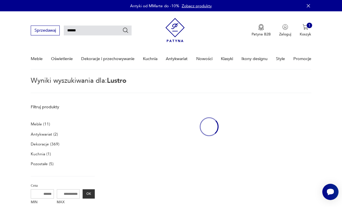
scroll to position [187, 0]
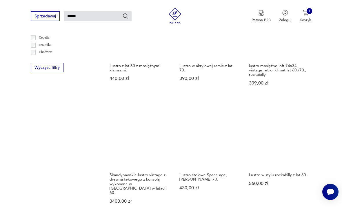
scroll to position [344, 0]
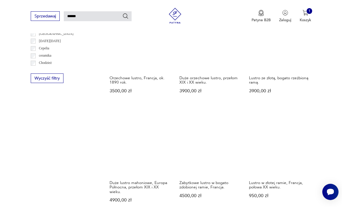
scroll to position [348, 0]
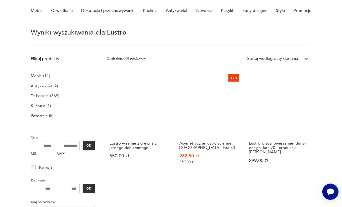
scroll to position [14, 0]
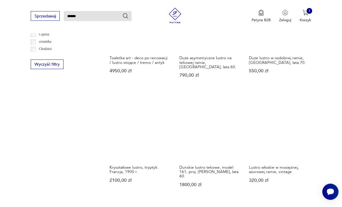
scroll to position [351, 0]
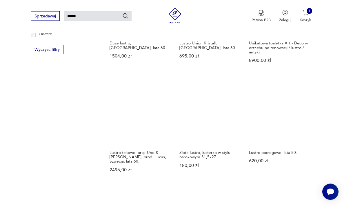
scroll to position [362, 0]
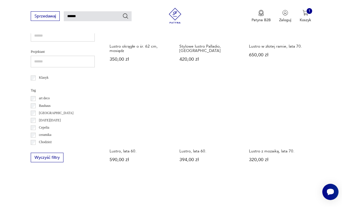
scroll to position [262, 0]
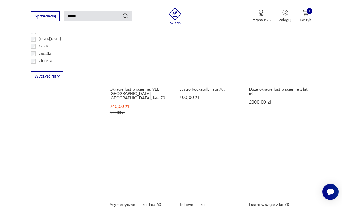
scroll to position [352, 0]
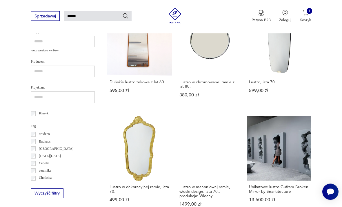
scroll to position [218, 0]
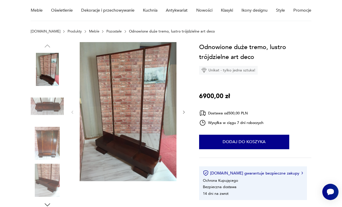
click at [183, 114] on icon "button" at bounding box center [184, 112] width 4 height 4
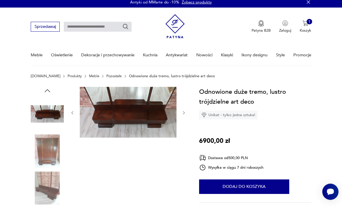
click at [185, 114] on icon "button" at bounding box center [184, 113] width 4 height 4
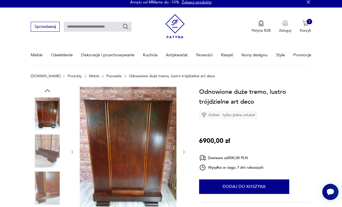
click at [185, 151] on icon "button" at bounding box center [184, 151] width 4 height 4
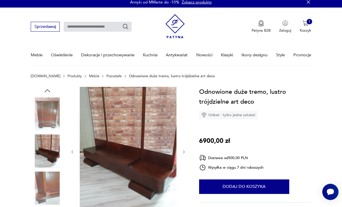
click at [184, 152] on icon "button" at bounding box center [184, 151] width 4 height 4
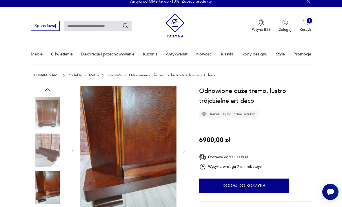
scroll to position [0, 0]
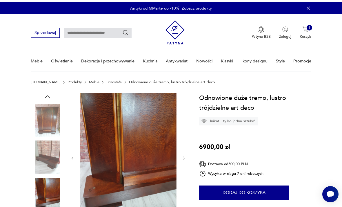
type input "******"
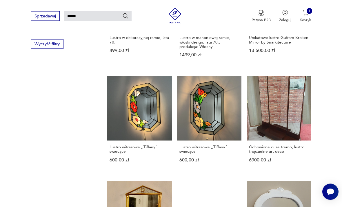
scroll to position [373, 0]
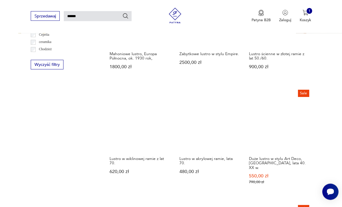
scroll to position [346, 0]
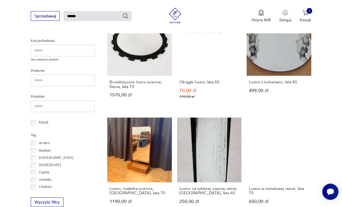
scroll to position [209, 0]
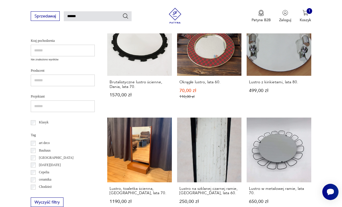
click at [306, 15] on img "button" at bounding box center [305, 13] width 6 height 6
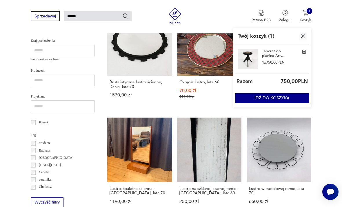
click at [274, 56] on link "Taboret do pianina Art Deco, [GEOGRAPHIC_DATA], lata 30." at bounding box center [275, 53] width 26 height 9
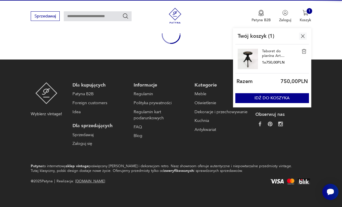
scroll to position [67, 0]
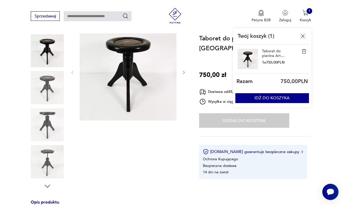
click at [185, 74] on icon "button" at bounding box center [184, 72] width 4 height 4
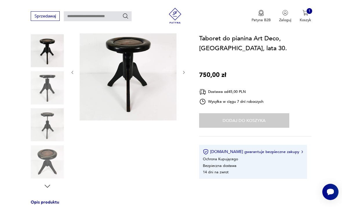
click at [183, 75] on button "button" at bounding box center [184, 72] width 4 height 5
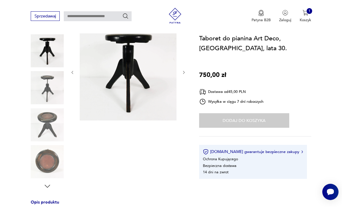
click at [181, 74] on div at bounding box center [128, 72] width 116 height 98
click at [182, 74] on icon "button" at bounding box center [184, 72] width 4 height 4
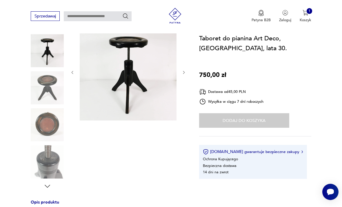
click at [183, 74] on icon "button" at bounding box center [184, 72] width 4 height 4
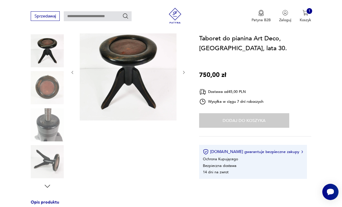
click at [184, 74] on icon "button" at bounding box center [184, 72] width 4 height 4
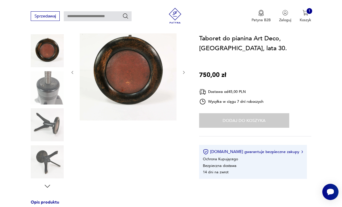
click at [48, 55] on img at bounding box center [47, 50] width 33 height 33
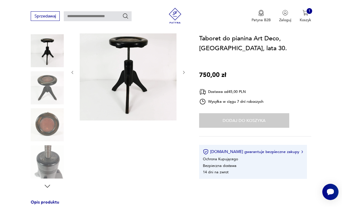
click at [50, 86] on img at bounding box center [47, 87] width 33 height 33
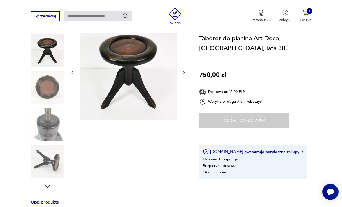
click at [308, 15] on img "button" at bounding box center [305, 13] width 6 height 6
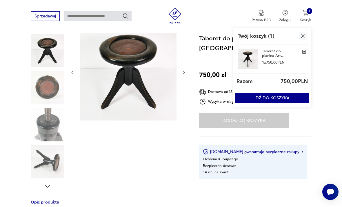
click at [279, 103] on button "IDŹ DO KOSZYKA" at bounding box center [272, 98] width 74 height 10
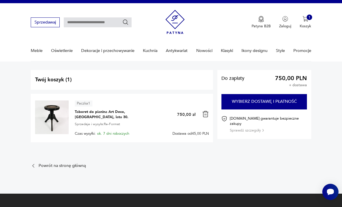
scroll to position [9, 0]
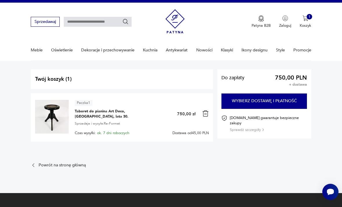
click at [272, 102] on button "Wybierz dostawę i płatność" at bounding box center [263, 100] width 85 height 15
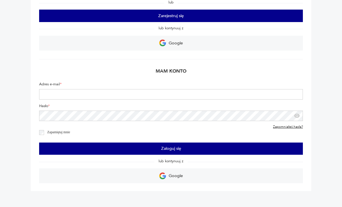
scroll to position [111, 0]
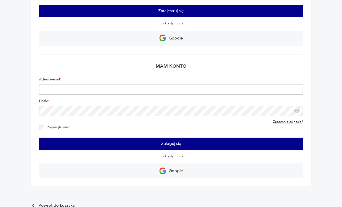
click at [100, 94] on input "Adres e-mail *" at bounding box center [171, 89] width 264 height 10
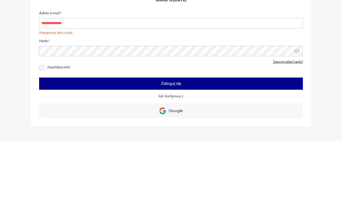
click at [93, 84] on input "**********" at bounding box center [171, 89] width 264 height 10
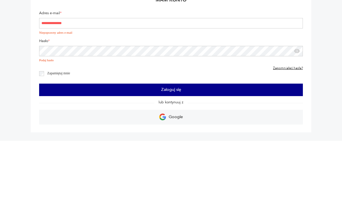
click at [88, 84] on input "**********" at bounding box center [171, 89] width 264 height 10
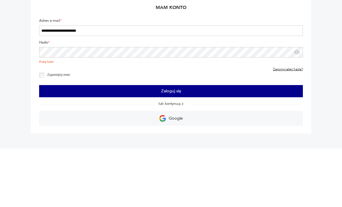
type input "**********"
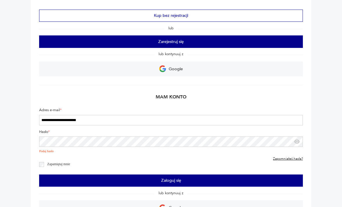
scroll to position [73, 0]
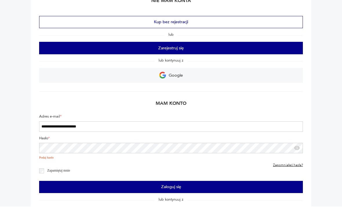
click at [204, 22] on button "Kup bez rejestracji" at bounding box center [171, 23] width 264 height 12
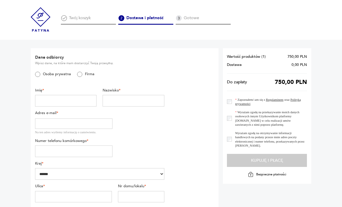
click at [63, 103] on input "text" at bounding box center [65, 101] width 61 height 12
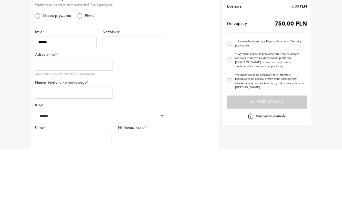
type input "******"
click at [134, 95] on input "text" at bounding box center [133, 101] width 61 height 12
type input "******"
click at [69, 118] on input "email" at bounding box center [74, 123] width 78 height 10
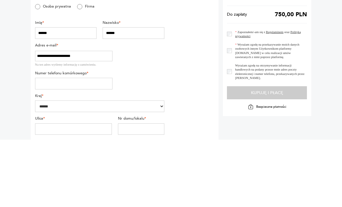
click at [45, 118] on input "**********" at bounding box center [74, 123] width 78 height 10
type input "**********"
click at [90, 145] on input "tel" at bounding box center [74, 151] width 78 height 12
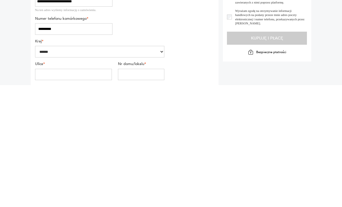
type input "*********"
click at [92, 191] on input "text" at bounding box center [73, 197] width 77 height 12
type input "******"
click at [147, 191] on input "text" at bounding box center [141, 197] width 46 height 12
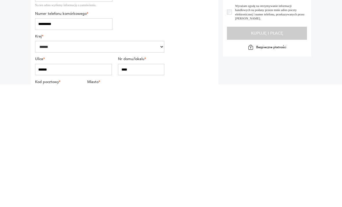
scroll to position [27, 0]
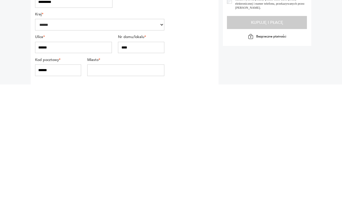
type input "****"
click at [133, 187] on input "text" at bounding box center [125, 193] width 77 height 12
type input "********"
click at [38, 187] on input "******" at bounding box center [58, 193] width 46 height 12
type input "******"
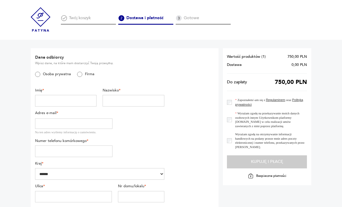
click at [72, 101] on input "text" at bounding box center [65, 101] width 61 height 12
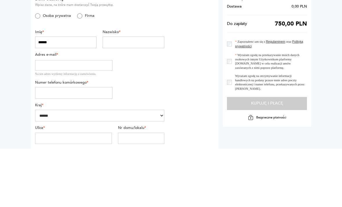
type input "******"
click at [140, 95] on input "text" at bounding box center [133, 101] width 61 height 12
type input "******"
click at [82, 118] on input "email" at bounding box center [74, 123] width 78 height 10
type input "*"
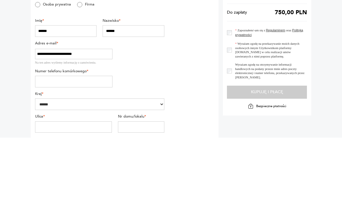
type input "**********"
click at [91, 145] on input "tel" at bounding box center [74, 151] width 78 height 12
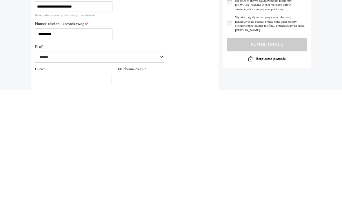
type input "*********"
click at [89, 191] on input "text" at bounding box center [73, 197] width 77 height 12
type input "******"
click at [150, 191] on input "text" at bounding box center [141, 197] width 46 height 12
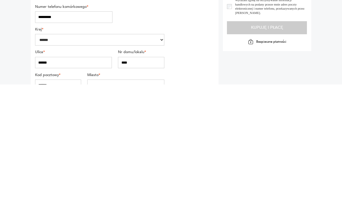
type input "****"
click at [145, 202] on input "text" at bounding box center [125, 208] width 77 height 12
type input "**"
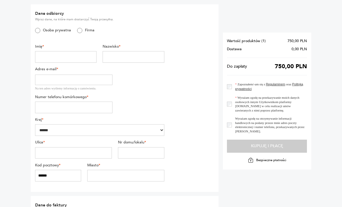
click at [56, 172] on input "******" at bounding box center [58, 176] width 46 height 12
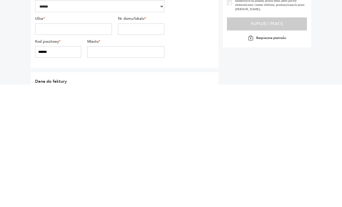
type input "******"
click at [131, 168] on input "text" at bounding box center [125, 174] width 77 height 12
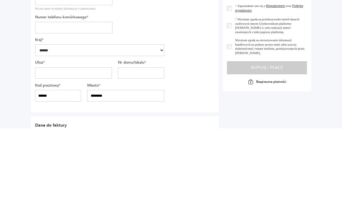
type input "********"
click at [62, 146] on input "text" at bounding box center [73, 152] width 77 height 12
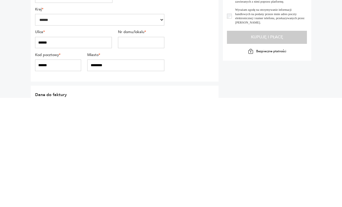
type input "******"
click at [149, 146] on input "text" at bounding box center [141, 152] width 46 height 12
type input "****"
click at [75, 123] on select "******" at bounding box center [99, 129] width 129 height 12
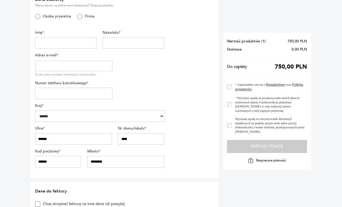
scroll to position [53, 0]
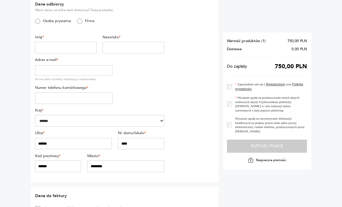
click at [93, 100] on input "tel" at bounding box center [74, 98] width 78 height 12
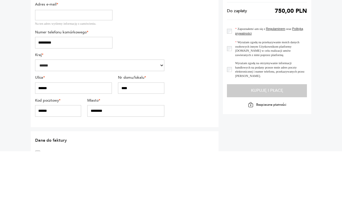
type input "*********"
click at [76, 65] on input "email" at bounding box center [74, 70] width 78 height 10
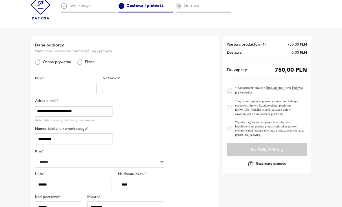
scroll to position [8, 0]
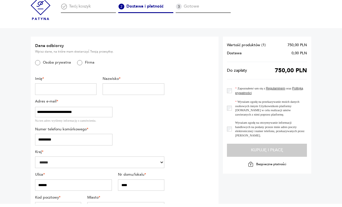
type input "**********"
click at [76, 91] on input "text" at bounding box center [65, 93] width 61 height 12
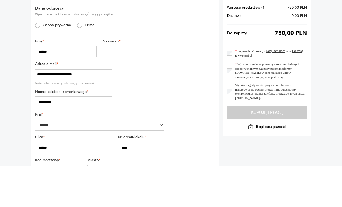
type input "******"
click at [135, 87] on input "text" at bounding box center [133, 93] width 61 height 12
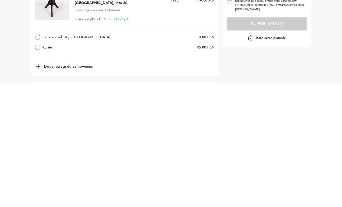
scroll to position [173, 0]
type input "******"
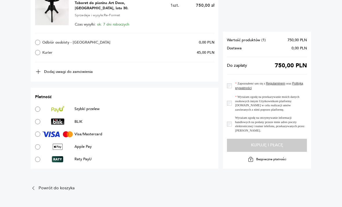
scroll to position [289, 0]
click at [232, 104] on label "Wyrażam zgodę na przekazywanie moich danych osobowych innym Użytkownikom platfo…" at bounding box center [269, 103] width 75 height 17
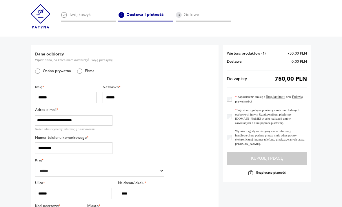
scroll to position [0, 0]
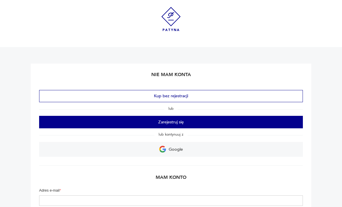
click at [187, 0] on html "Cenimy prywatność użytkowników Używamy plików cookie, aby poprawić jakość przeg…" at bounding box center [171, 194] width 342 height 388
